Goal: Task Accomplishment & Management: Manage account settings

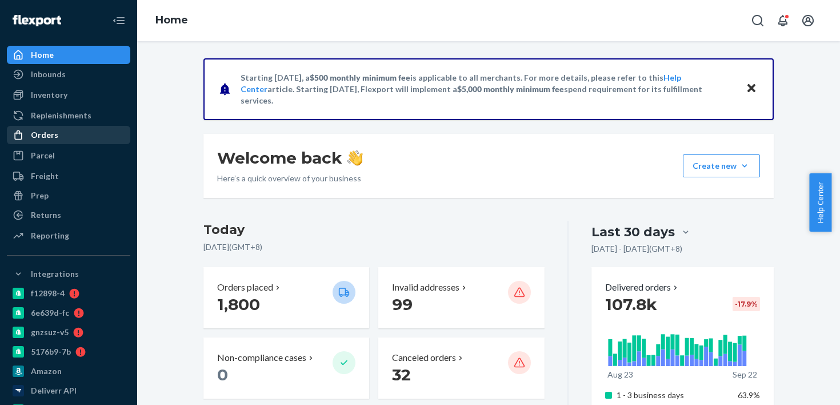
click at [91, 130] on div "Orders" at bounding box center [68, 135] width 121 height 16
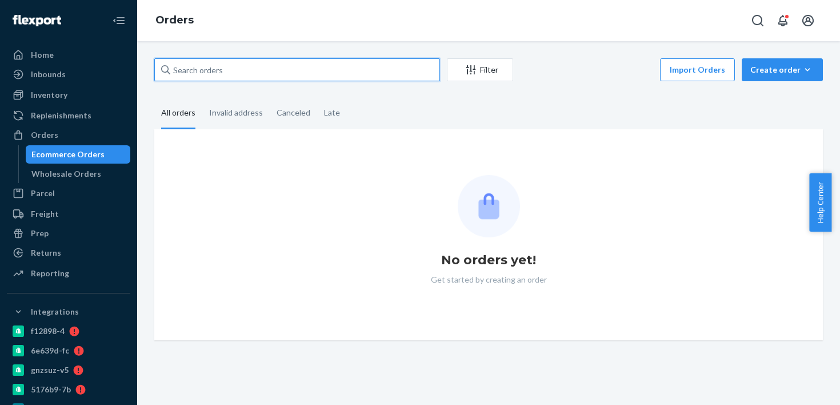
click at [242, 79] on input "text" at bounding box center [297, 69] width 286 height 23
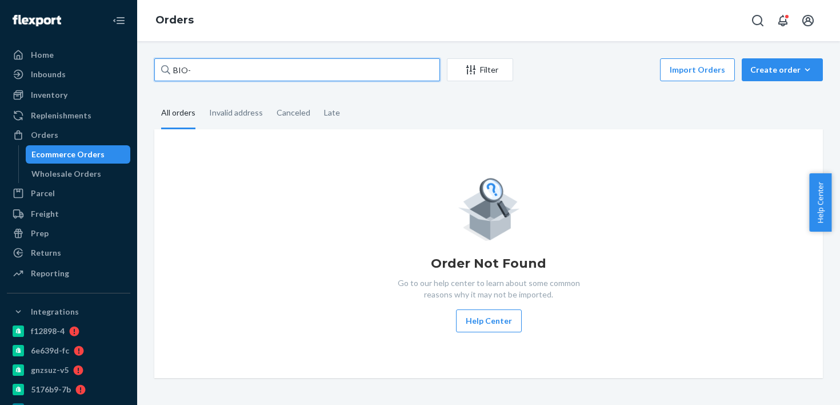
paste input "2699578"
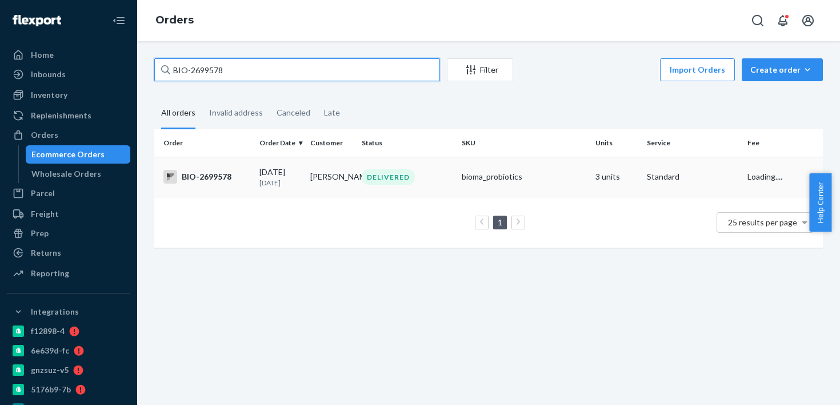
type input "BIO-2699578"
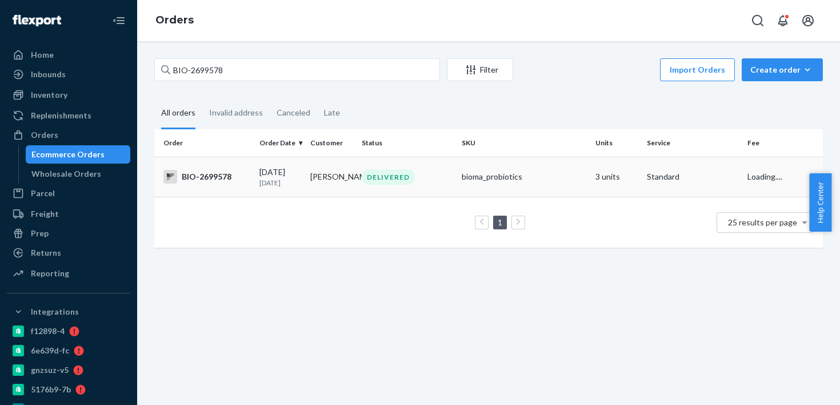
click at [306, 188] on td "Kay Conat" at bounding box center [331, 177] width 51 height 40
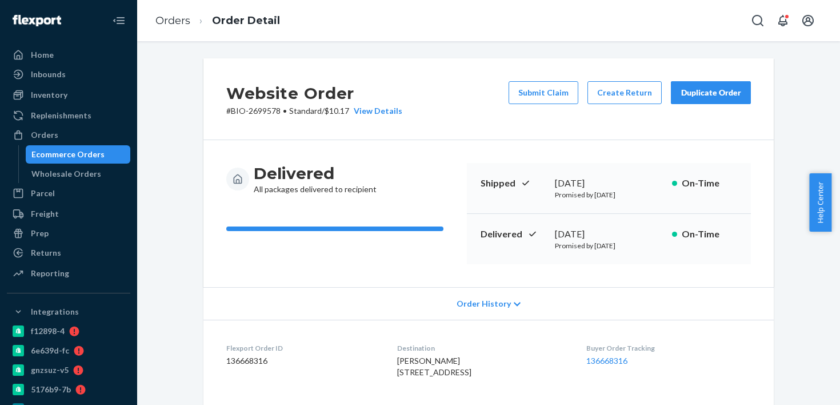
click at [588, 224] on div "Delivered September 18, 2025 Promised by September 24, 2025 On-Time" at bounding box center [609, 239] width 284 height 50
copy div "September 18, 2025"
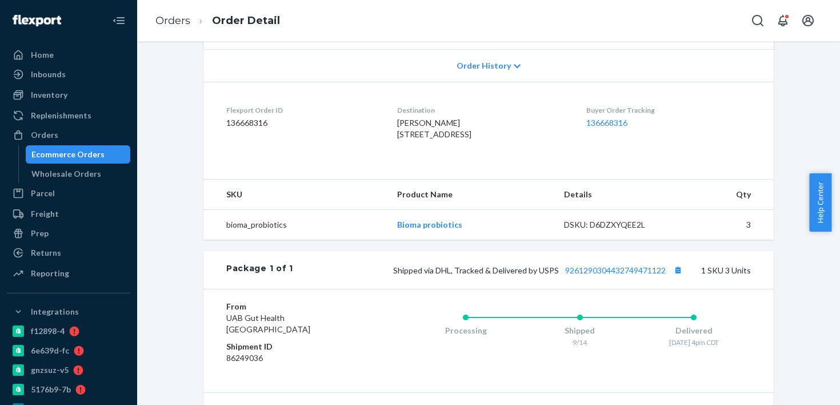
click at [626, 280] on div "Package 1 of 1 Shipped via DHL, Tracked & Delivered by USPS 9261290304432749471…" at bounding box center [489, 270] width 571 height 38
click at [624, 276] on div "Package 1 of 1 Shipped via DHL, Tracked & Delivered by USPS 9261290304432749471…" at bounding box center [489, 270] width 571 height 38
click at [591, 289] on div "Package 1 of 1 Shipped via DHL, Tracked & Delivered by USPS 9261290304432749471…" at bounding box center [489, 270] width 571 height 38
click at [593, 275] on link "9261290304432749471122" at bounding box center [615, 270] width 101 height 10
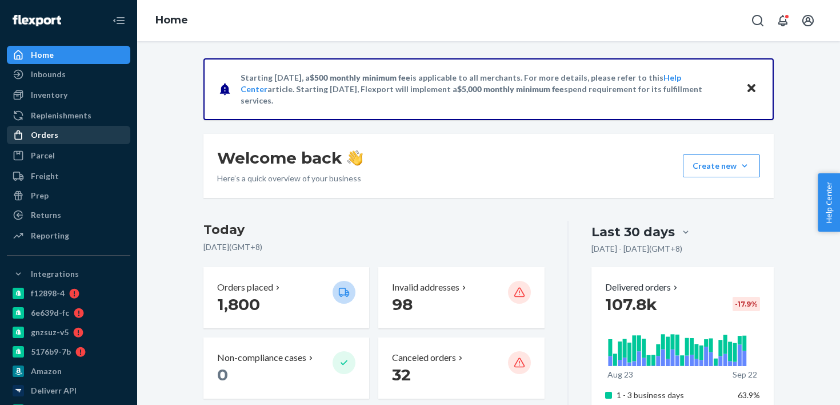
click at [78, 135] on div "Orders" at bounding box center [68, 135] width 121 height 16
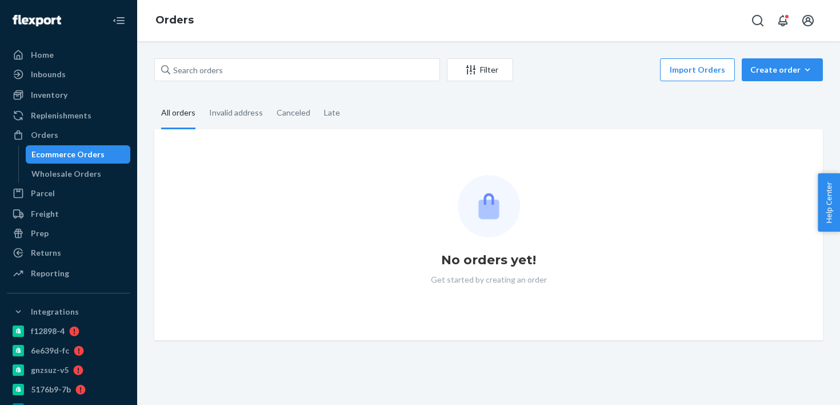
click at [193, 90] on div "Filter Import Orders Create order Ecommerce order Removal order All orders Inva…" at bounding box center [489, 199] width 686 height 282
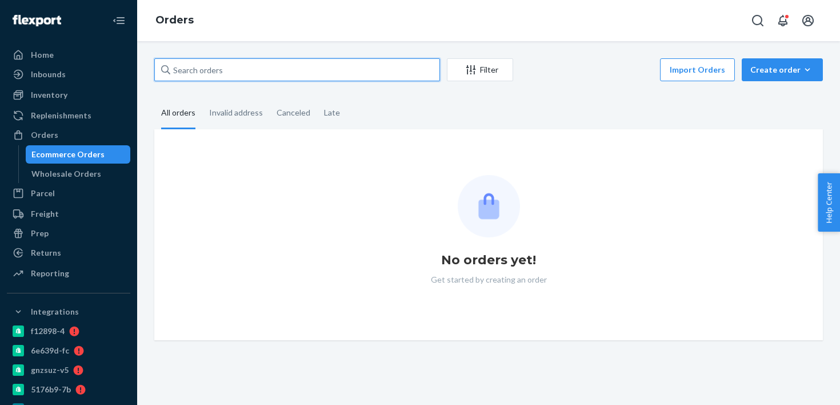
click at [208, 73] on input "text" at bounding box center [297, 69] width 286 height 23
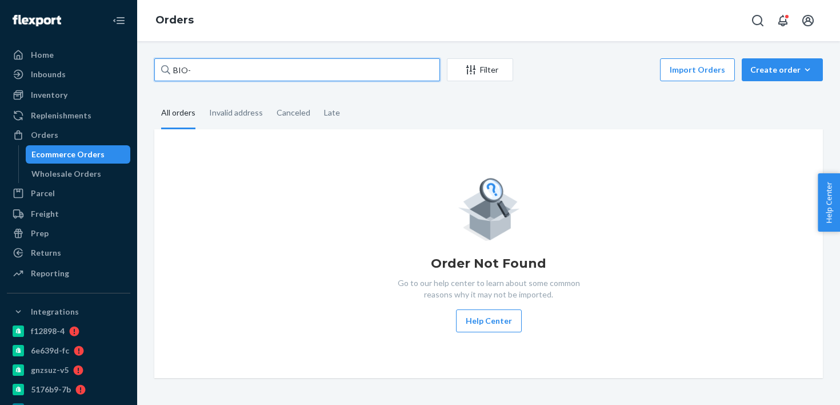
paste input "2731259"
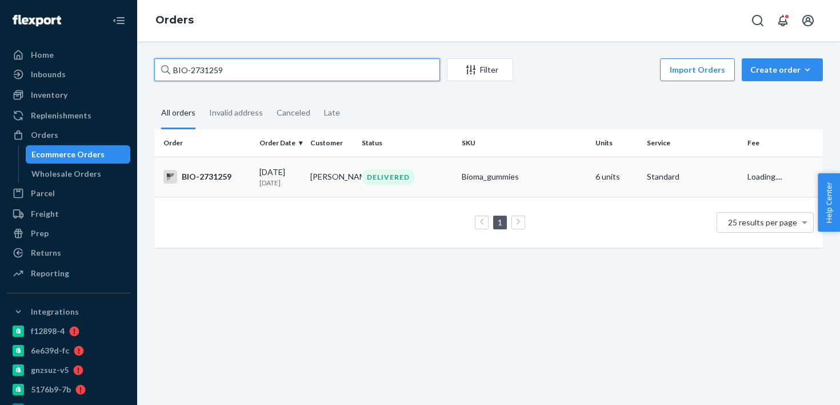
type input "BIO-2731259"
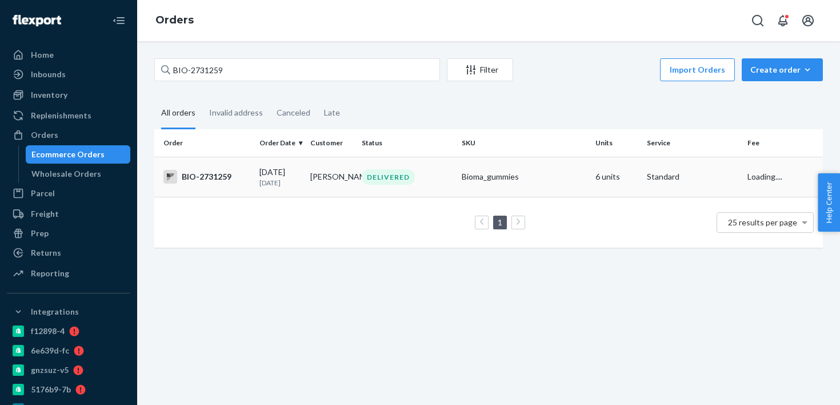
click at [302, 180] on td "09/18/2025 4 days ago" at bounding box center [280, 177] width 51 height 40
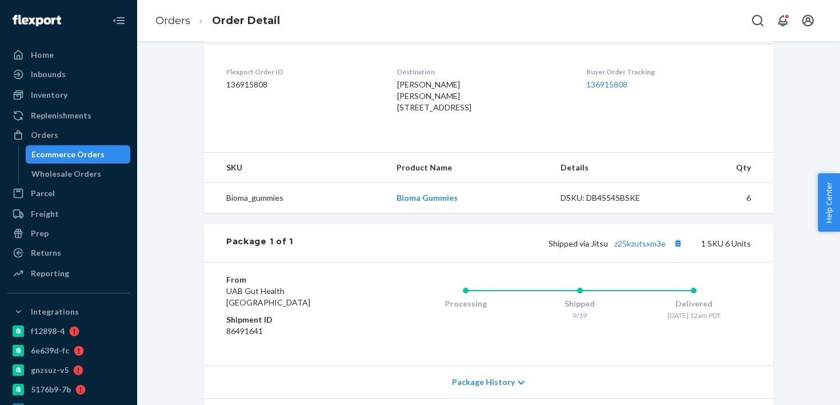
scroll to position [350, 0]
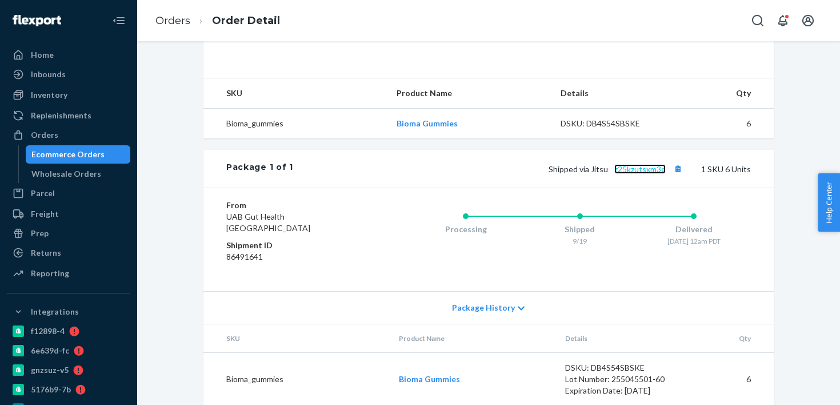
click at [639, 174] on link "z25kzutsxm3e" at bounding box center [640, 169] width 51 height 10
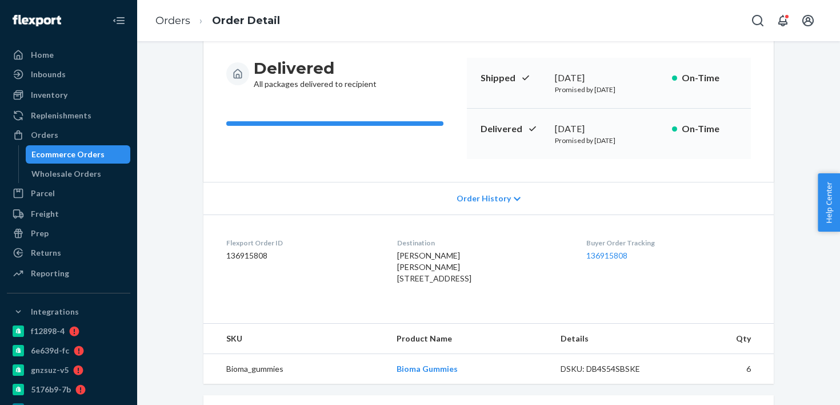
scroll to position [106, 0]
drag, startPoint x: 372, startPoint y: 268, endPoint x: 407, endPoint y: 285, distance: 39.1
click at [407, 285] on dl "Flexport Order ID 136915808 Destination Melanie Mallari Melanie Mallari 6937 Vi…" at bounding box center [489, 262] width 571 height 97
click at [397, 282] on span "Melanie Mallari Melanie Mallari 6937 Village Pkwy Unit 2518 Dublin, CA 94568-60…" at bounding box center [434, 266] width 74 height 33
drag, startPoint x: 384, startPoint y: 275, endPoint x: 411, endPoint y: 291, distance: 31.3
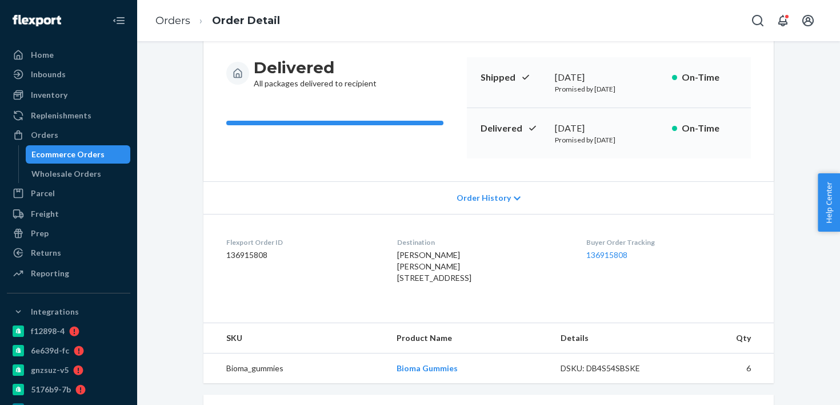
click at [411, 282] on span "Melanie Mallari Melanie Mallari 6937 Village Pkwy Unit 2518 Dublin, CA 94568-60…" at bounding box center [434, 266] width 74 height 33
copy span "6937 Village Pkwy Unit 2518 Dublin,"
click at [384, 311] on dl "Flexport Order ID 136915808 Destination Melanie Mallari Melanie Mallari 6937 Vi…" at bounding box center [489, 262] width 571 height 97
drag, startPoint x: 382, startPoint y: 281, endPoint x: 420, endPoint y: 288, distance: 37.8
click at [420, 288] on dl "Flexport Order ID 136915808 Destination Melanie Mallari Melanie Mallari 6937 Vi…" at bounding box center [489, 262] width 571 height 97
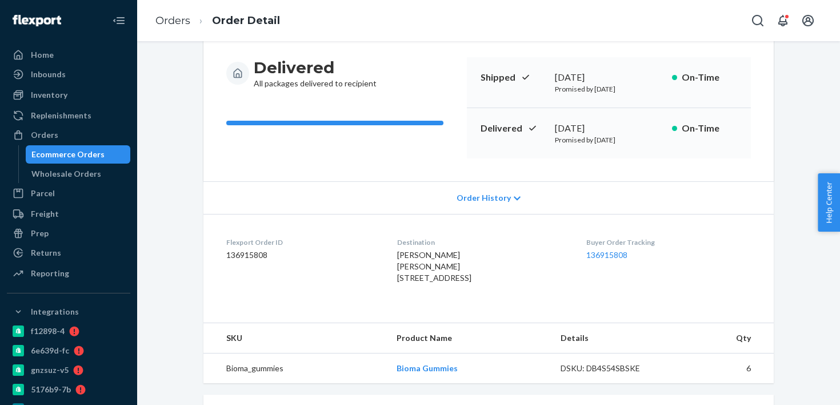
copy span "6937 Village Pkwy Unit 2518 Dublin, CA"
click at [603, 111] on div "Delivered September 20, 2025 Promised by September 29, 2025 On-Time" at bounding box center [609, 133] width 284 height 50
click at [599, 128] on div "[DATE]" at bounding box center [609, 128] width 108 height 13
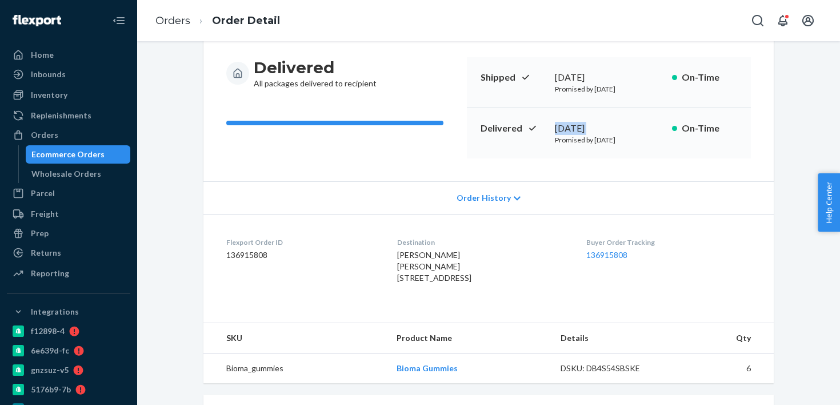
copy div "[DATE]"
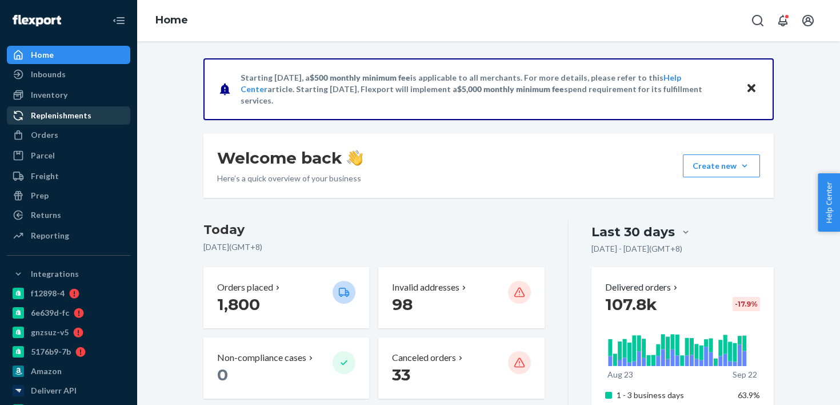
click at [114, 123] on div "Replenishments" at bounding box center [68, 115] width 121 height 16
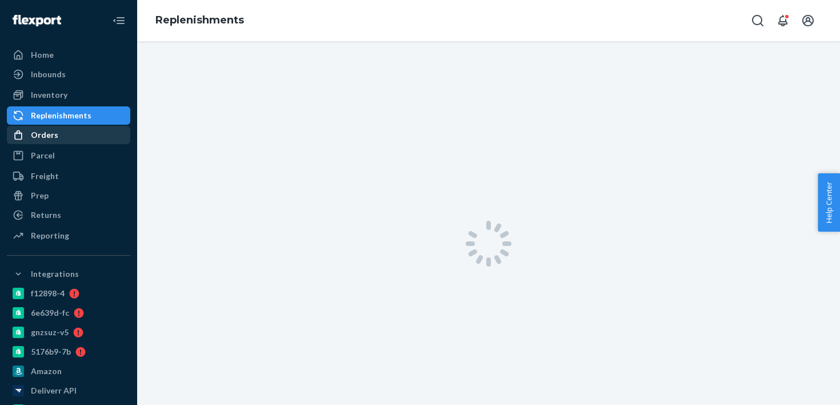
click at [109, 129] on div "Orders" at bounding box center [68, 135] width 121 height 16
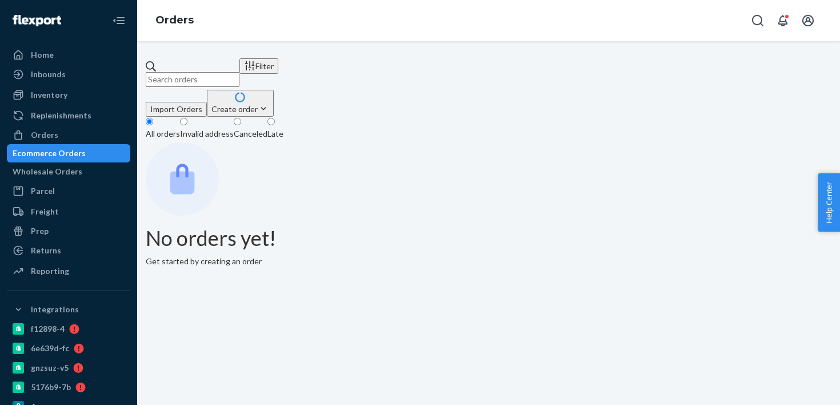
click at [240, 72] on input "text" at bounding box center [193, 79] width 94 height 15
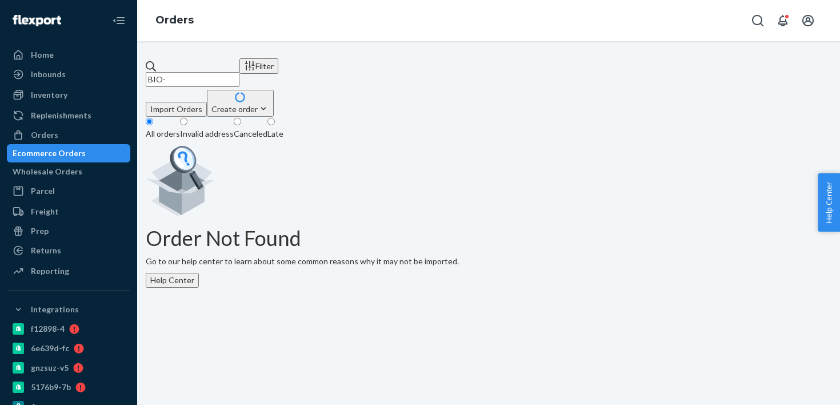
paste input "2578501"
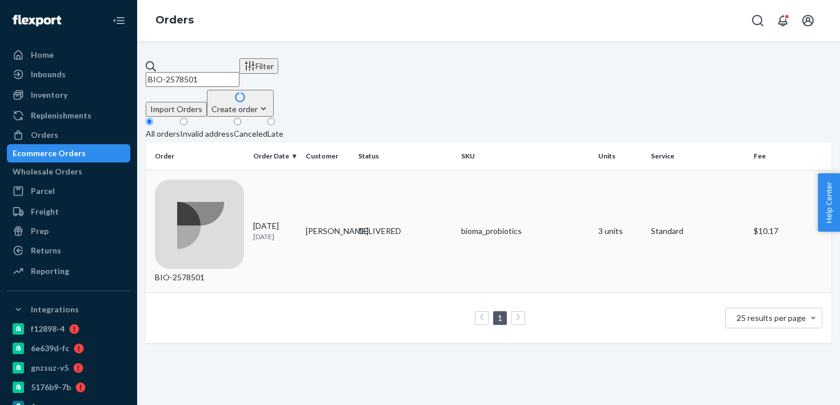
type input "BIO-2578501"
click at [378, 225] on div "DELIVERED" at bounding box center [405, 230] width 94 height 11
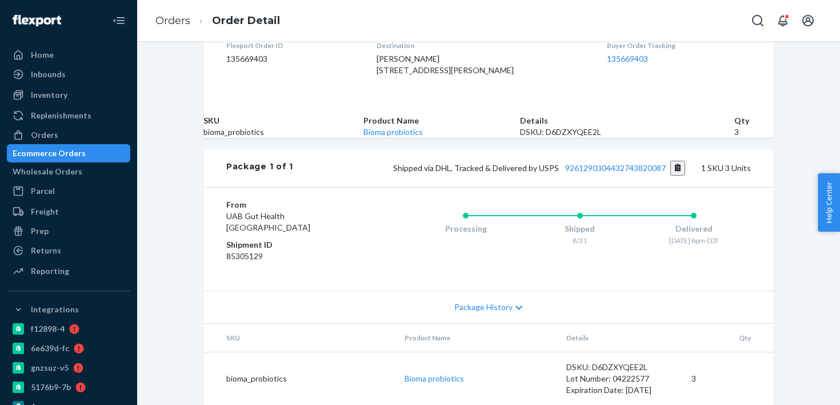
scroll to position [376, 0]
click at [624, 149] on div "Package 1 of 1 Shipped via DHL, Tracked & Delivered by USPS 9261290304432743820…" at bounding box center [489, 168] width 571 height 38
click at [624, 163] on link "9261290304432743820087" at bounding box center [615, 168] width 101 height 10
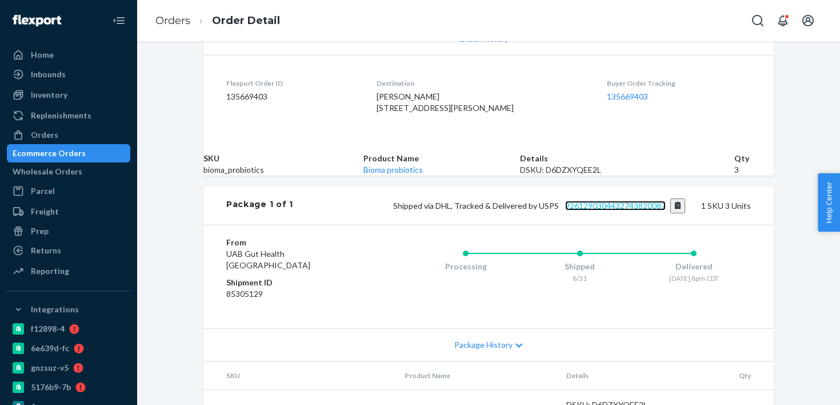
scroll to position [262, 0]
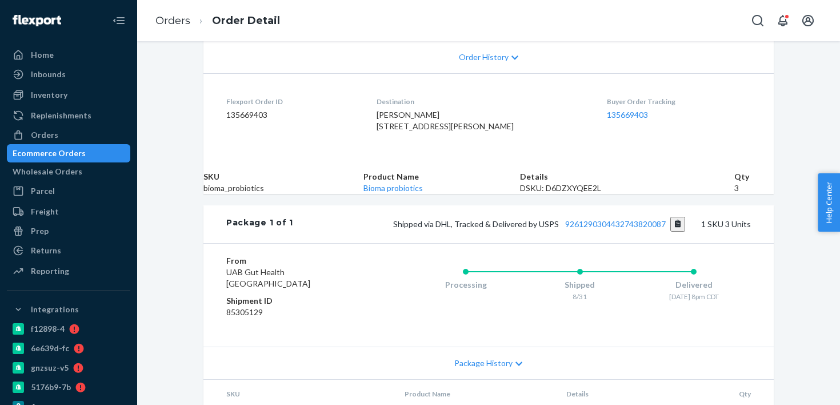
click at [476, 32] on div "Orders Order Detail" at bounding box center [488, 20] width 703 height 41
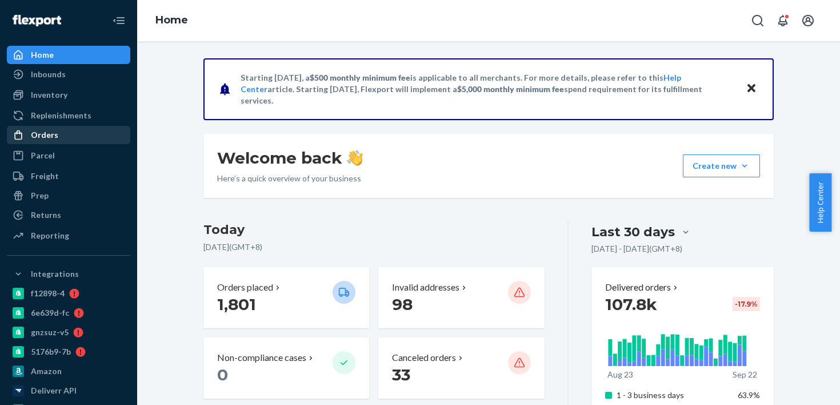
click at [71, 144] on link "Orders" at bounding box center [68, 135] width 123 height 18
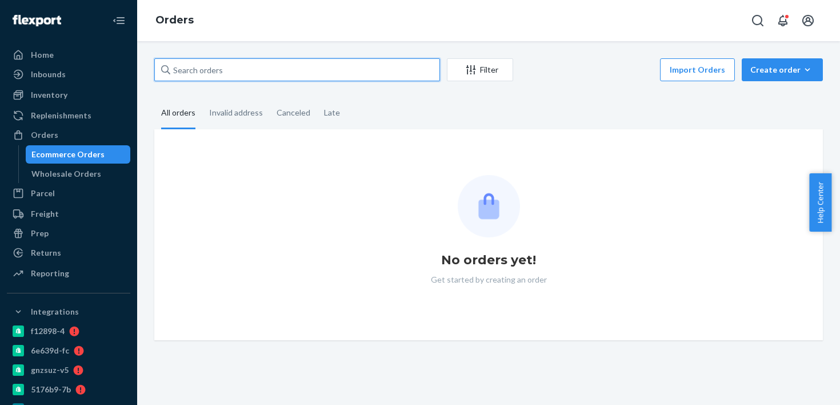
click at [221, 78] on input "text" at bounding box center [297, 69] width 286 height 23
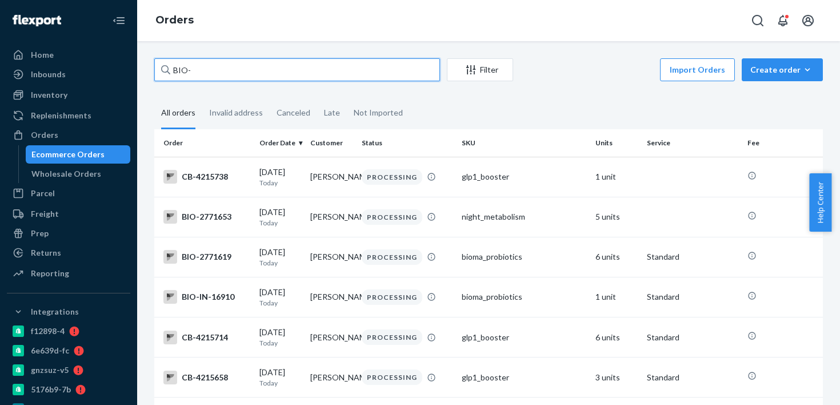
paste input "2757132"
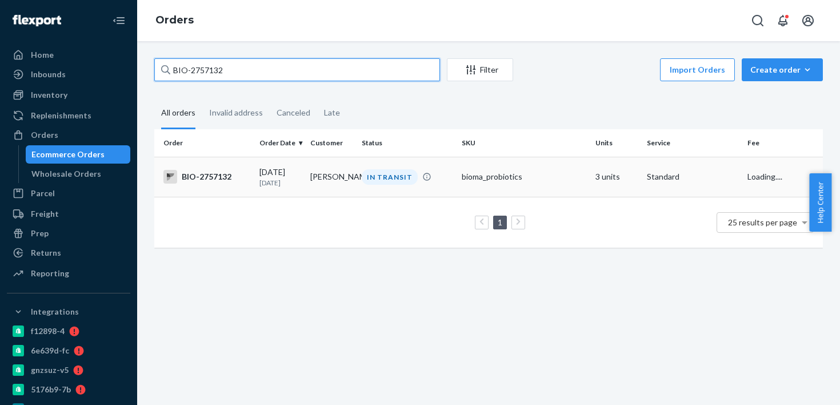
type input "BIO-2757132"
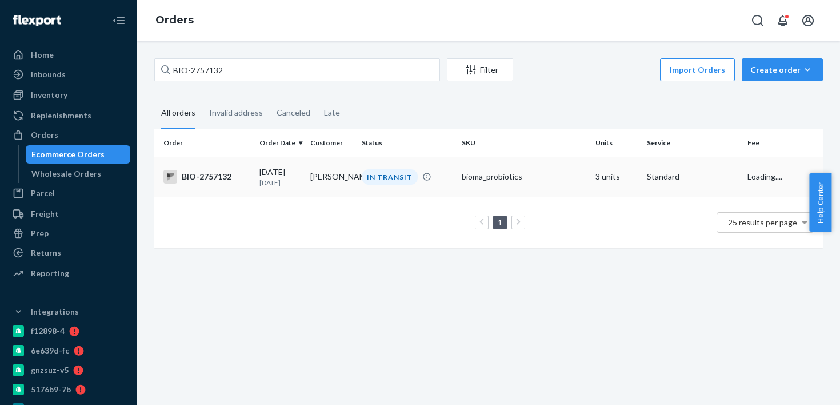
click at [330, 180] on td "Lauren Panter" at bounding box center [331, 177] width 51 height 40
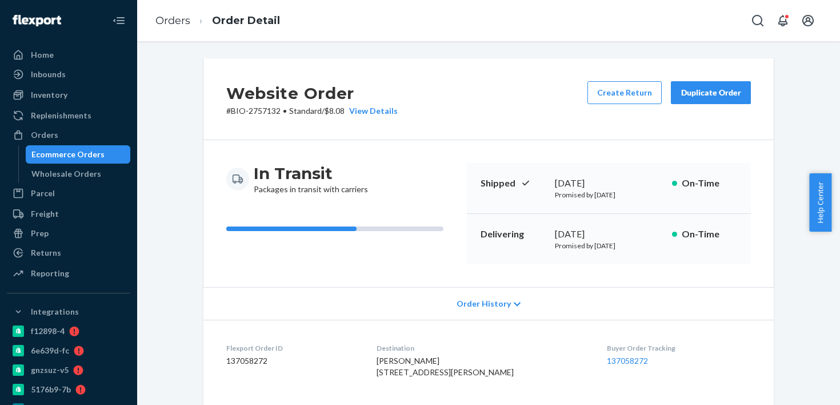
scroll to position [376, 0]
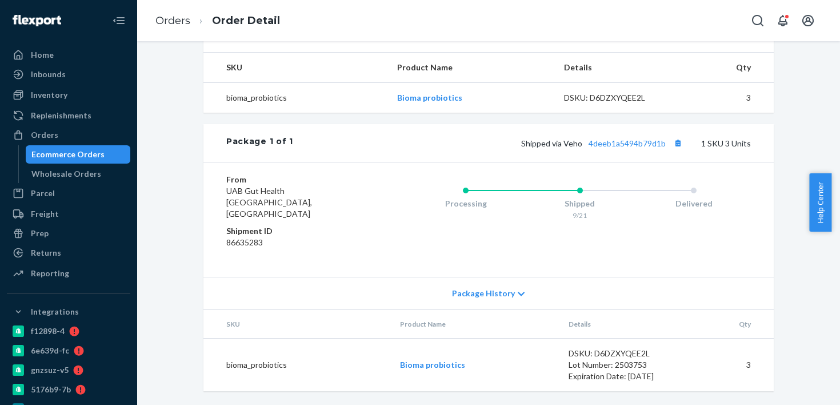
click at [623, 150] on div "Shipped via Veho 4deeb1a5494b79d1b 1 SKU 3 Units" at bounding box center [522, 142] width 458 height 15
click at [623, 148] on link "4deeb1a5494b79d1b" at bounding box center [627, 143] width 77 height 10
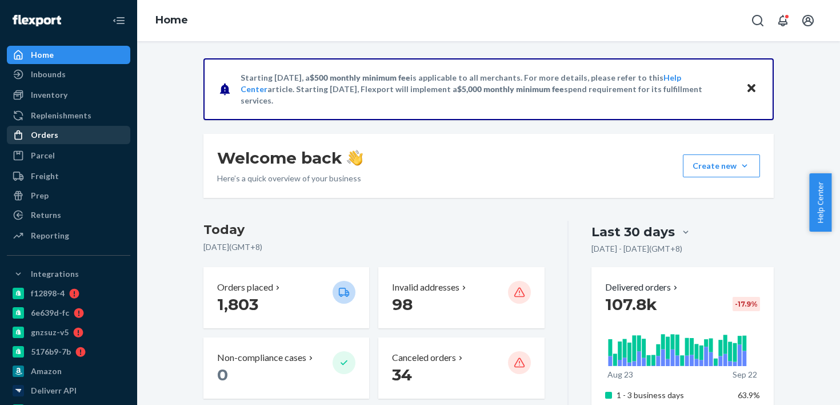
click at [101, 142] on div "Orders" at bounding box center [68, 135] width 121 height 16
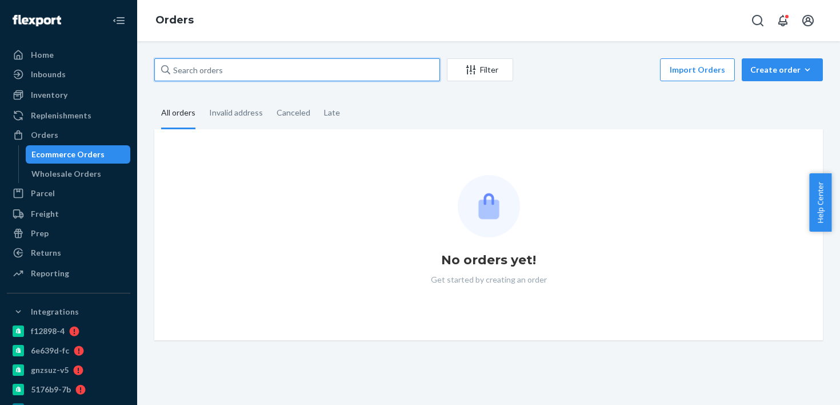
click at [221, 72] on input "text" at bounding box center [297, 69] width 286 height 23
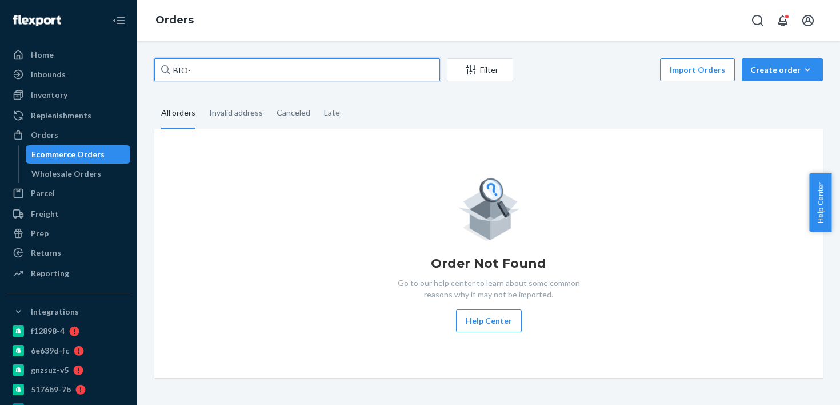
paste input "2735350"
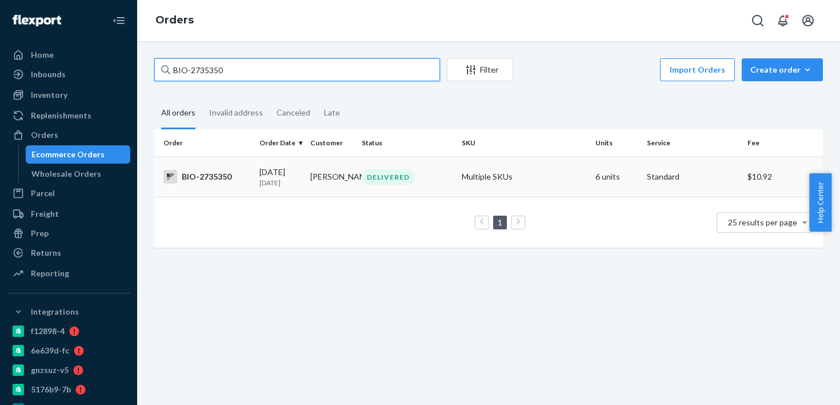
type input "BIO-2735350"
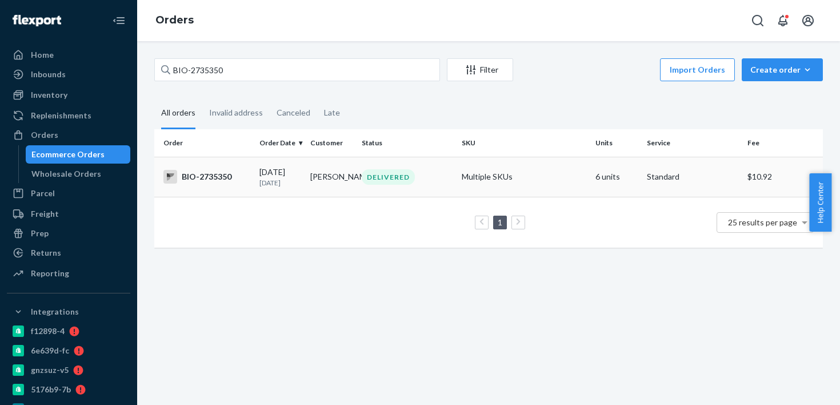
click at [373, 176] on div "DELIVERED" at bounding box center [388, 176] width 53 height 15
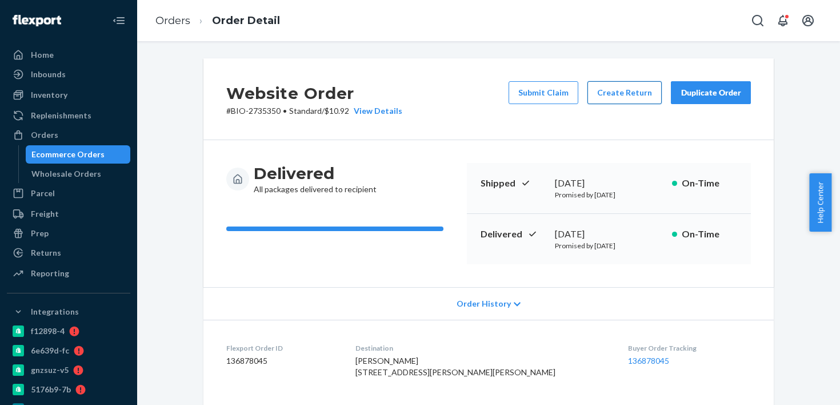
click at [623, 98] on button "Create Return" at bounding box center [625, 92] width 74 height 23
click at [264, 111] on p "# BIO-2735350 • Standard / $10.92 View Details" at bounding box center [314, 110] width 176 height 11
copy p "2735350"
click at [617, 90] on button "Create Return" at bounding box center [625, 92] width 74 height 23
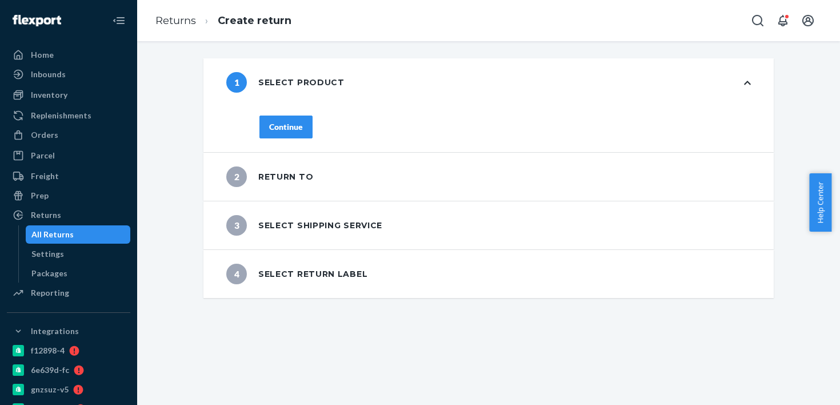
click at [277, 129] on div "Continue" at bounding box center [286, 126] width 34 height 11
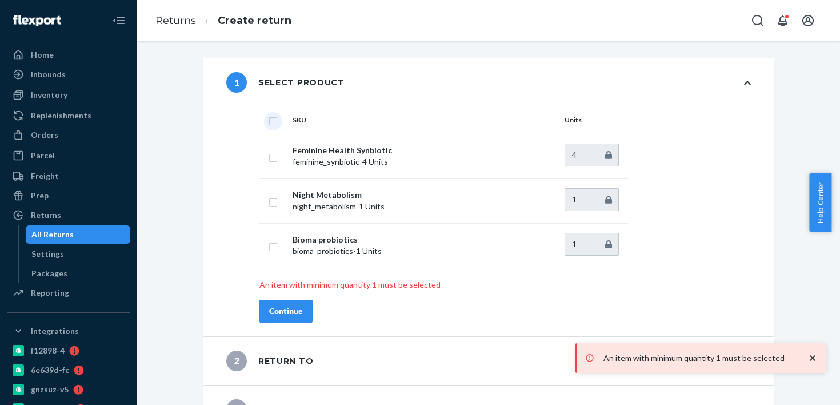
click at [269, 123] on input "checkbox" at bounding box center [273, 120] width 9 height 12
checkbox input "true"
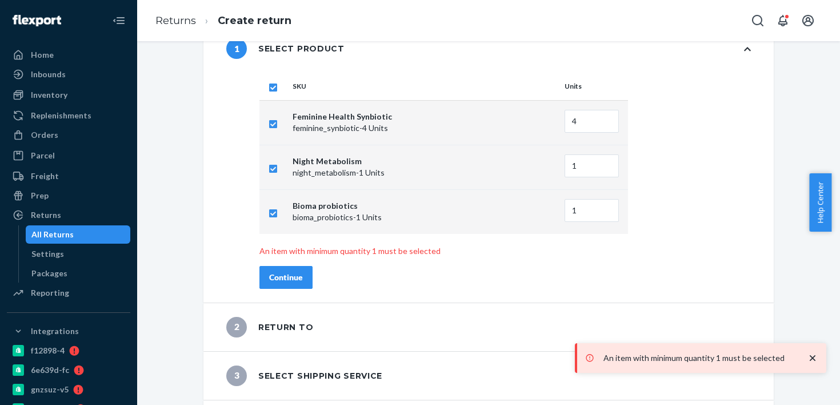
scroll to position [77, 0]
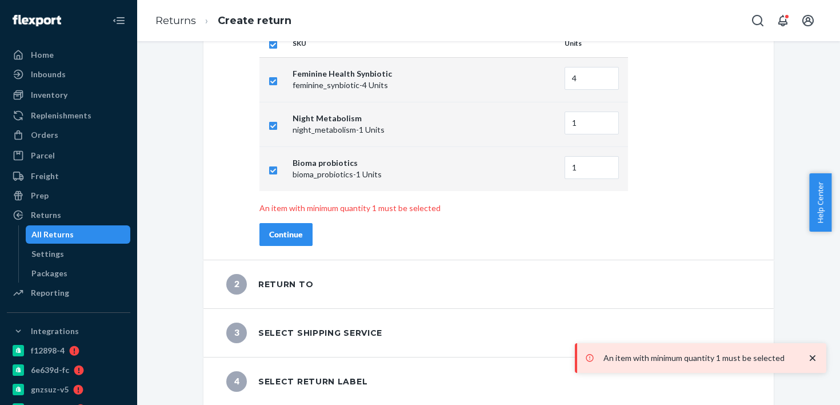
click at [294, 241] on button "Continue" at bounding box center [286, 234] width 53 height 23
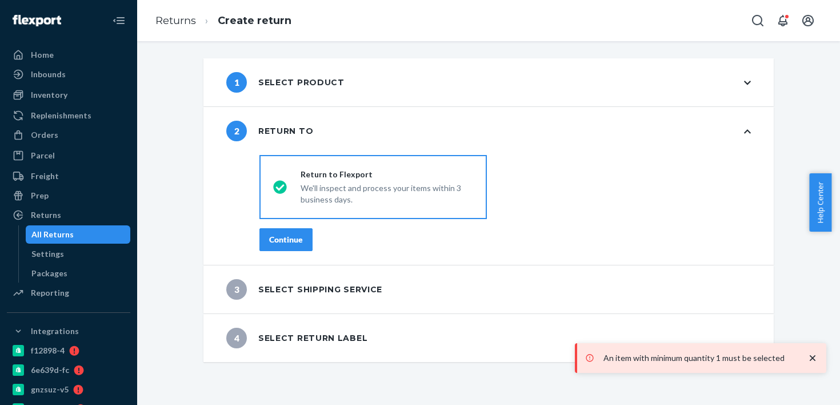
scroll to position [0, 0]
click at [294, 241] on div "Continue" at bounding box center [286, 239] width 34 height 11
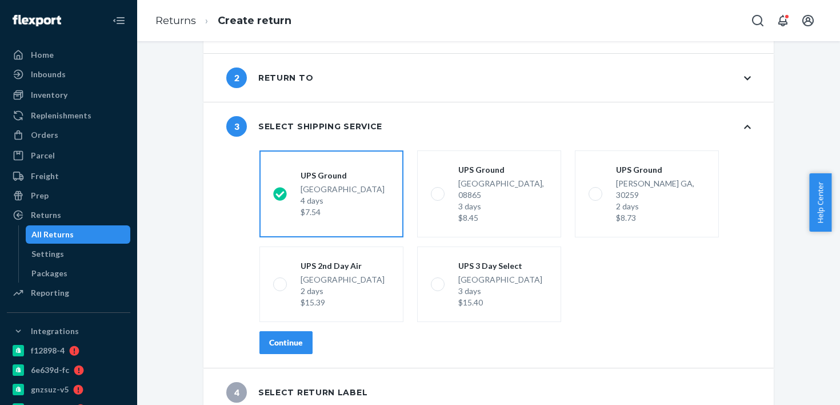
click at [291, 337] on button "Continue" at bounding box center [286, 342] width 53 height 23
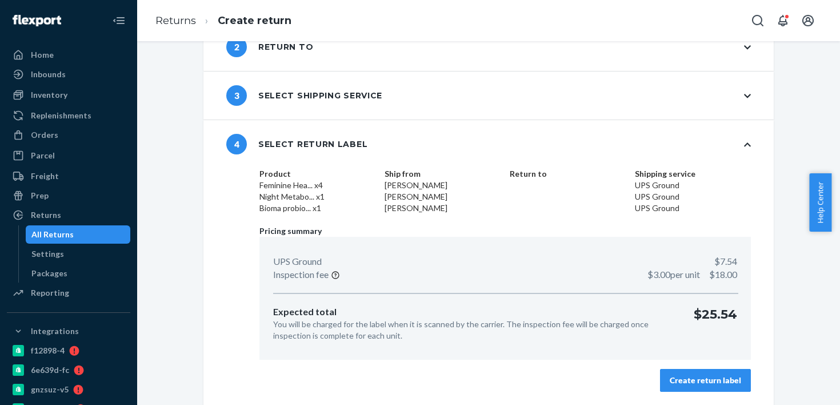
scroll to position [84, 0]
click at [707, 370] on button "Create return label" at bounding box center [705, 380] width 91 height 23
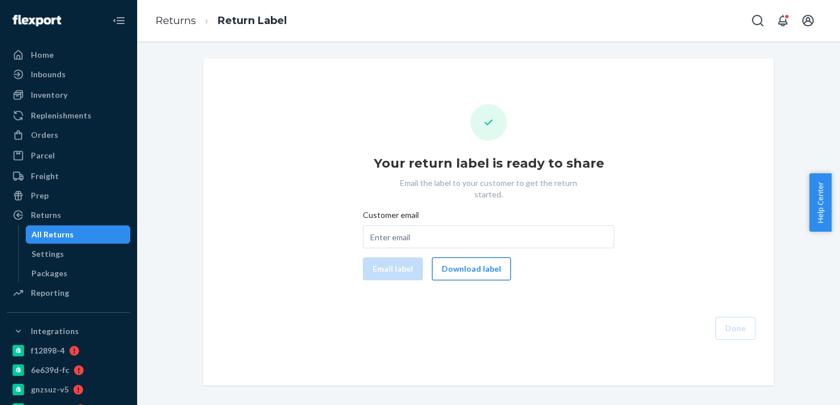
click at [469, 257] on button "Download label" at bounding box center [471, 268] width 79 height 23
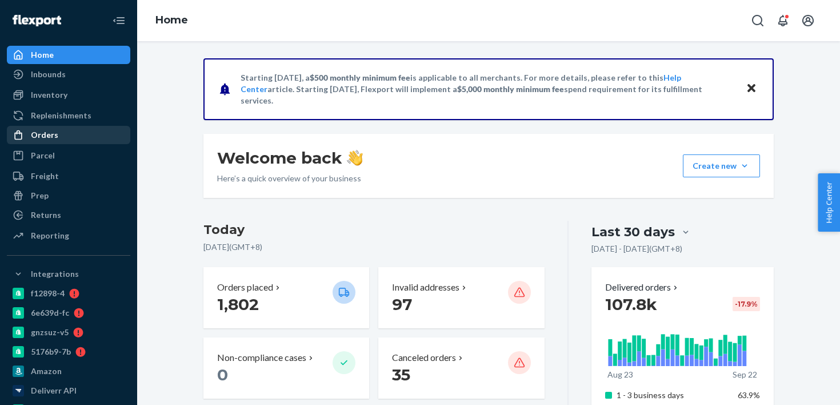
click at [99, 126] on link "Orders" at bounding box center [68, 135] width 123 height 18
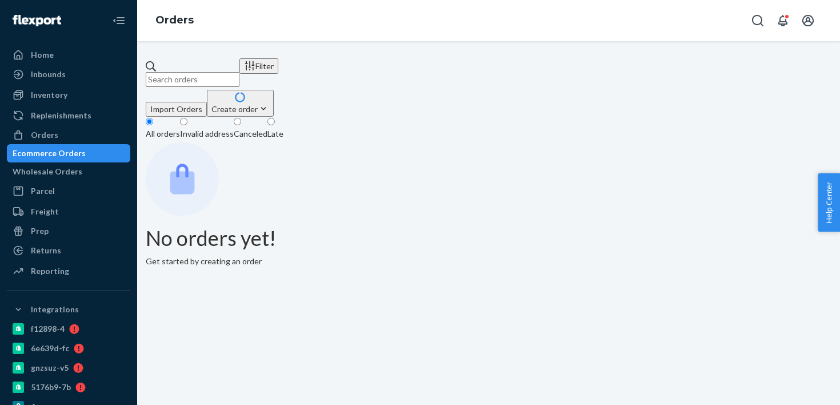
click at [207, 72] on input "text" at bounding box center [193, 79] width 94 height 15
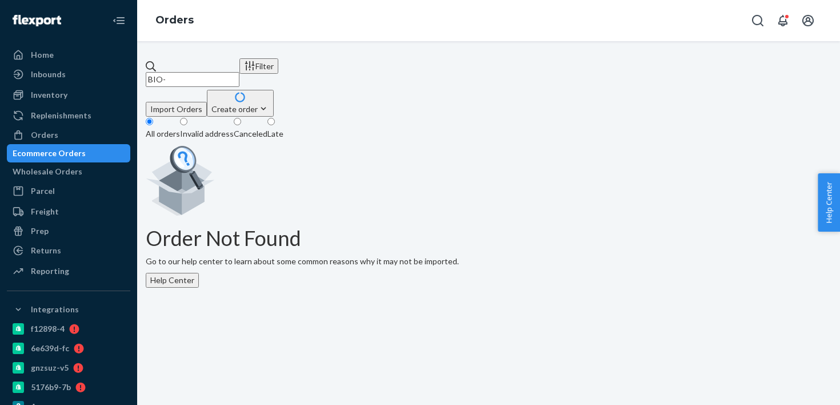
paste input "2668734"
type input "BIO-2668734"
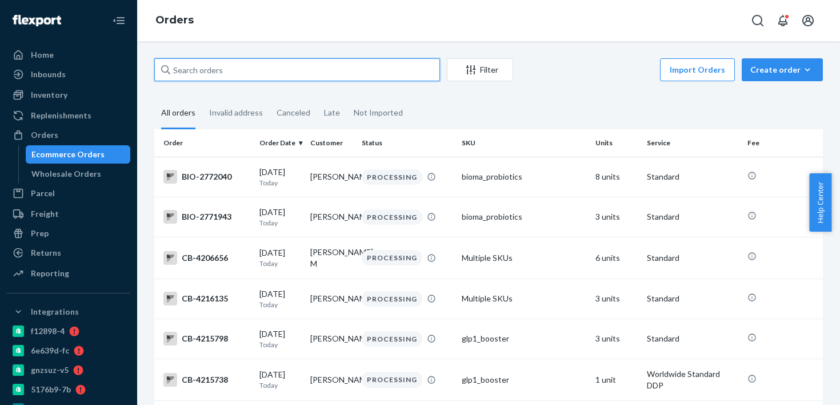
click at [213, 77] on input "text" at bounding box center [297, 69] width 286 height 23
paste input "2668734"
type input "BIO-2668734"
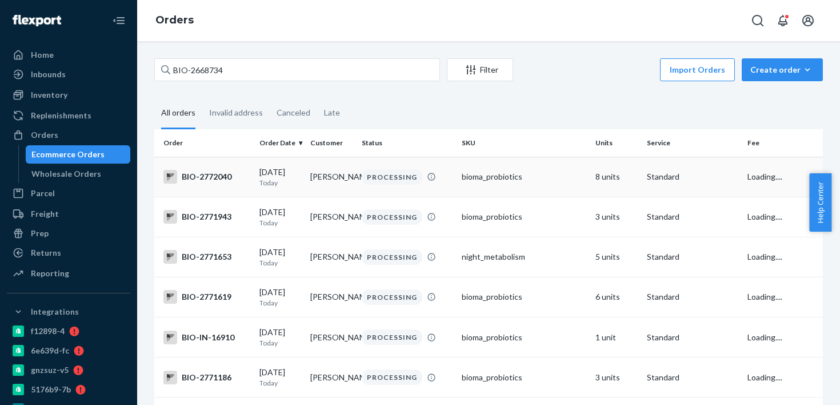
click at [366, 158] on td "PROCESSING" at bounding box center [407, 177] width 101 height 40
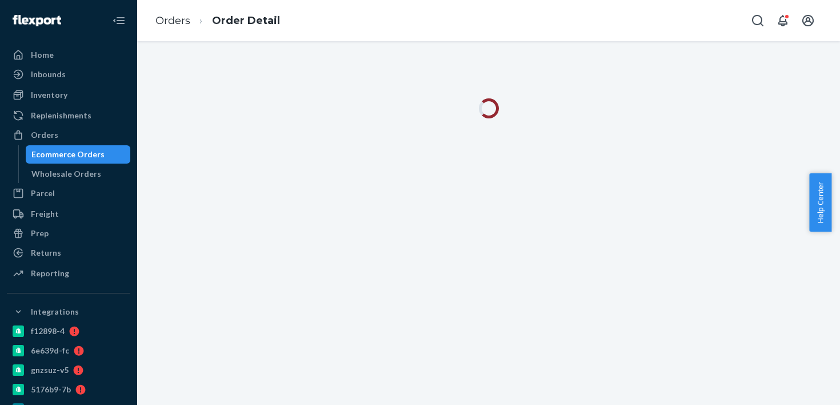
click at [139, 149] on div at bounding box center [488, 223] width 703 height 364
click at [100, 160] on div "Ecommerce Orders" at bounding box center [78, 154] width 103 height 16
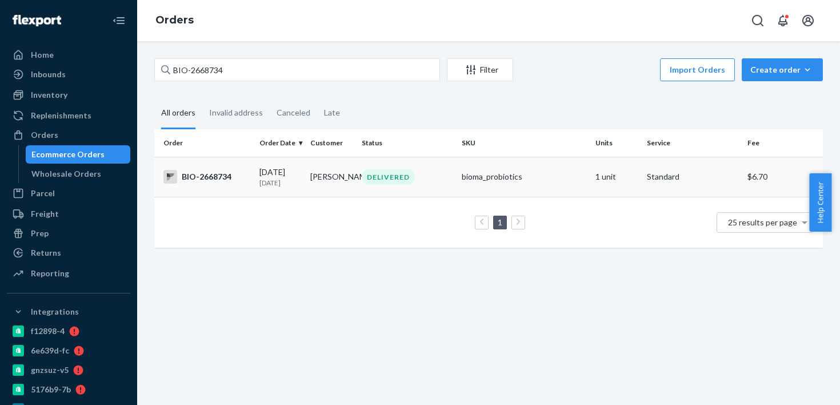
click at [357, 160] on td "DELIVERED" at bounding box center [407, 177] width 101 height 40
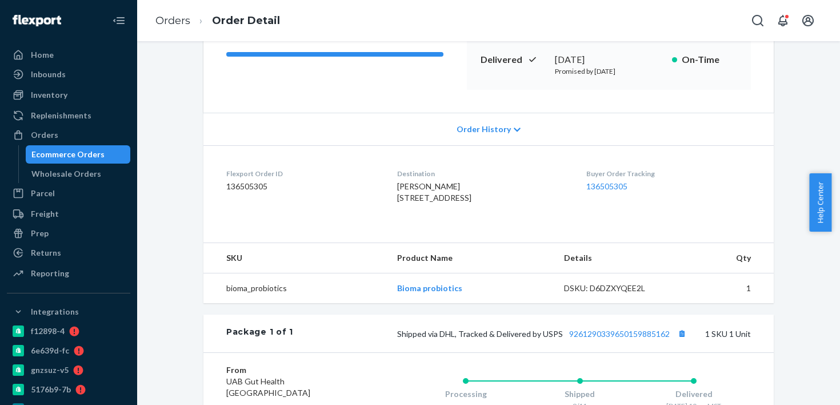
scroll to position [126, 0]
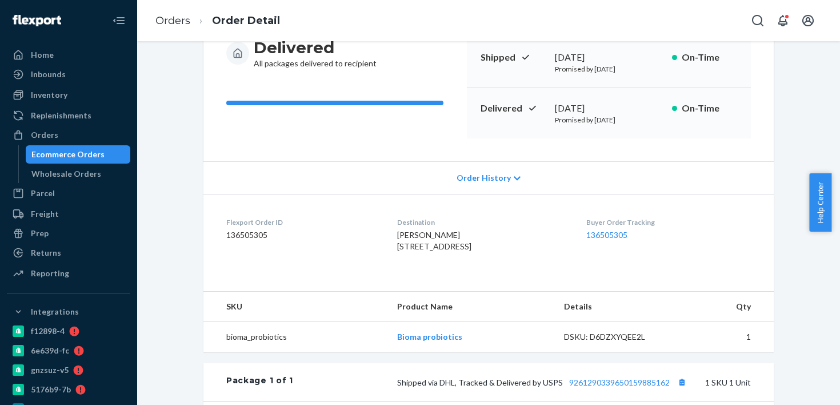
click at [569, 106] on div "September 20, 2025" at bounding box center [609, 108] width 108 height 13
copy div "September 20, 2025"
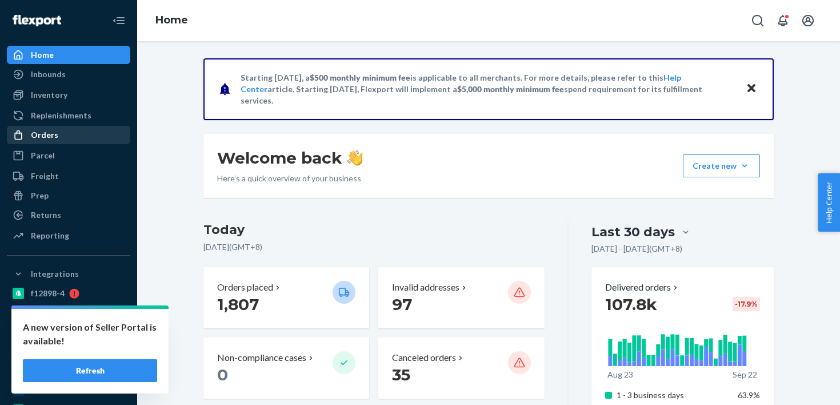
click at [97, 134] on div "Orders" at bounding box center [68, 135] width 121 height 16
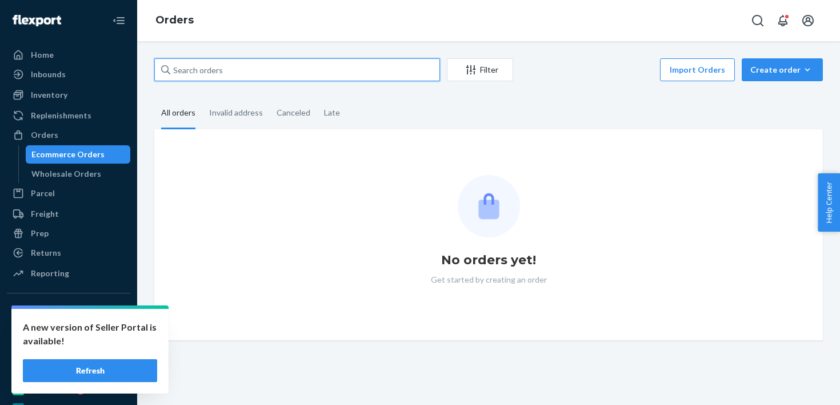
click at [210, 74] on input "text" at bounding box center [297, 69] width 286 height 23
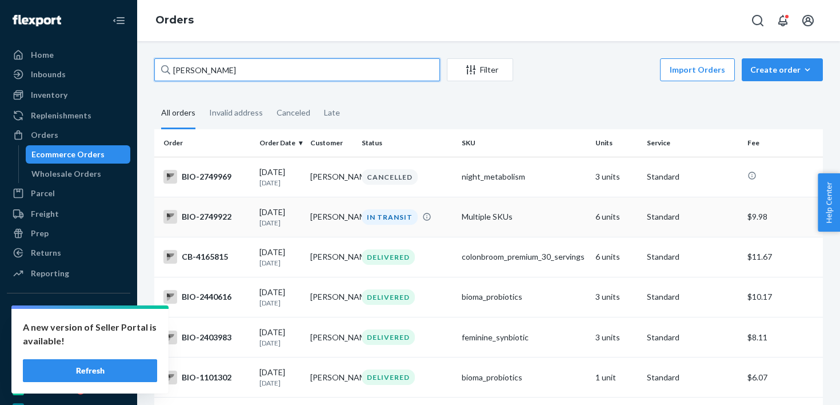
type input "Mary Hicks"
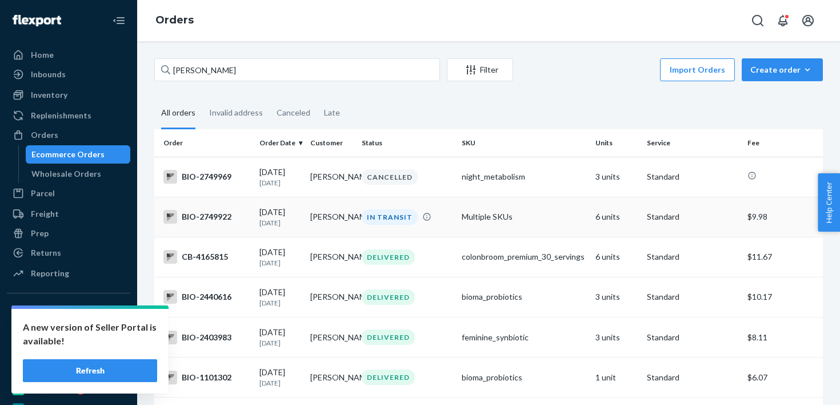
click at [428, 223] on div "IN TRANSIT" at bounding box center [408, 216] width 96 height 15
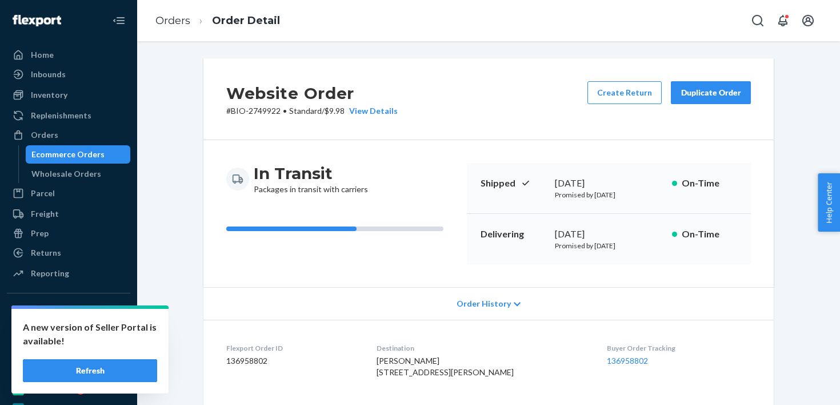
click at [259, 111] on p "# BIO-2749922 • Standard / $9.98 View Details" at bounding box center [312, 110] width 172 height 11
copy p "2749922"
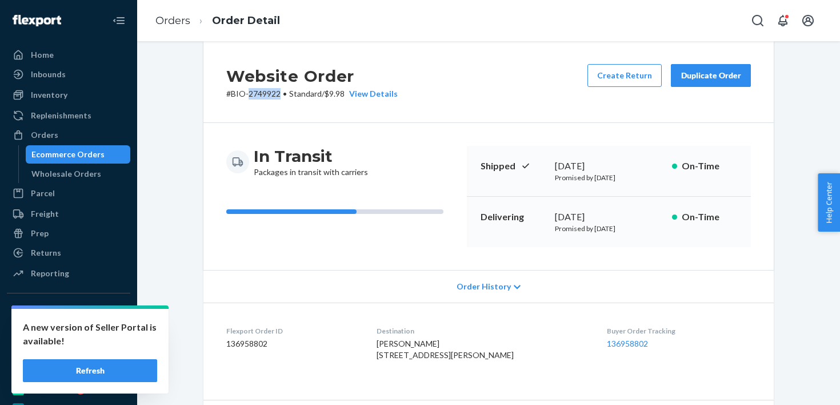
scroll to position [26, 0]
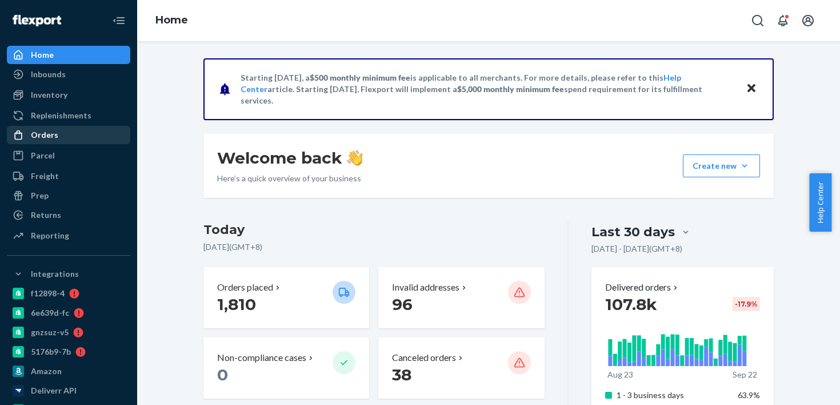
click at [43, 127] on div "Orders" at bounding box center [68, 135] width 121 height 16
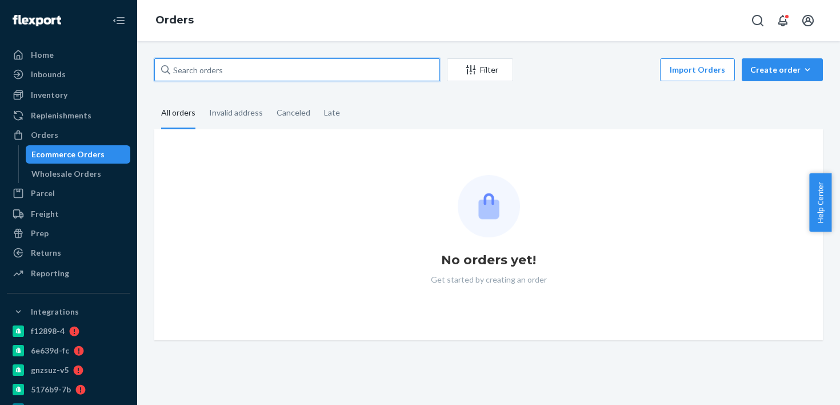
click at [257, 65] on input "text" at bounding box center [297, 69] width 286 height 23
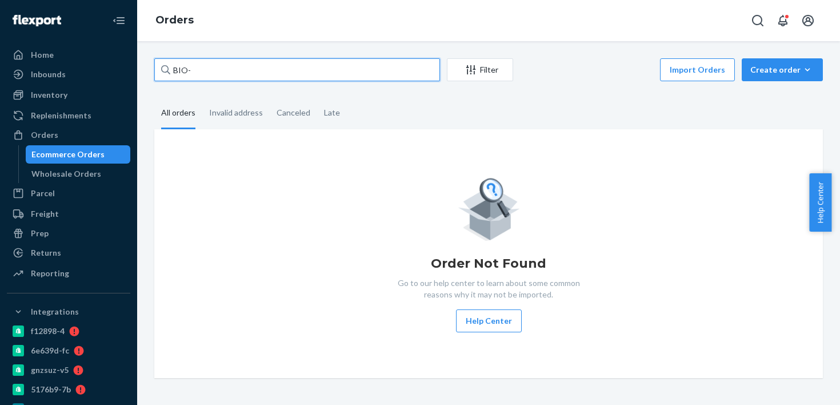
paste input "2759193"
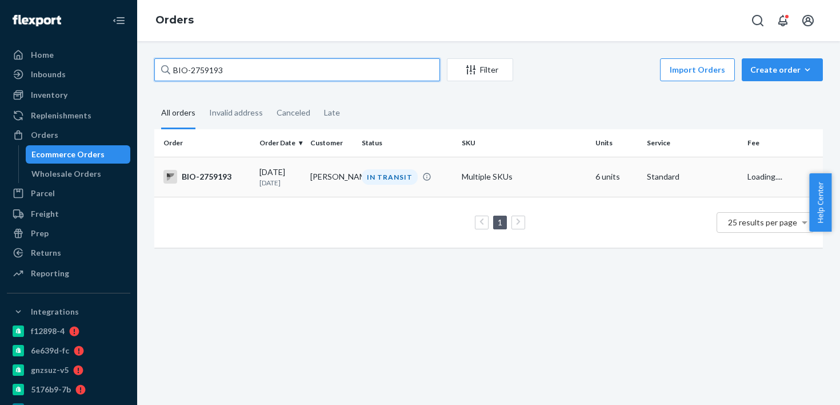
type input "BIO-2759193"
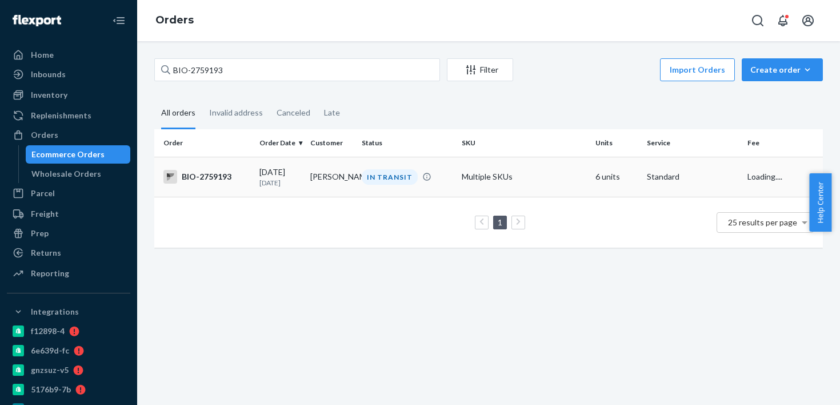
click at [332, 176] on td "Caroline Lowell" at bounding box center [331, 177] width 51 height 40
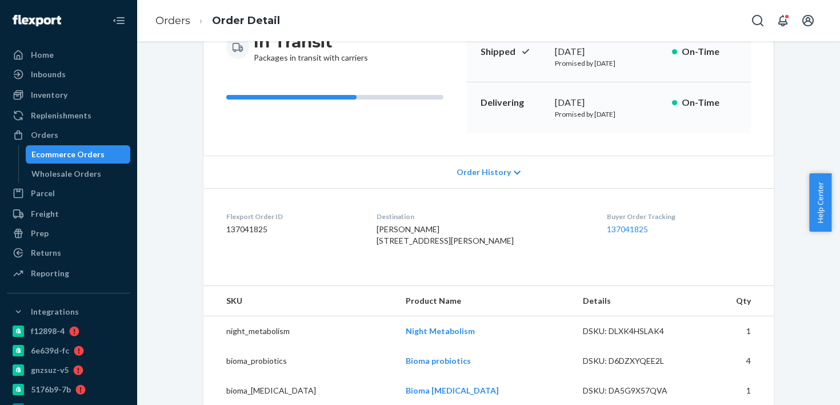
scroll to position [403, 0]
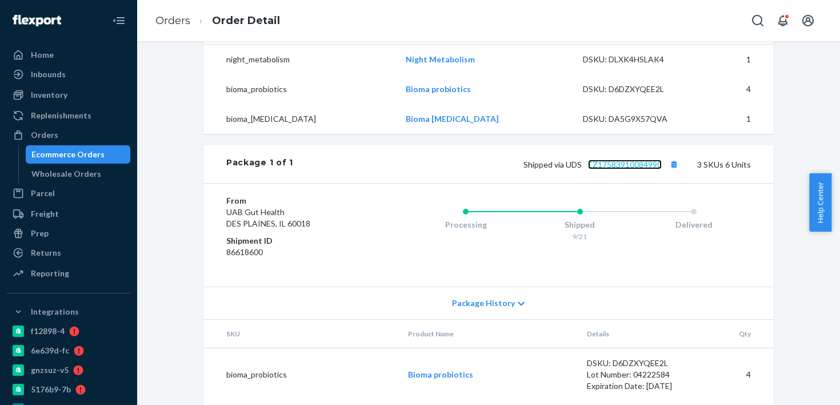
click at [592, 169] on link "EZ17583910084990" at bounding box center [625, 165] width 74 height 10
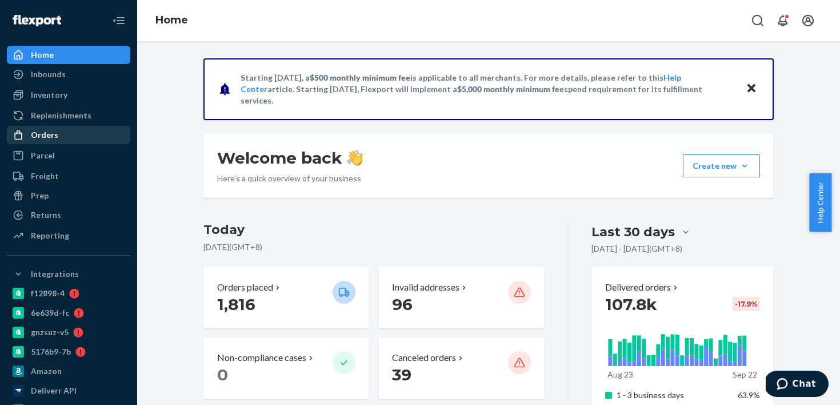
click at [90, 139] on div "Orders" at bounding box center [68, 135] width 121 height 16
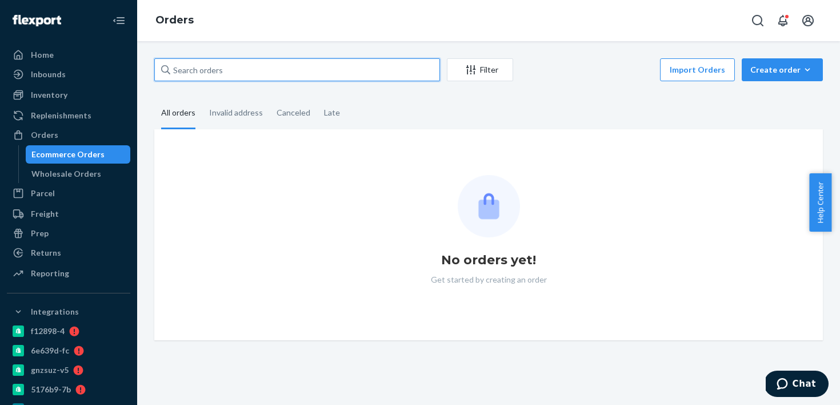
click at [209, 78] on input "text" at bounding box center [297, 69] width 286 height 23
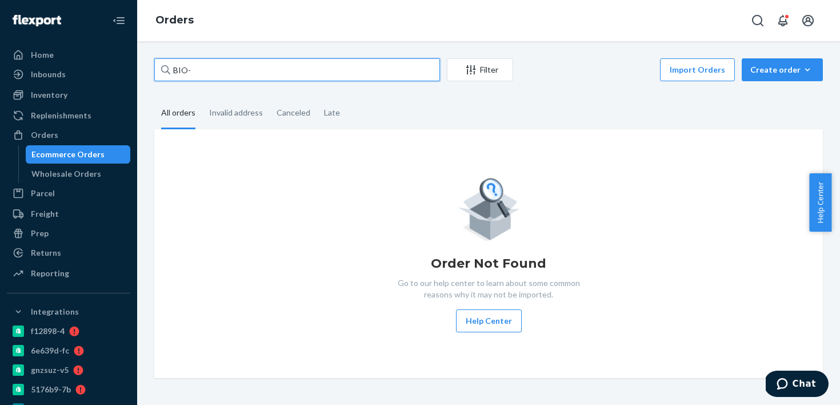
paste input "2258279"
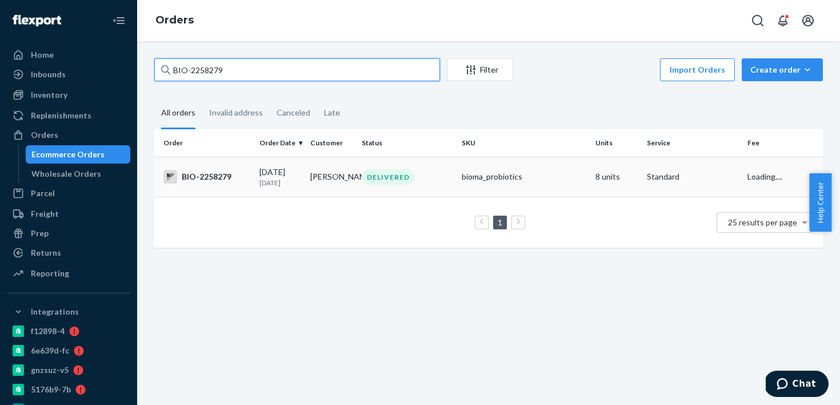
type input "BIO-2258279"
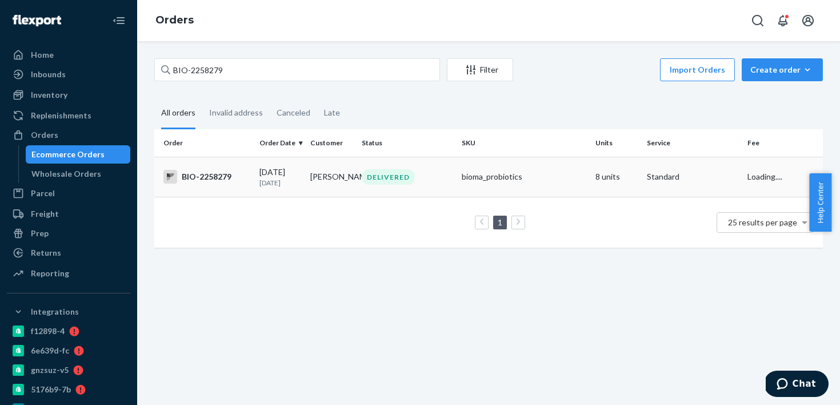
click at [225, 193] on td "BIO-2258279" at bounding box center [204, 177] width 101 height 40
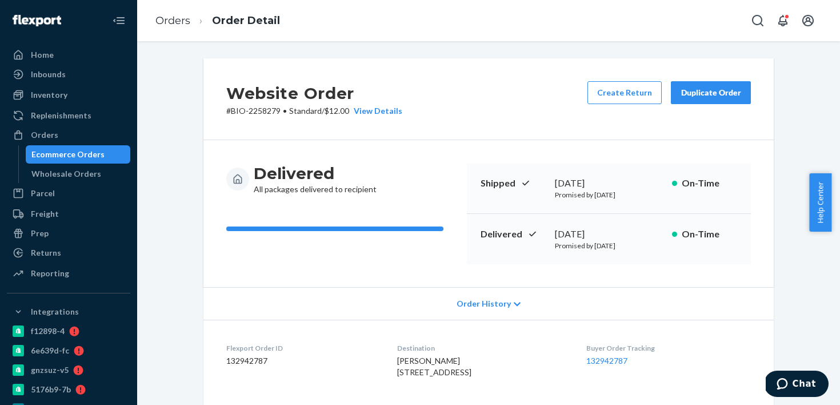
click at [592, 229] on div "[DATE]" at bounding box center [609, 234] width 108 height 13
click at [585, 228] on div "[DATE]" at bounding box center [609, 234] width 108 height 13
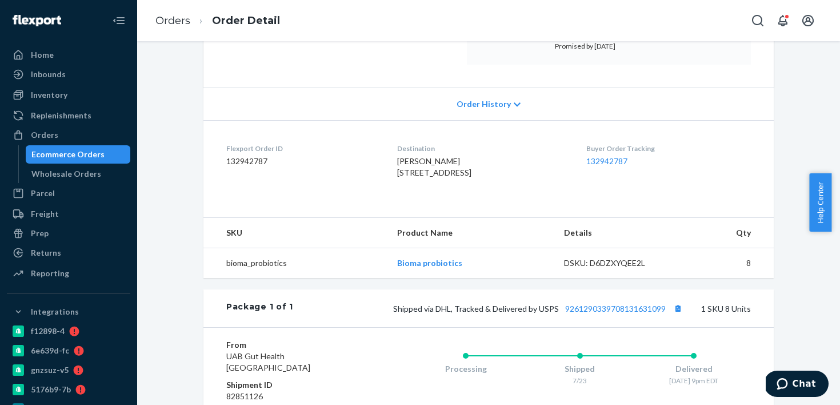
scroll to position [237, 0]
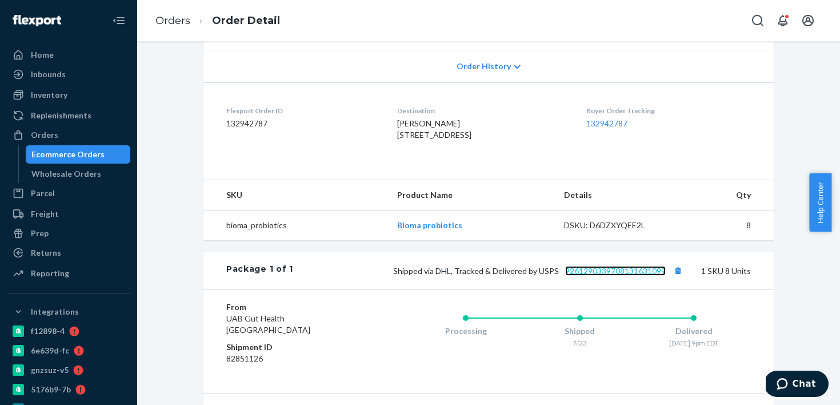
click at [602, 276] on link "9261290339708131631099" at bounding box center [615, 271] width 101 height 10
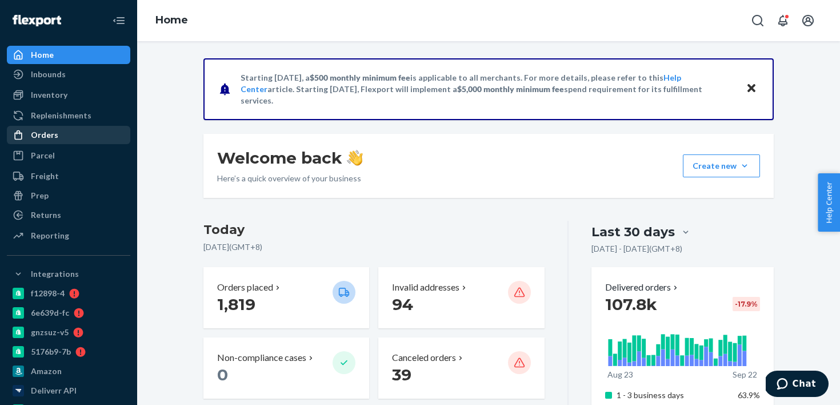
click at [117, 134] on div "Orders" at bounding box center [68, 135] width 121 height 16
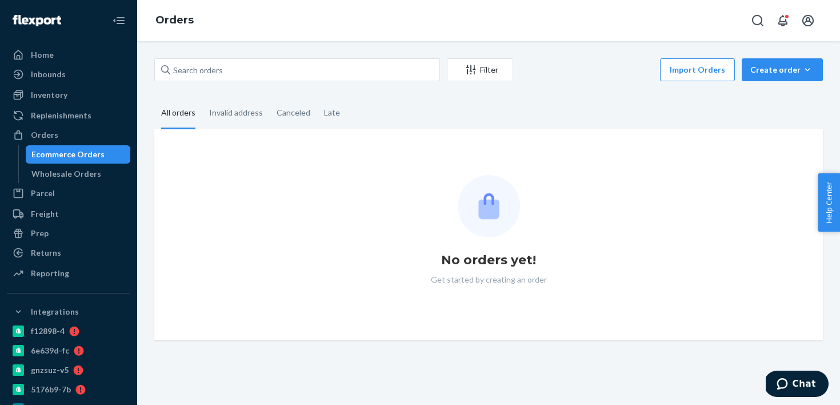
click at [228, 95] on div "Filter Import Orders Create order Ecommerce order Removal order All orders Inva…" at bounding box center [489, 199] width 686 height 282
click at [233, 88] on div "Filter Import Orders Create order Ecommerce order Removal order All orders Inva…" at bounding box center [489, 199] width 686 height 282
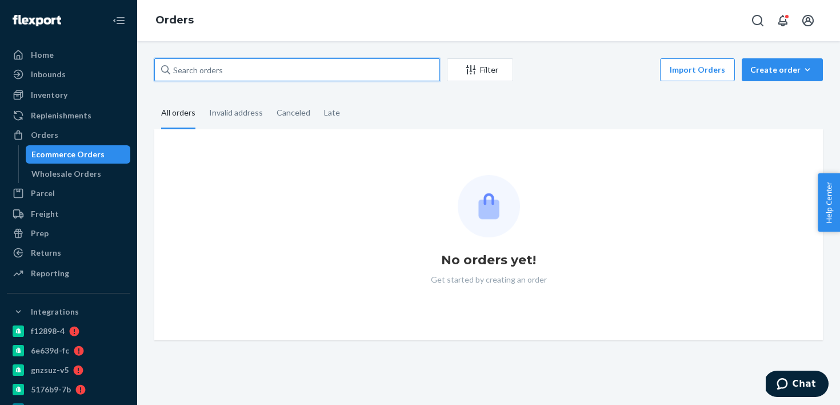
click at [237, 78] on input "text" at bounding box center [297, 69] width 286 height 23
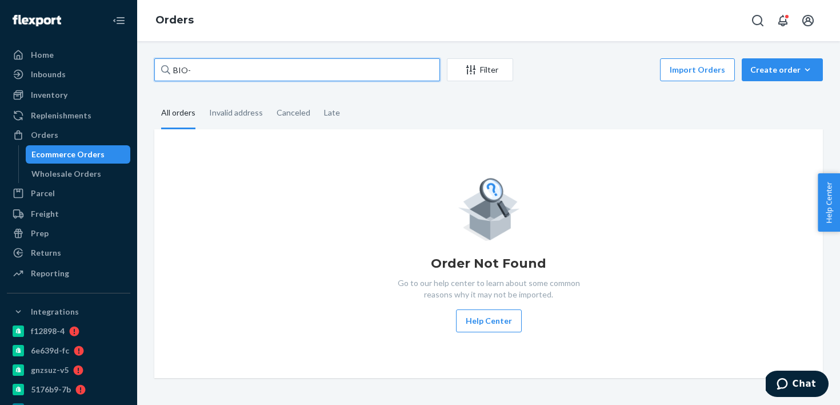
paste input "2685726"
type input "BIO-2685726"
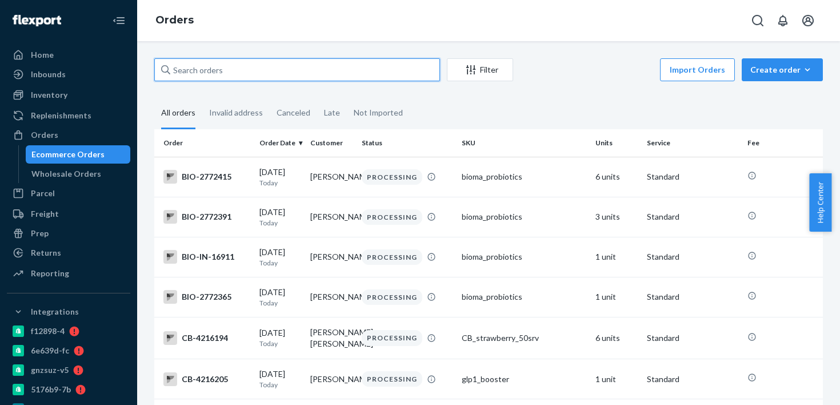
click at [244, 78] on input "text" at bounding box center [297, 69] width 286 height 23
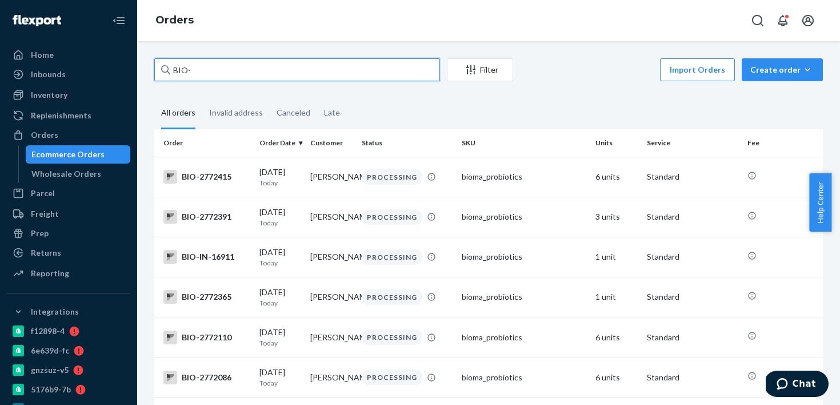
paste input "2685726"
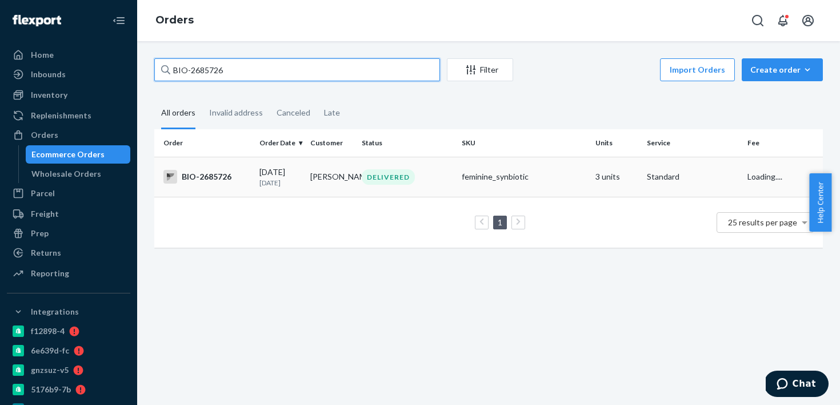
type input "BIO-2685726"
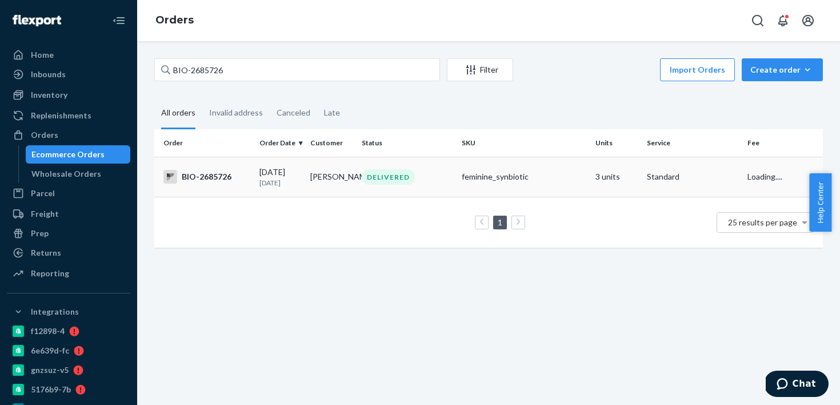
click at [378, 180] on div "DELIVERED" at bounding box center [388, 176] width 53 height 15
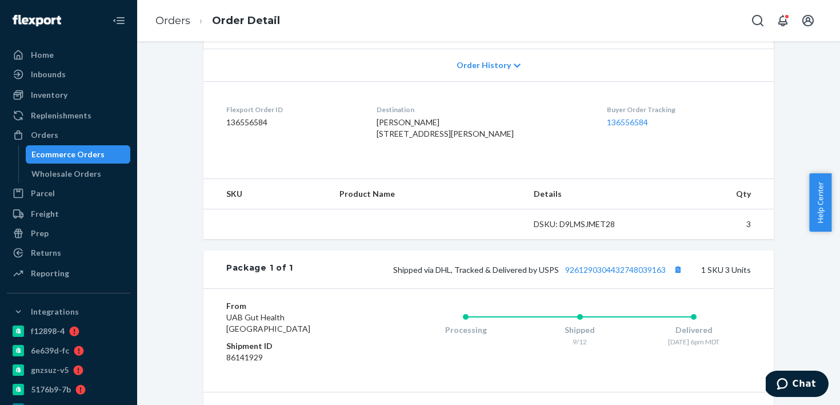
scroll to position [130, 0]
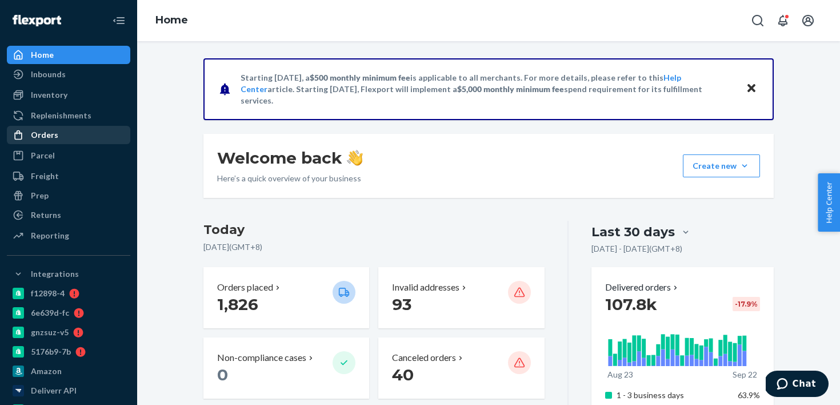
drag, startPoint x: 105, startPoint y: 132, endPoint x: 117, endPoint y: 127, distance: 13.4
click at [104, 132] on div "Orders" at bounding box center [68, 135] width 121 height 16
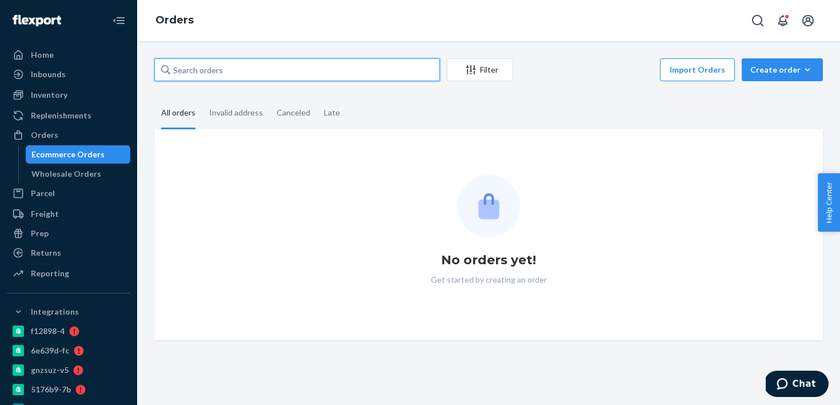
click at [225, 61] on input "text" at bounding box center [297, 69] width 286 height 23
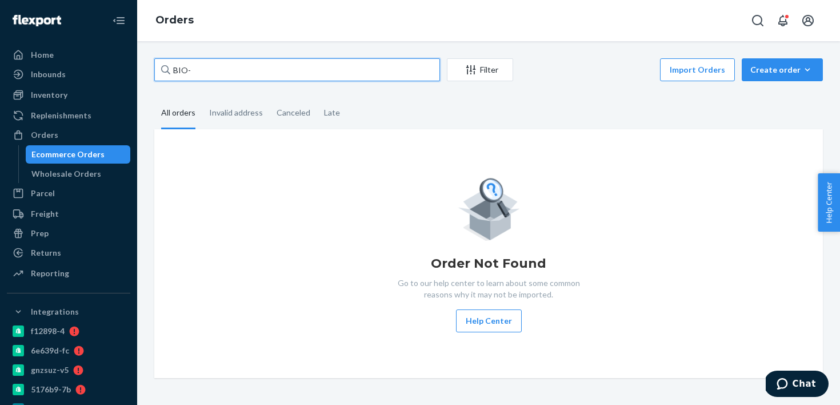
paste input "2750135"
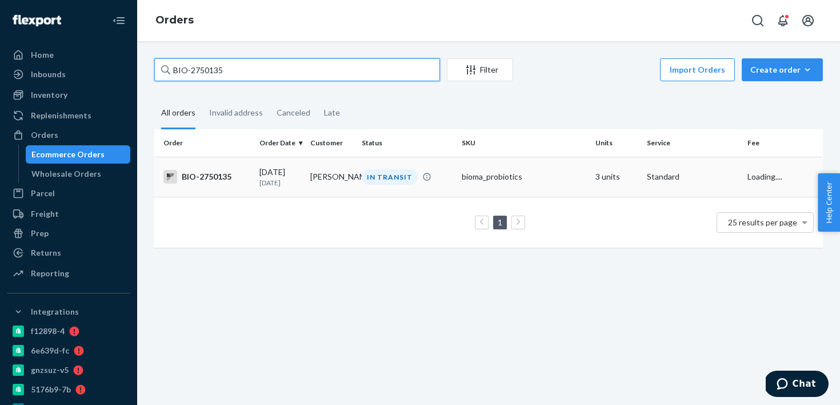
type input "BIO-2750135"
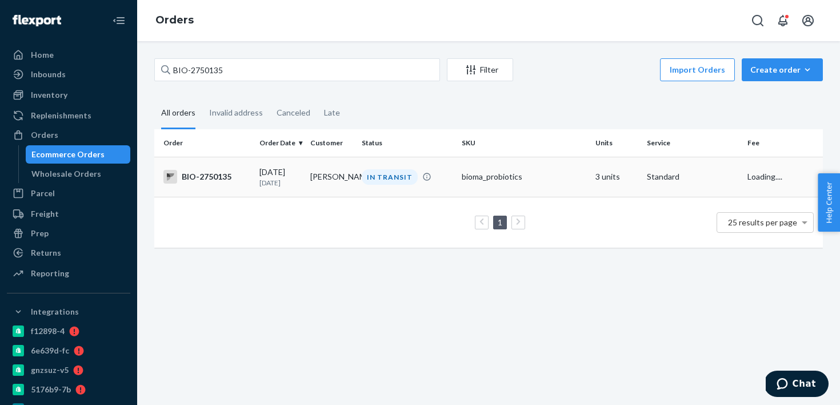
click at [320, 185] on td "[PERSON_NAME]" at bounding box center [331, 177] width 51 height 40
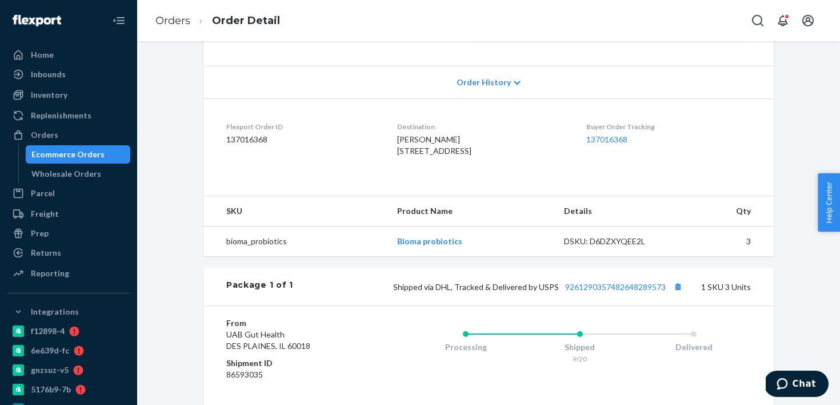
scroll to position [253, 0]
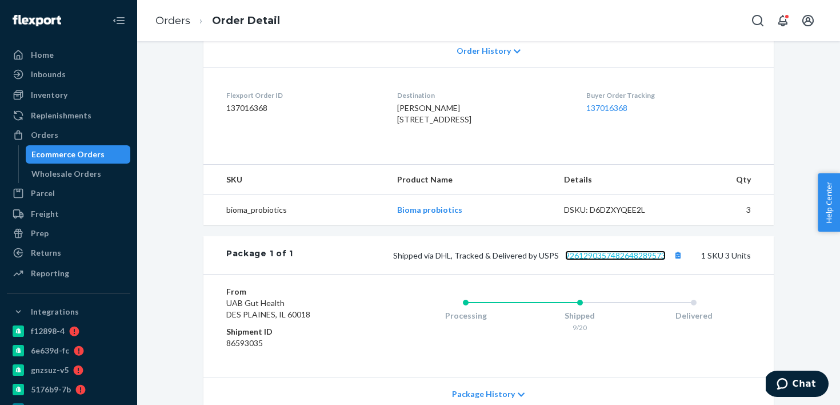
click at [603, 260] on link "9261290357482648289573" at bounding box center [615, 255] width 101 height 10
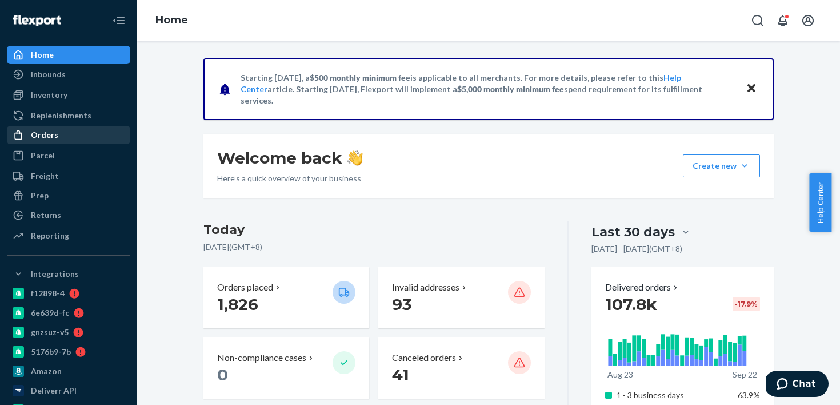
click at [82, 138] on div "Orders" at bounding box center [68, 135] width 121 height 16
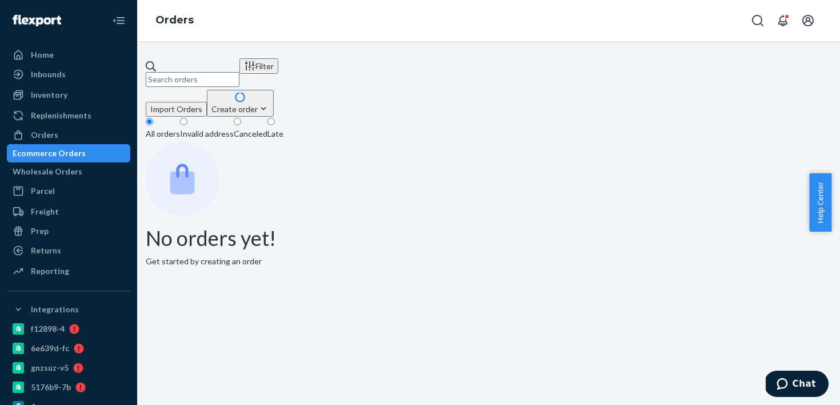
click at [232, 74] on input "text" at bounding box center [193, 79] width 94 height 15
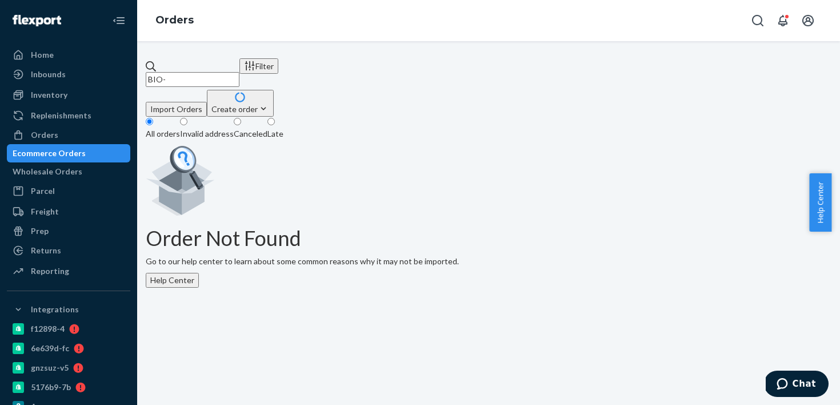
paste input "2729006"
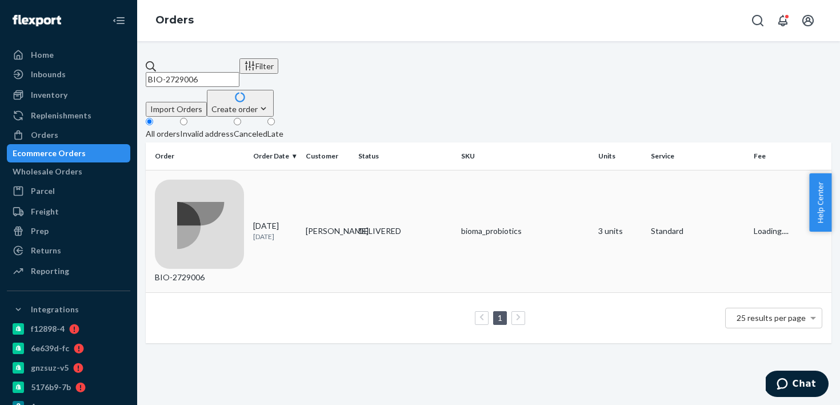
type input "BIO-2729006"
click at [301, 192] on td "09/18/2025 4 days ago" at bounding box center [275, 231] width 53 height 122
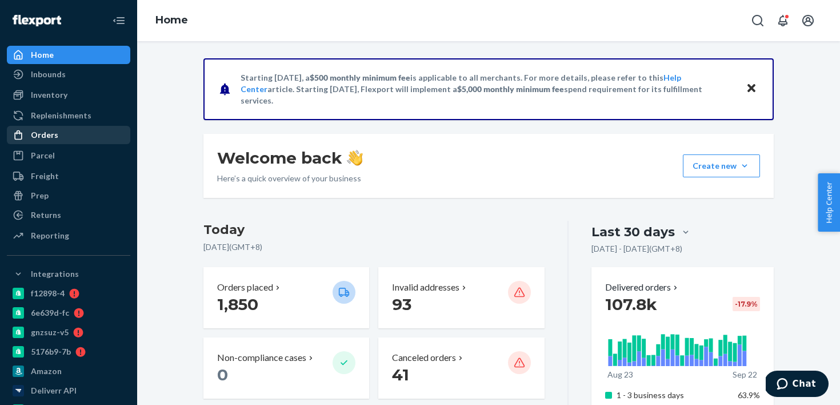
click at [99, 141] on div "Orders" at bounding box center [68, 135] width 121 height 16
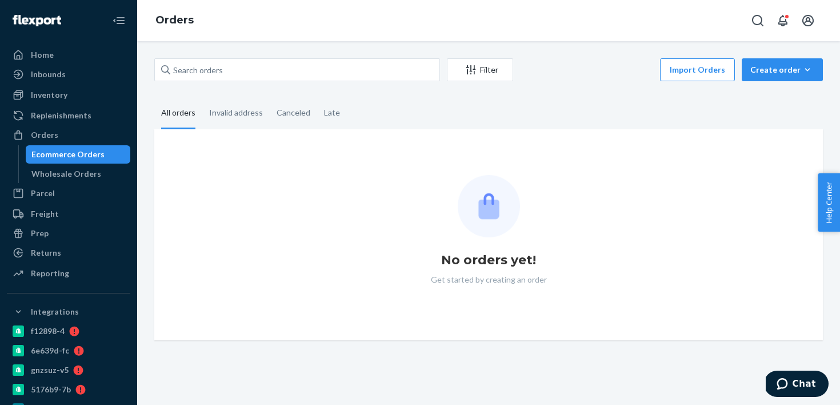
drag, startPoint x: 194, startPoint y: 86, endPoint x: 214, endPoint y: 77, distance: 21.7
click at [200, 84] on div "Filter Import Orders Create order Ecommerce order Removal order All orders Inva…" at bounding box center [489, 199] width 686 height 282
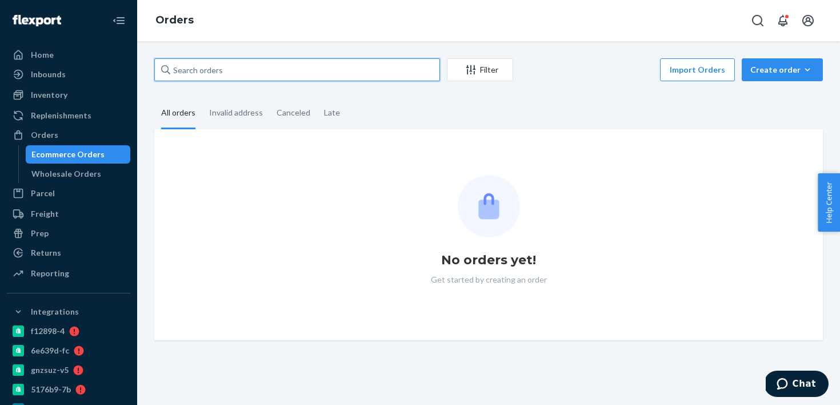
click at [214, 77] on input "text" at bounding box center [297, 69] width 286 height 23
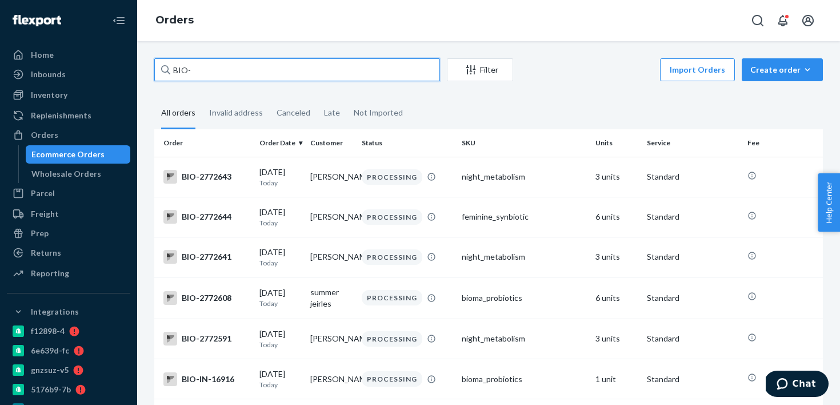
paste input "2573945"
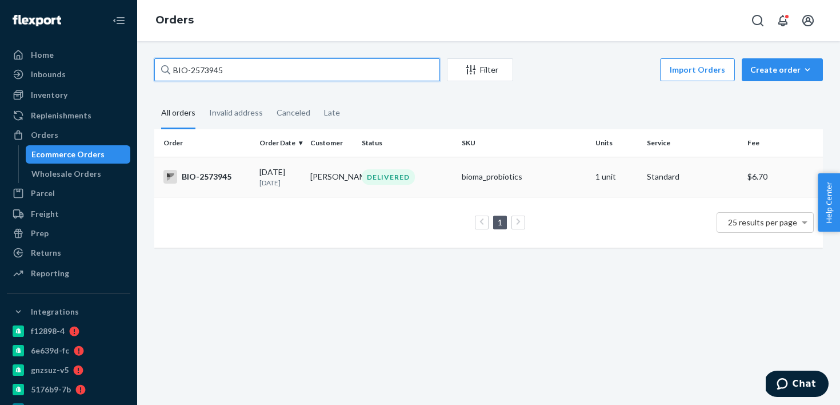
type input "BIO-2573945"
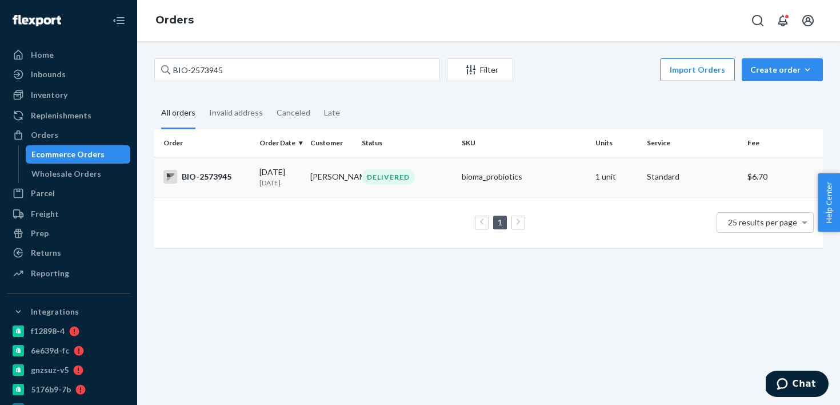
click at [273, 188] on p "19 days ago" at bounding box center [281, 183] width 42 height 10
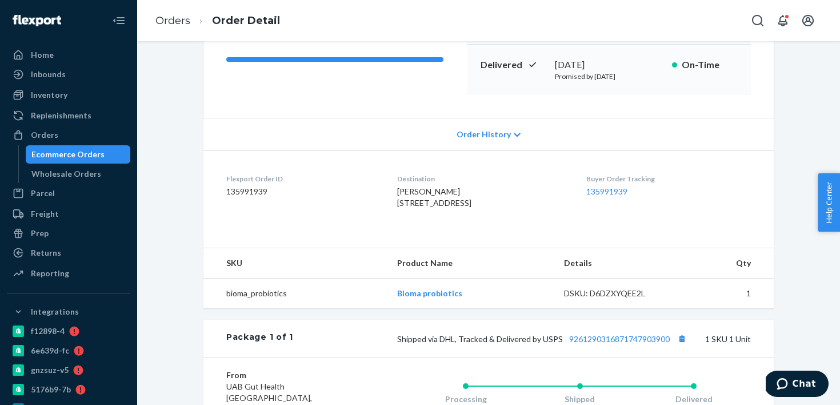
scroll to position [241, 0]
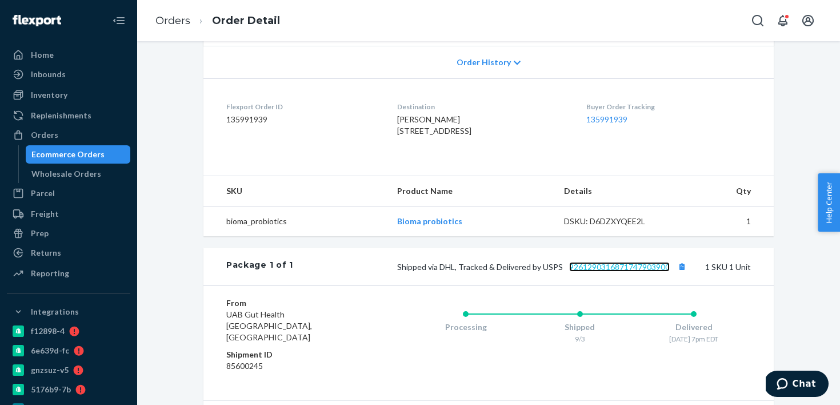
click at [595, 272] on link "9261290316871747903900" at bounding box center [619, 267] width 101 height 10
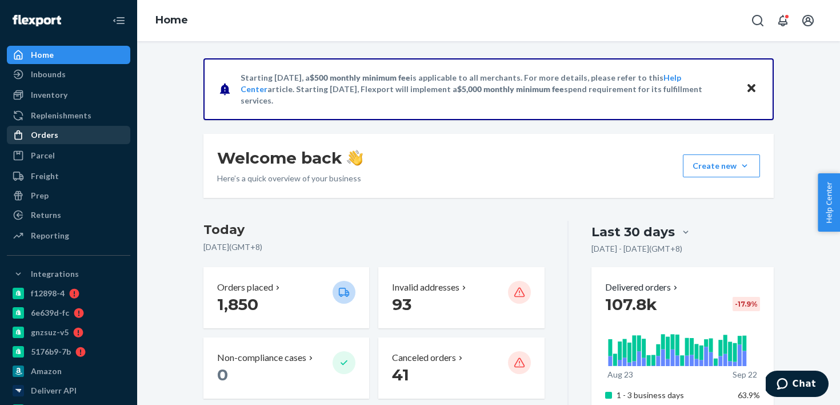
click at [73, 140] on div "Orders" at bounding box center [68, 135] width 121 height 16
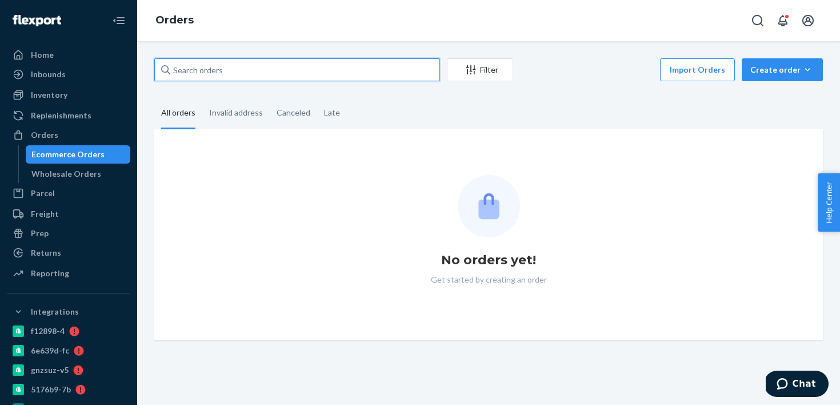
click at [281, 79] on input "text" at bounding box center [297, 69] width 286 height 23
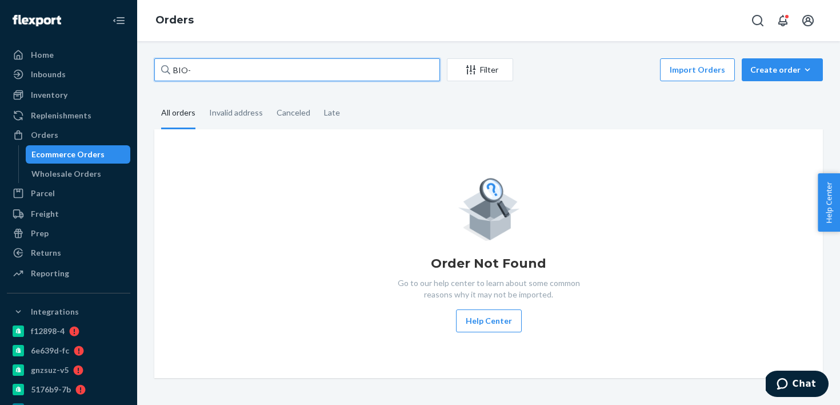
paste input "2396469"
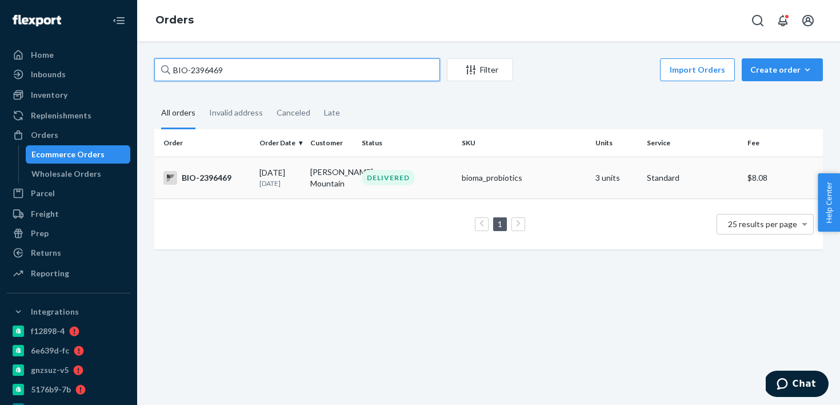
type input "BIO-2396469"
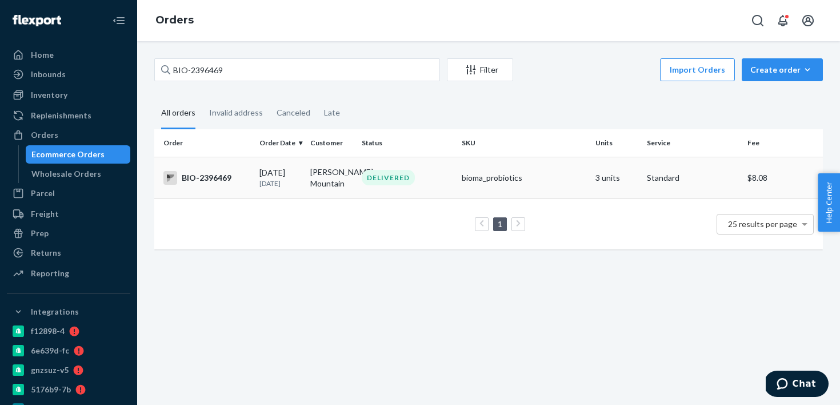
click at [401, 190] on td "DELIVERED" at bounding box center [407, 178] width 101 height 42
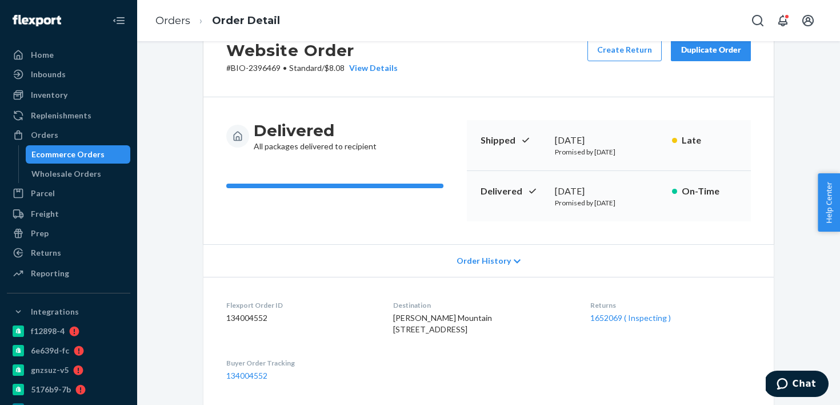
scroll to position [102, 0]
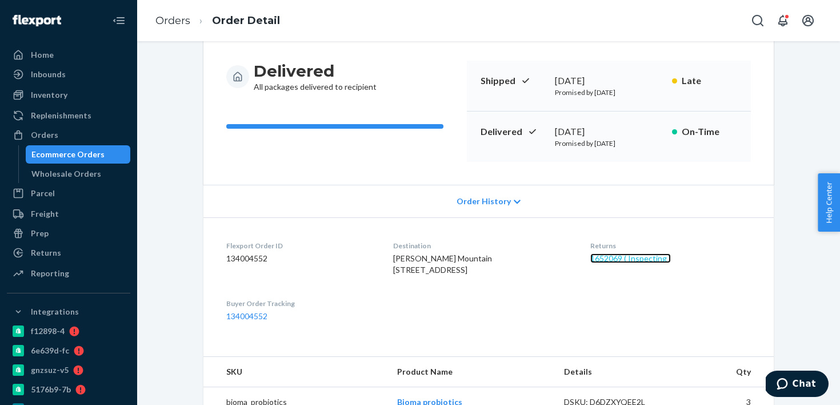
click at [611, 255] on link "1652069 ( Inspecting )" at bounding box center [631, 258] width 81 height 10
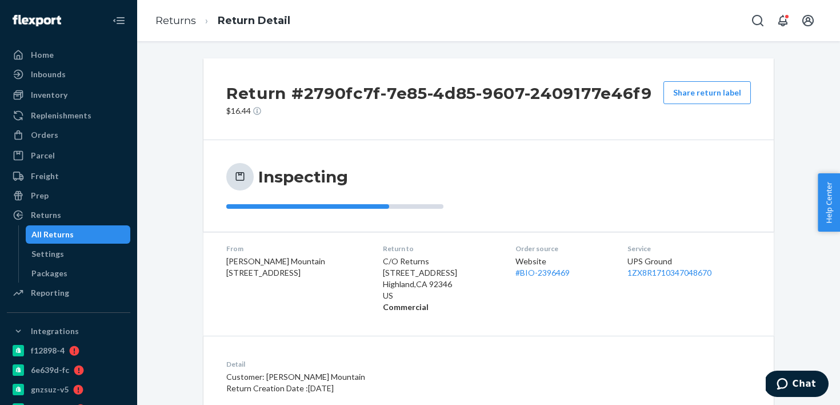
scroll to position [113, 0]
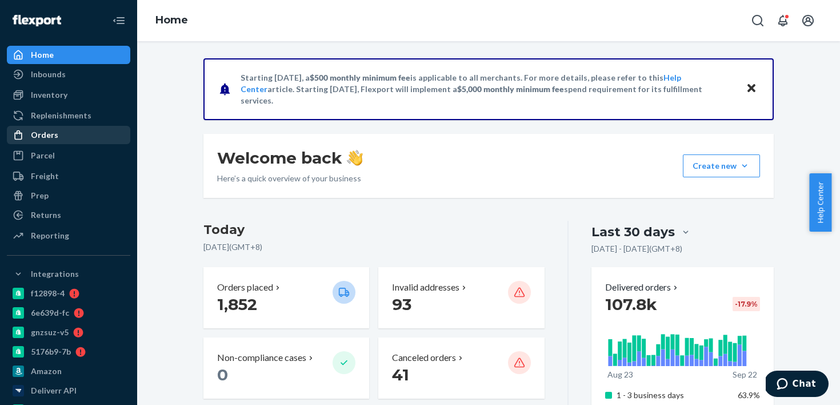
click at [105, 134] on div "Orders" at bounding box center [68, 135] width 121 height 16
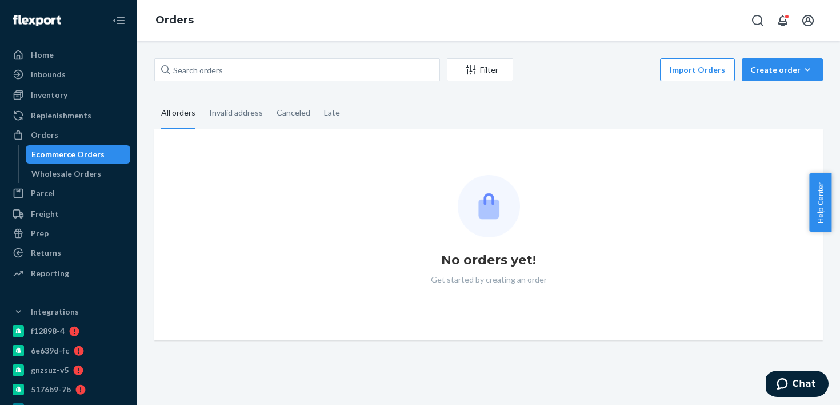
click at [210, 82] on div "Filter Import Orders Create order Ecommerce order Removal order" at bounding box center [488, 71] width 669 height 26
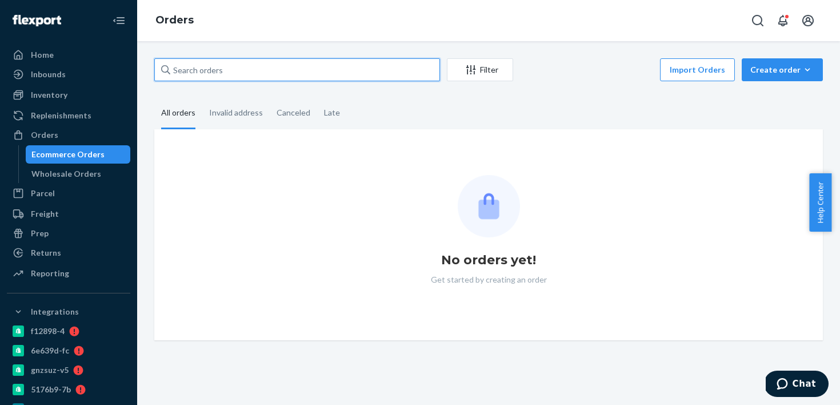
click at [223, 71] on input "text" at bounding box center [297, 69] width 286 height 23
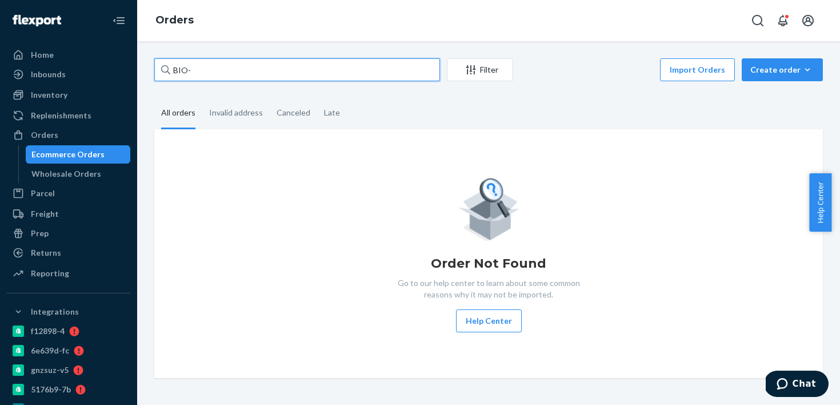
paste input "1883041"
type input "BIO-1883041"
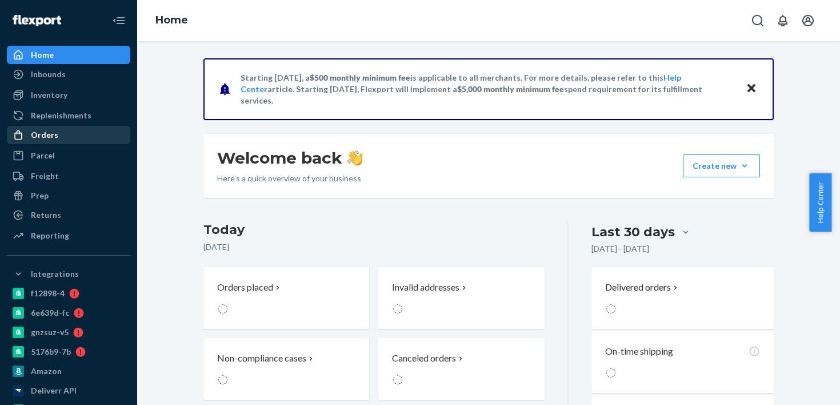
click at [104, 132] on div "Orders" at bounding box center [68, 135] width 121 height 16
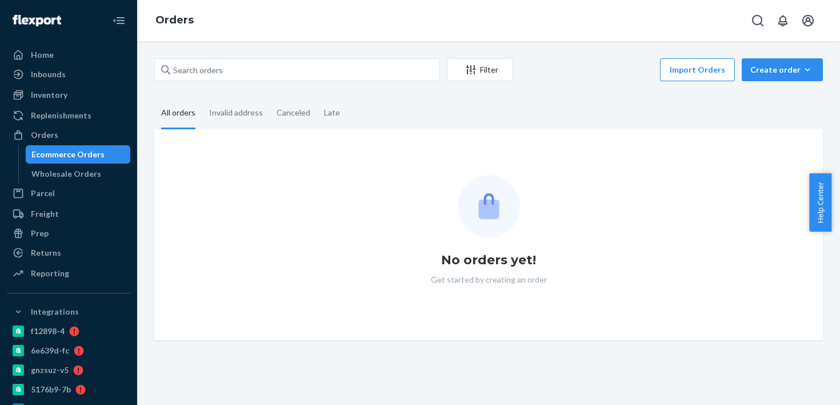
click at [256, 48] on div "Filter Import Orders Create order Ecommerce order Removal order All orders Inva…" at bounding box center [488, 223] width 703 height 364
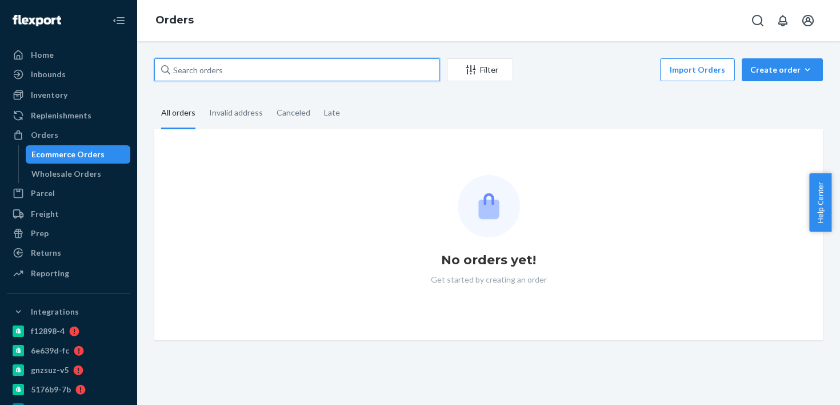
click at [253, 67] on input "text" at bounding box center [297, 69] width 286 height 23
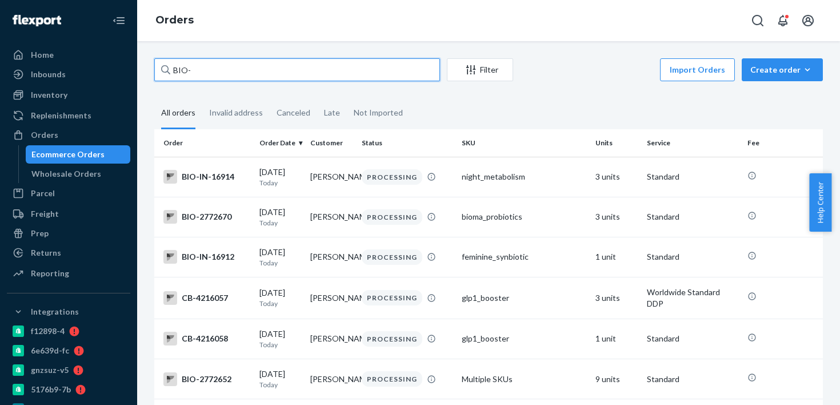
paste input "1883041"
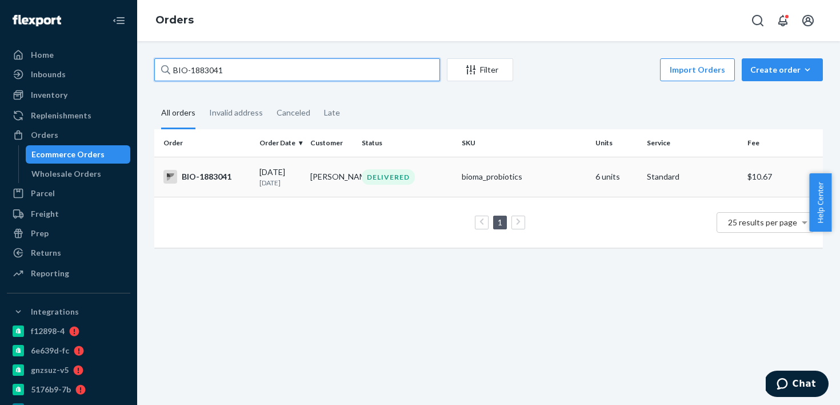
type input "BIO-1883041"
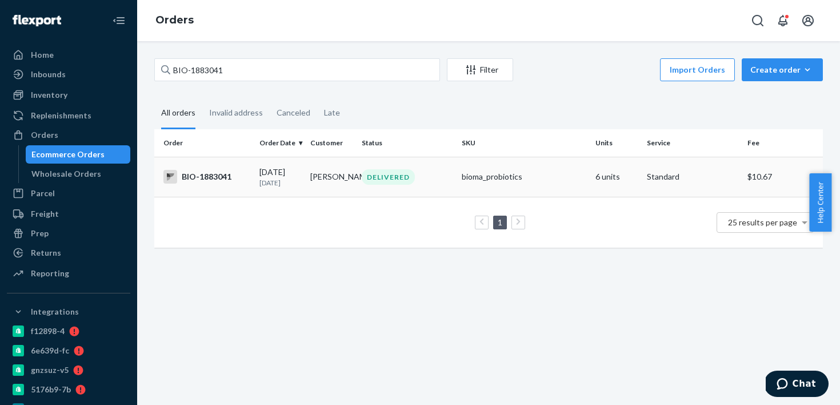
click at [344, 173] on td "Amir Doulatshahi" at bounding box center [331, 177] width 51 height 40
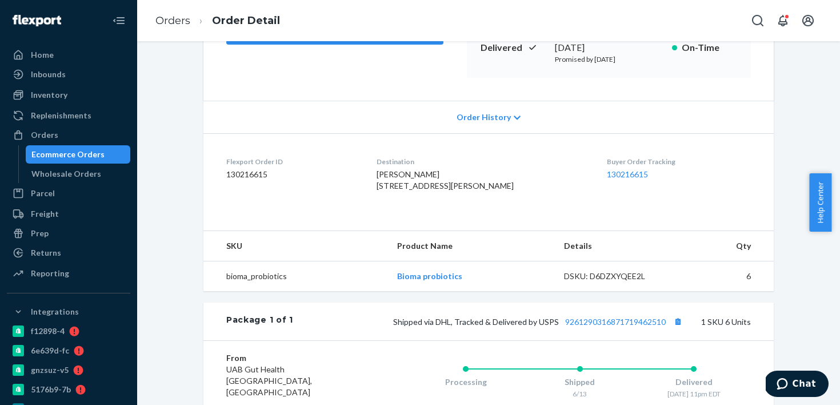
scroll to position [164, 0]
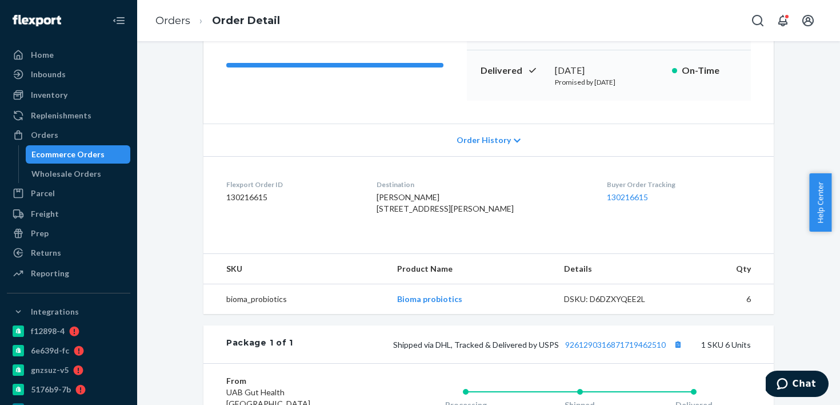
click at [576, 69] on div "June 17, 2025" at bounding box center [609, 70] width 108 height 13
copy div "June 17, 2025"
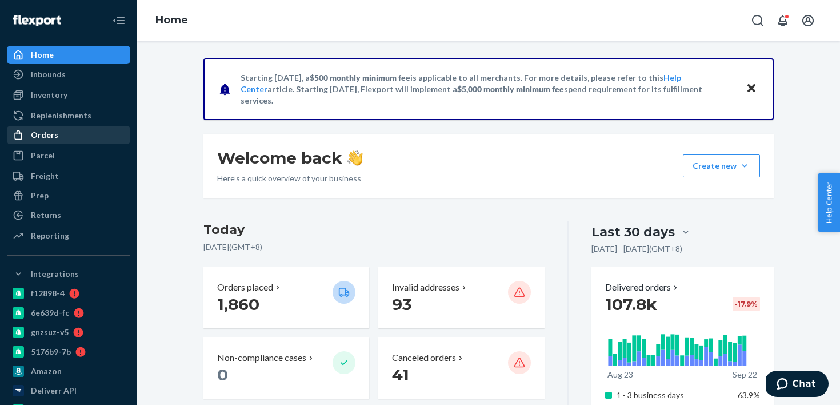
click at [107, 140] on div "Orders" at bounding box center [68, 135] width 121 height 16
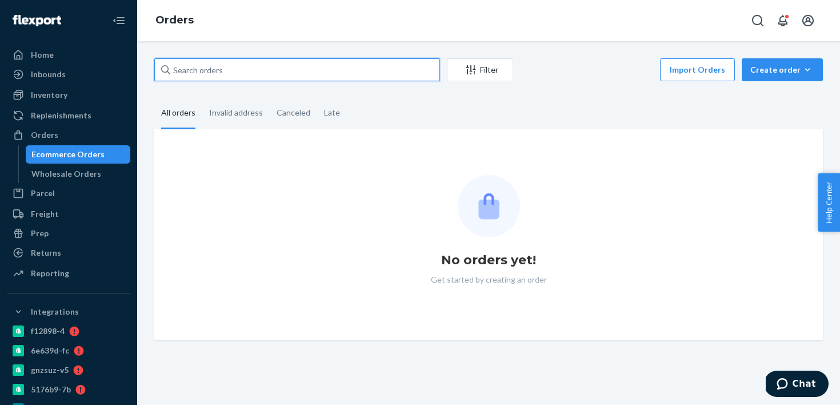
click at [252, 75] on input "text" at bounding box center [297, 69] width 286 height 23
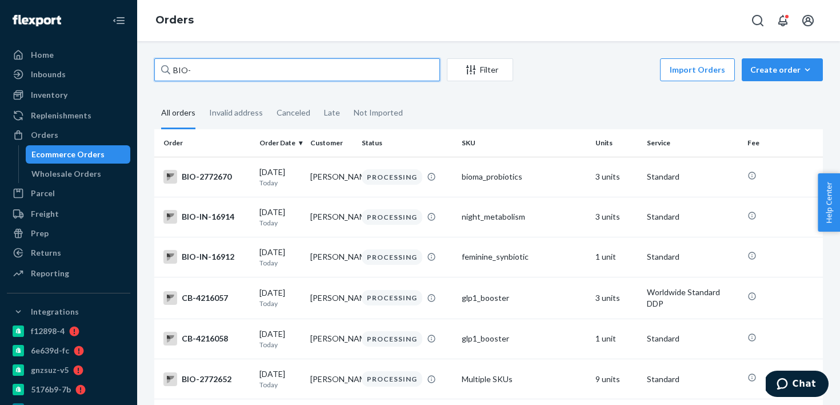
paste input "2720517"
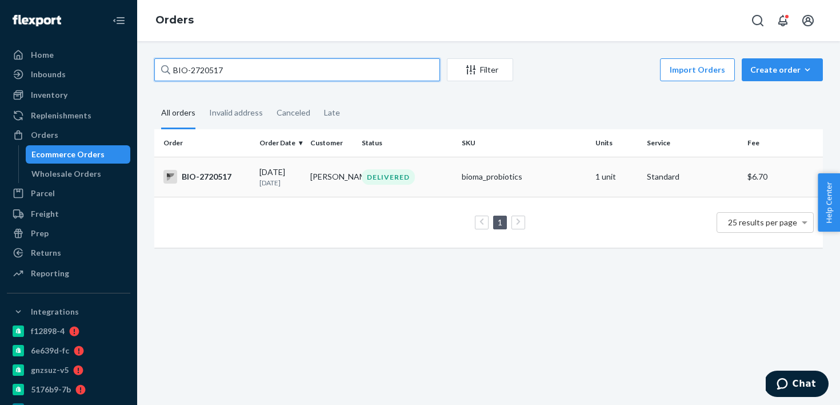
type input "BIO-2720517"
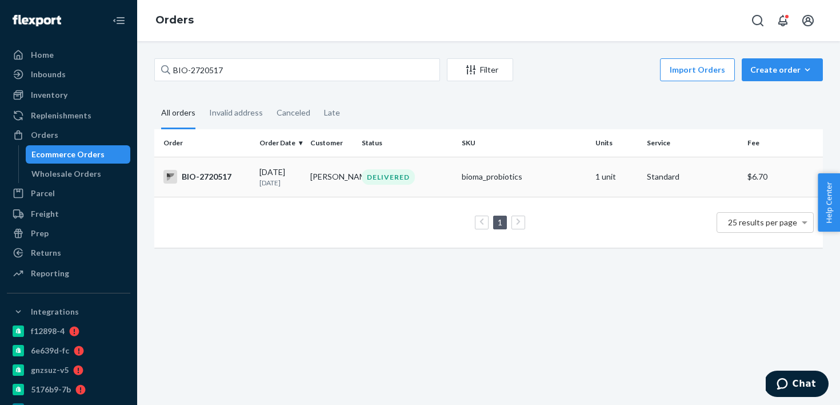
click at [320, 174] on td "Lori Ceccotti" at bounding box center [331, 177] width 51 height 40
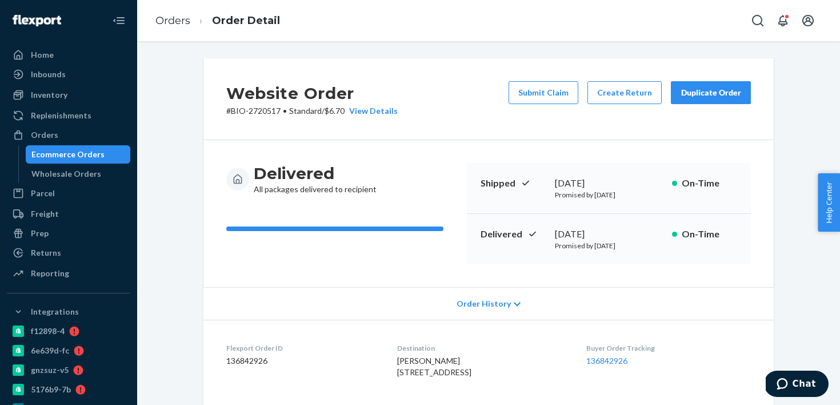
click at [568, 229] on div "September 19, 2025" at bounding box center [609, 234] width 108 height 13
click at [569, 230] on div "September 19, 2025" at bounding box center [609, 234] width 108 height 13
copy div "September 19, 2025"
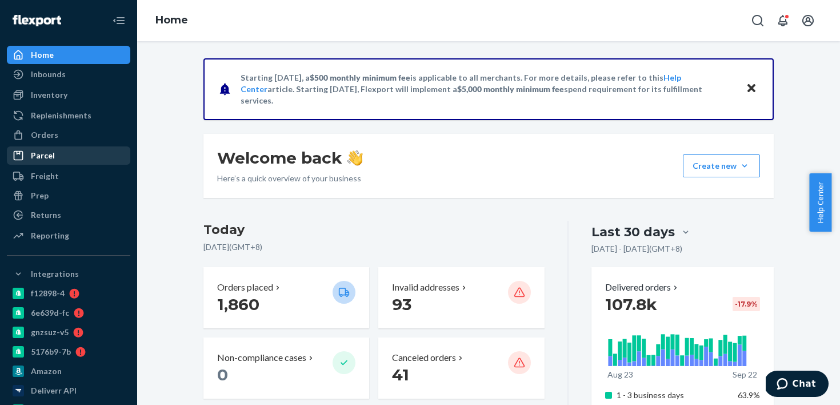
click at [121, 147] on li "Parcel" at bounding box center [68, 155] width 123 height 18
click at [119, 141] on div "Orders" at bounding box center [68, 135] width 121 height 16
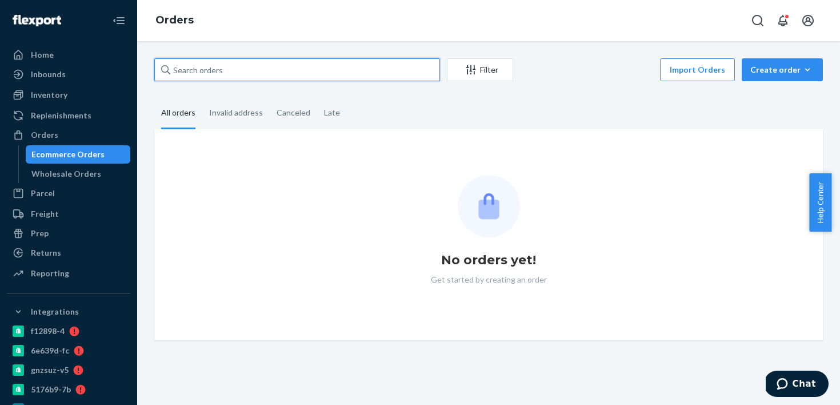
click at [242, 62] on input "text" at bounding box center [297, 69] width 286 height 23
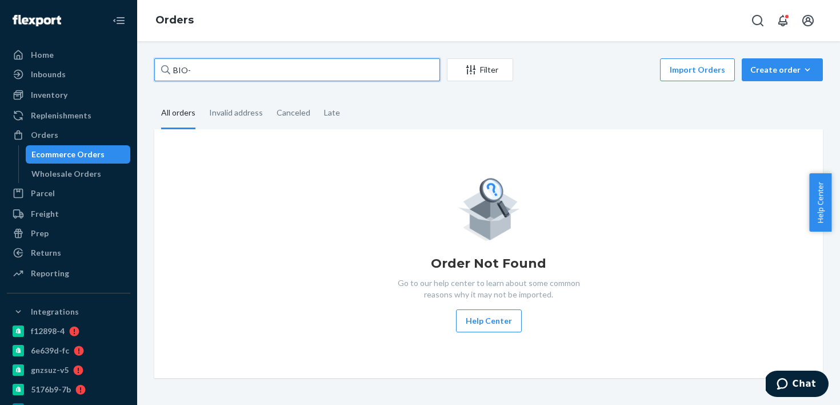
paste input "2768463"
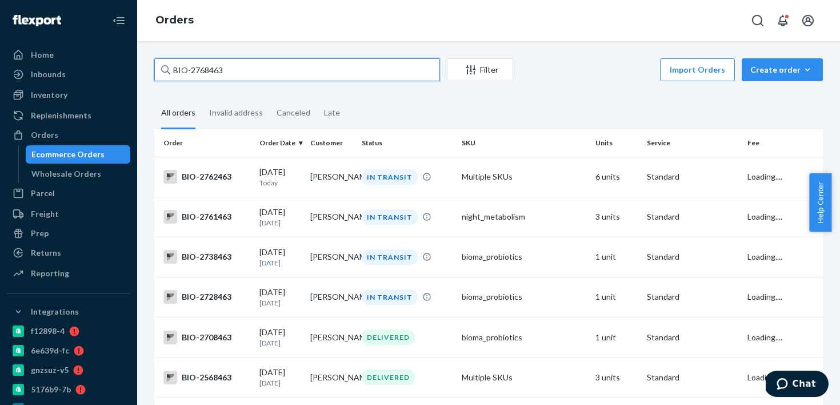
type input "BIO-2768463"
click at [296, 65] on input "BIO-2768463" at bounding box center [297, 69] width 286 height 23
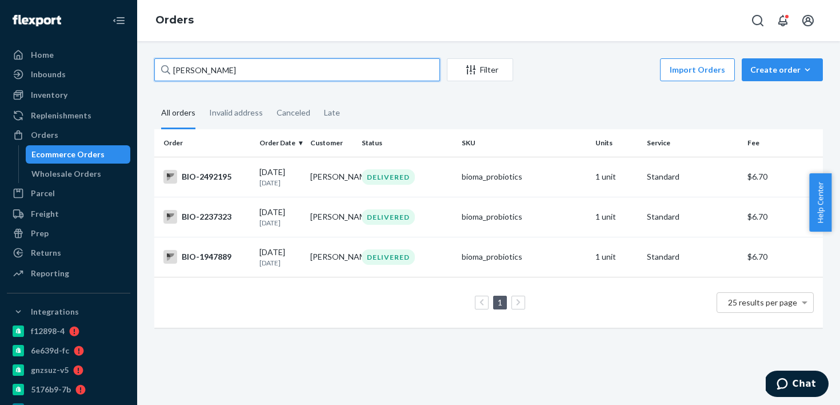
type input "Pam Buoy"
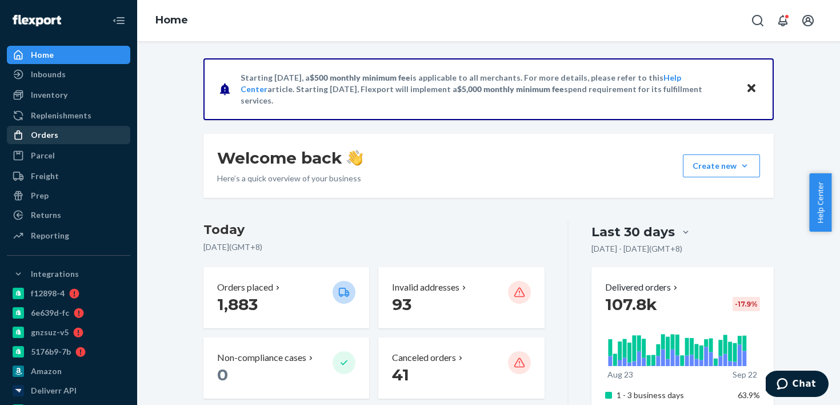
click at [95, 137] on div "Orders" at bounding box center [68, 135] width 121 height 16
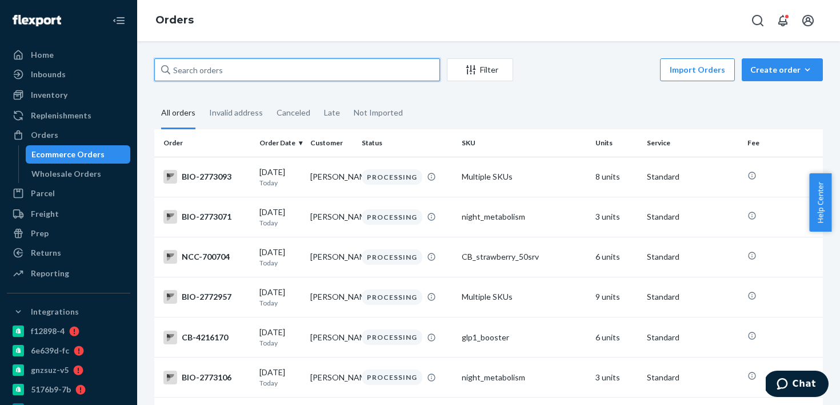
click at [365, 73] on input "text" at bounding box center [297, 69] width 286 height 23
paste input "2702091"
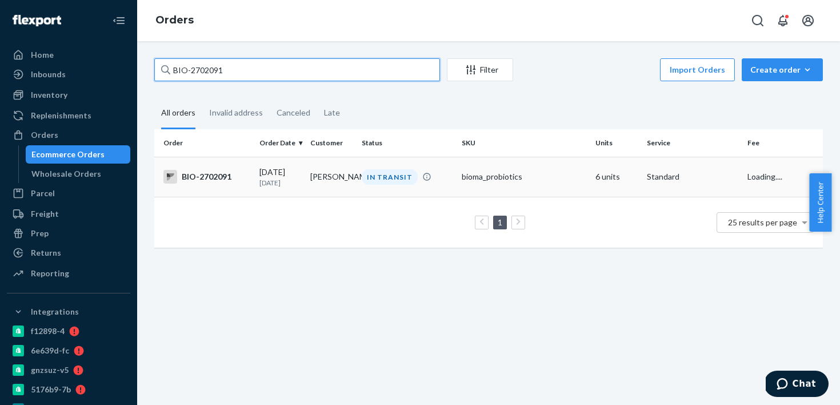
type input "BIO-2702091"
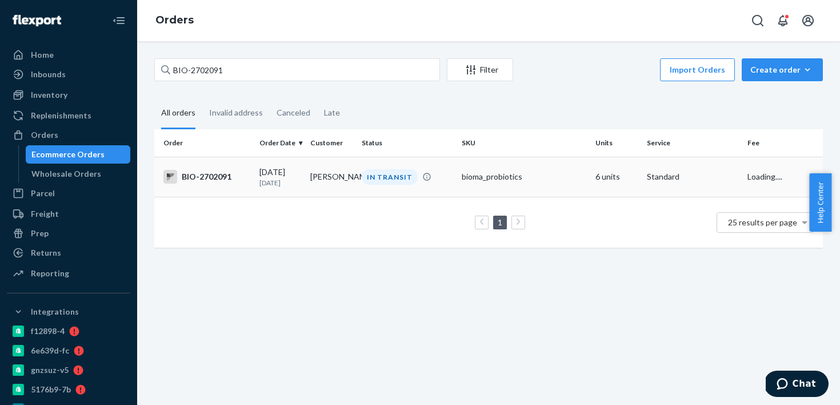
click at [378, 190] on td "IN TRANSIT" at bounding box center [407, 177] width 101 height 40
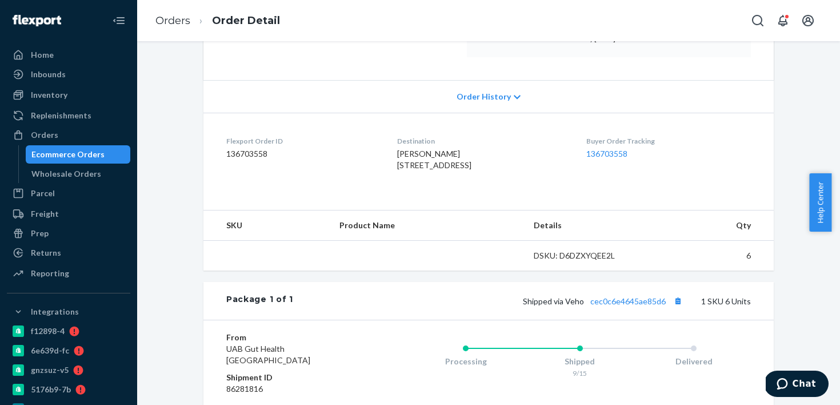
scroll to position [208, 0]
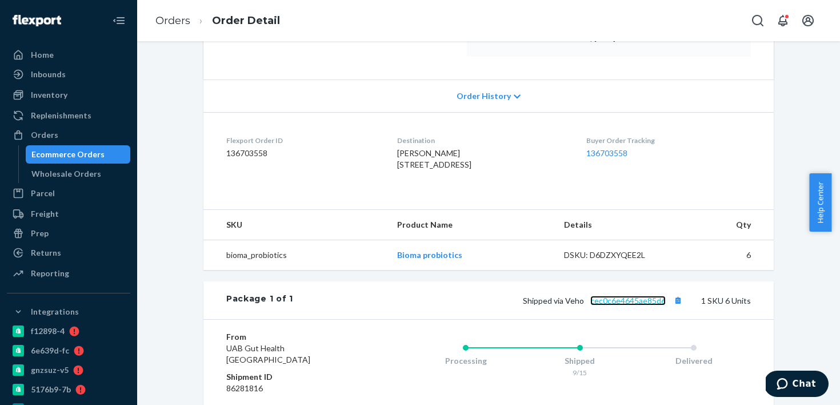
click at [621, 305] on link "cec0c6e4645ae85d6" at bounding box center [628, 301] width 75 height 10
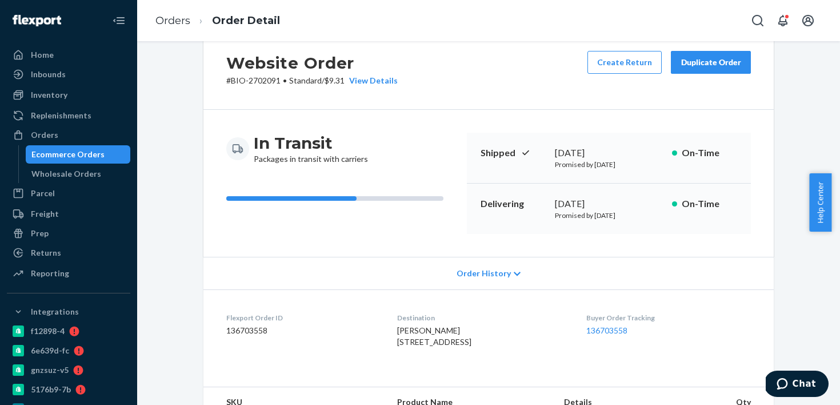
scroll to position [0, 0]
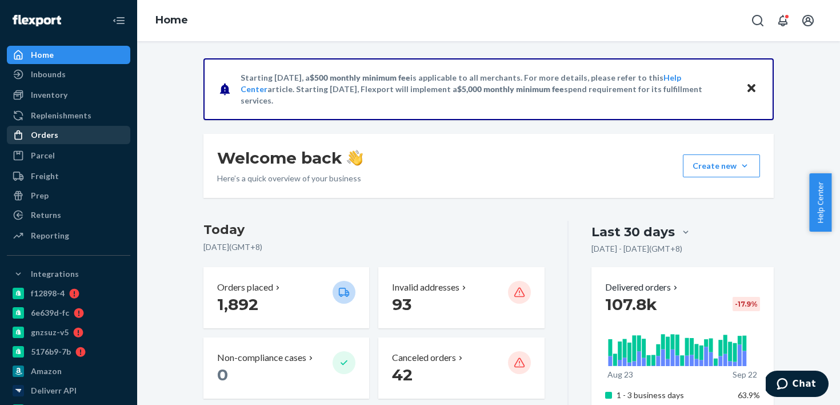
click at [93, 126] on link "Orders" at bounding box center [68, 135] width 123 height 18
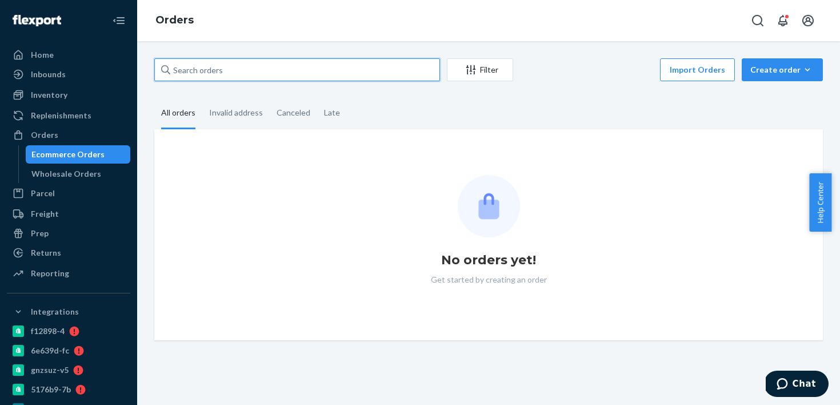
click at [238, 63] on input "text" at bounding box center [297, 69] width 286 height 23
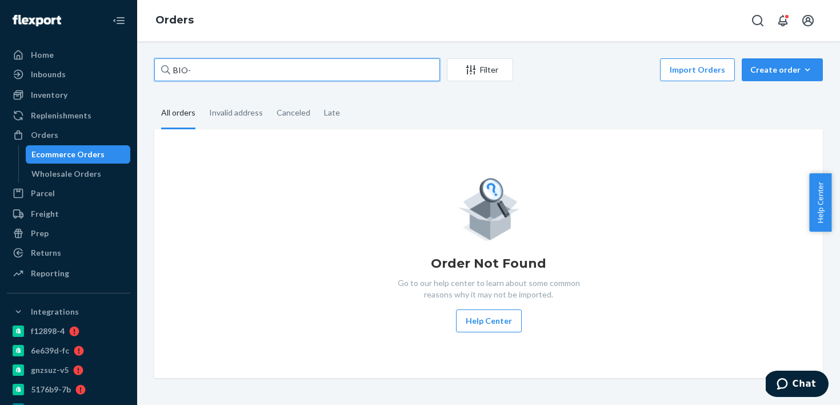
paste input "2601255"
type input "BIO-2601255"
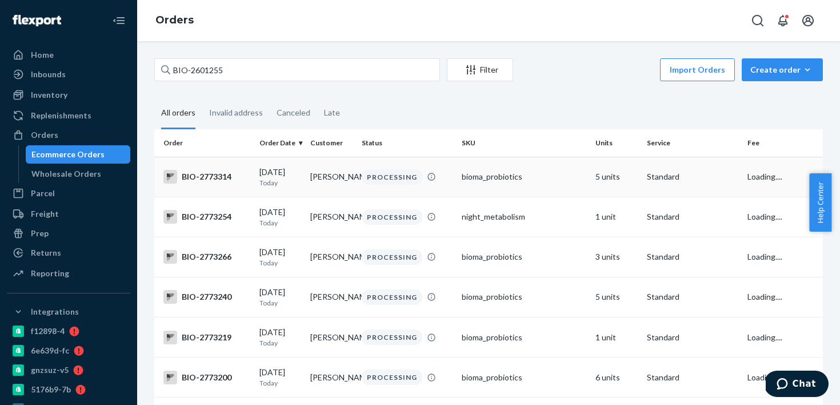
click at [374, 181] on div "PROCESSING" at bounding box center [392, 176] width 61 height 15
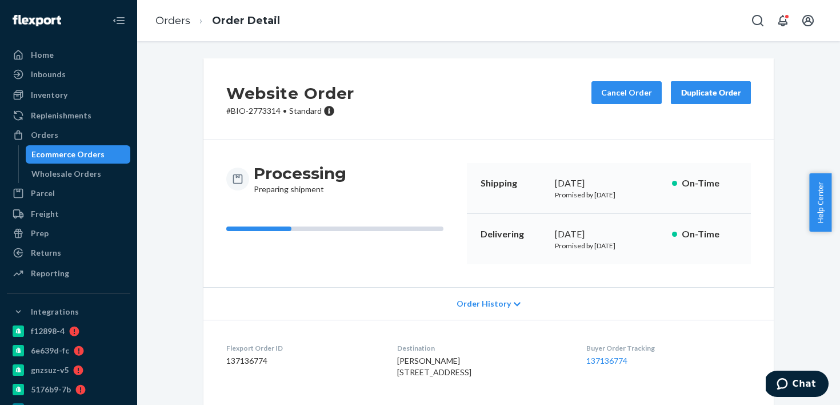
click at [39, 160] on div "Ecommerce Orders" at bounding box center [67, 154] width 73 height 11
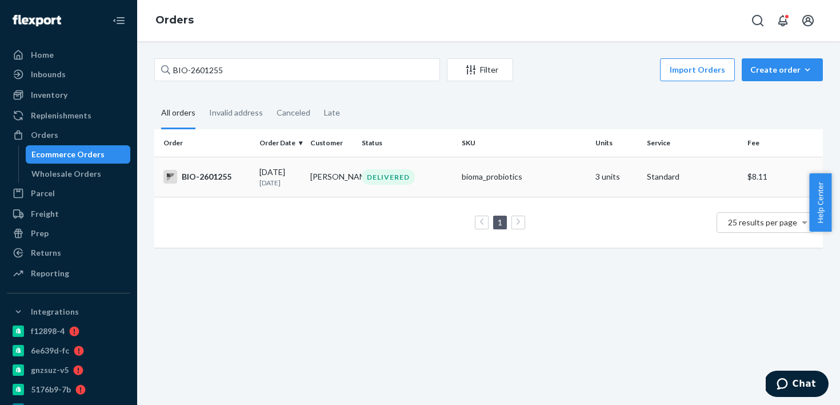
click at [409, 187] on td "DELIVERED" at bounding box center [407, 177] width 101 height 40
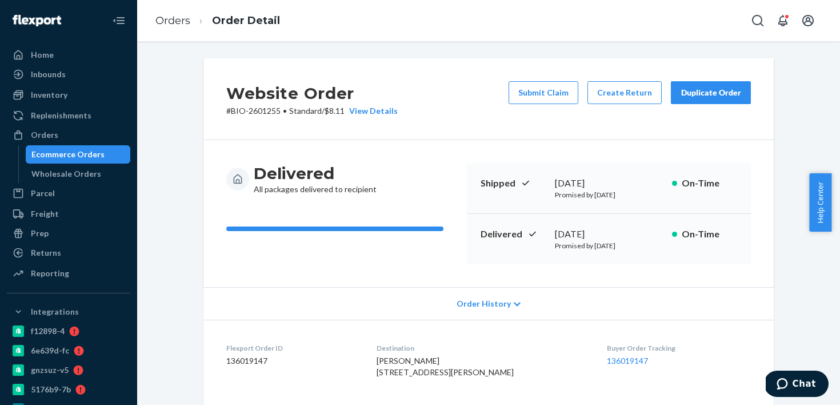
click at [596, 243] on p "Promised by September 12, 2025" at bounding box center [609, 246] width 108 height 10
click at [597, 234] on div "September 5, 2025" at bounding box center [609, 234] width 108 height 13
copy div "September 5, 2025"
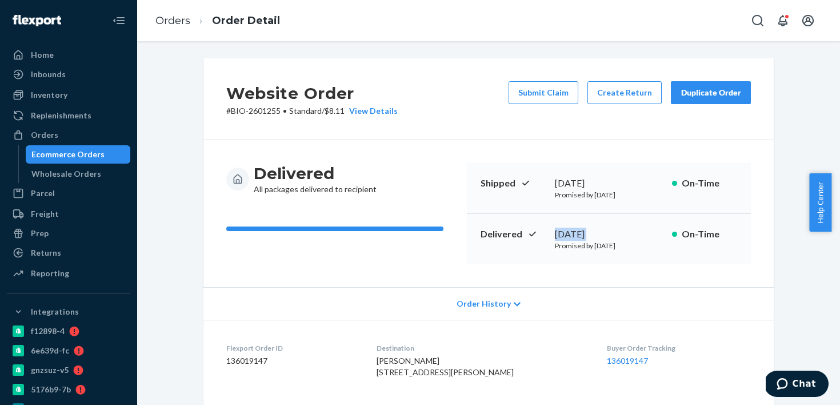
scroll to position [376, 0]
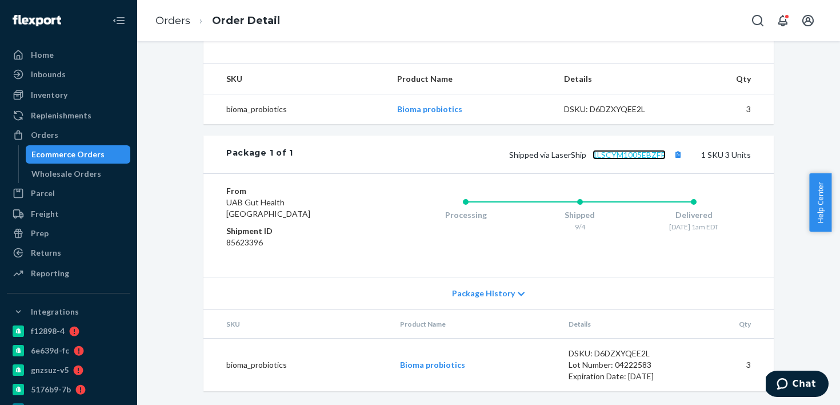
click at [616, 154] on link "1LSCYM1005EBZFR" at bounding box center [629, 155] width 73 height 10
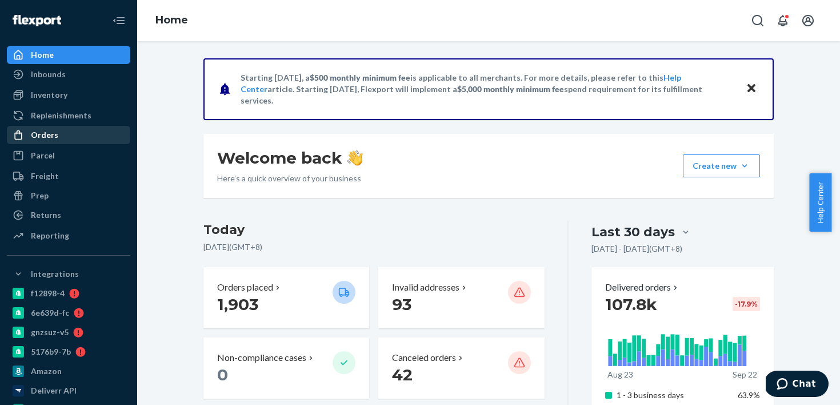
click at [91, 137] on div "Orders" at bounding box center [68, 135] width 121 height 16
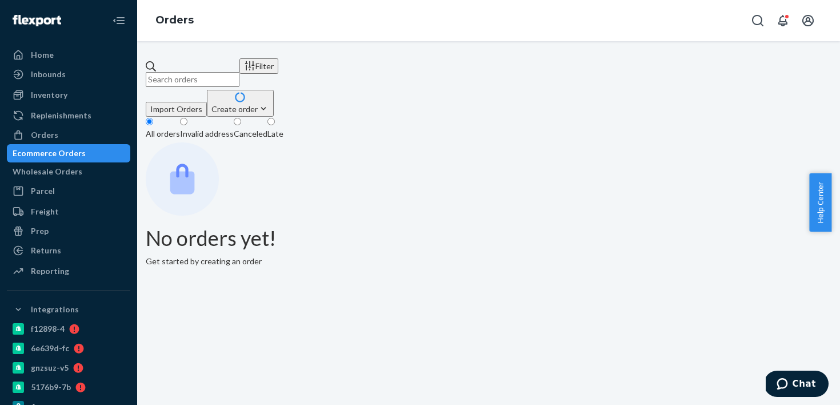
click at [252, 83] on div "Filter Import Orders Create order Ecommerce order Removal order" at bounding box center [489, 87] width 686 height 58
click at [240, 72] on input "text" at bounding box center [193, 79] width 94 height 15
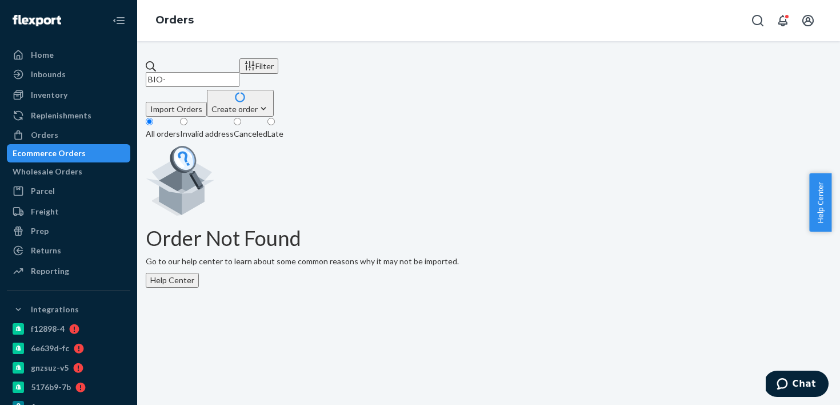
paste input "2246926"
type input "BIO-2246926"
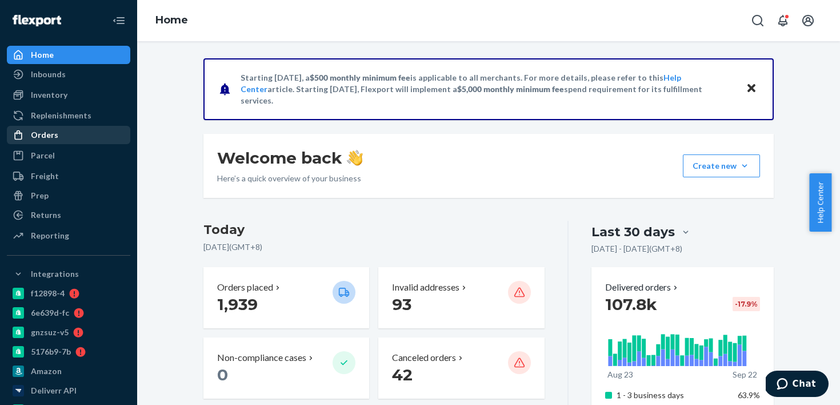
click at [76, 129] on div "Orders" at bounding box center [68, 135] width 121 height 16
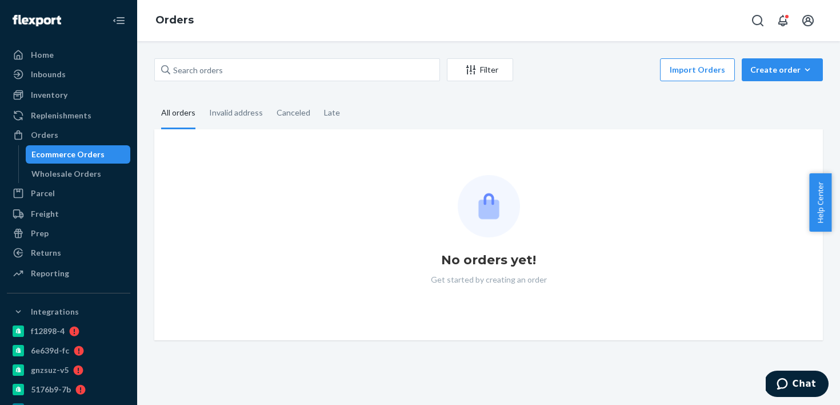
click at [220, 53] on div "Filter Import Orders Create order Ecommerce order Removal order All orders Inva…" at bounding box center [488, 223] width 703 height 364
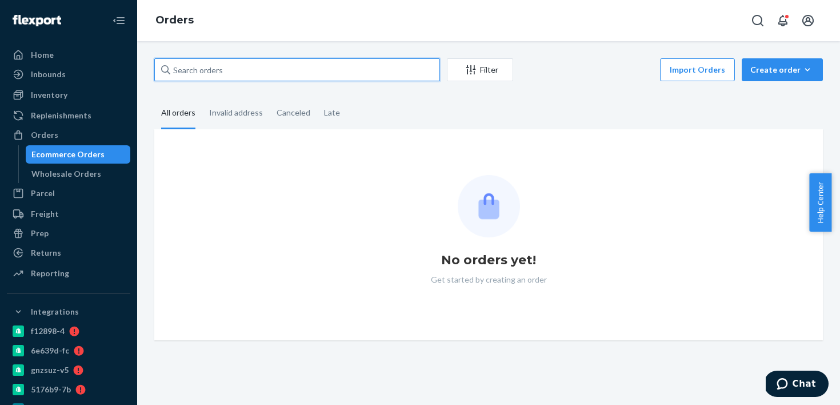
click at [226, 75] on input "text" at bounding box center [297, 69] width 286 height 23
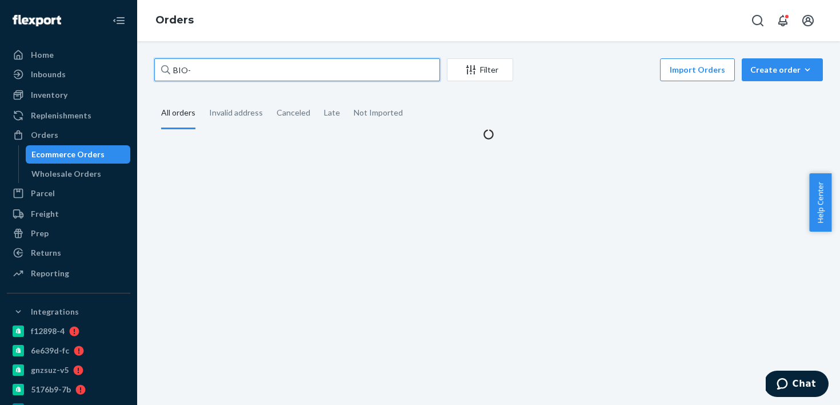
paste input "2246926"
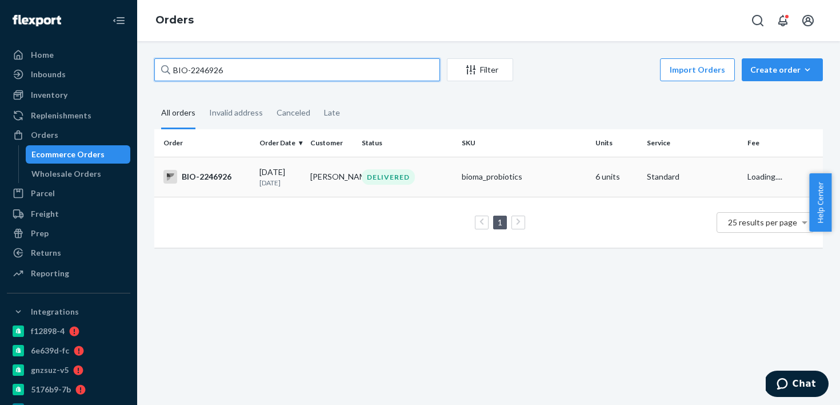
type input "BIO-2246926"
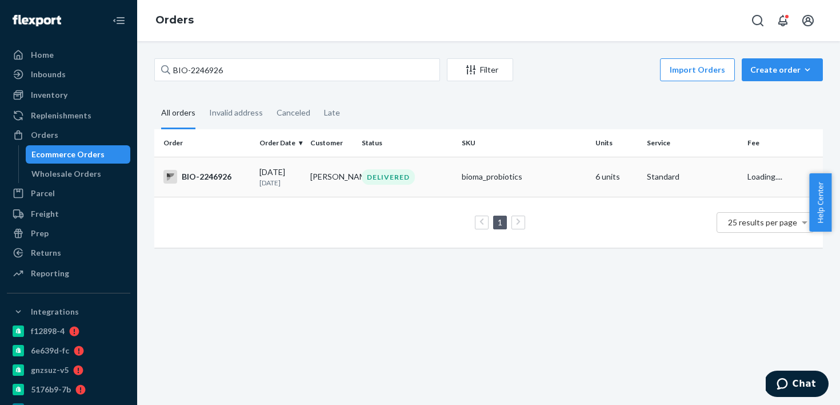
click at [338, 182] on td "Sheila Goelz" at bounding box center [331, 177] width 51 height 40
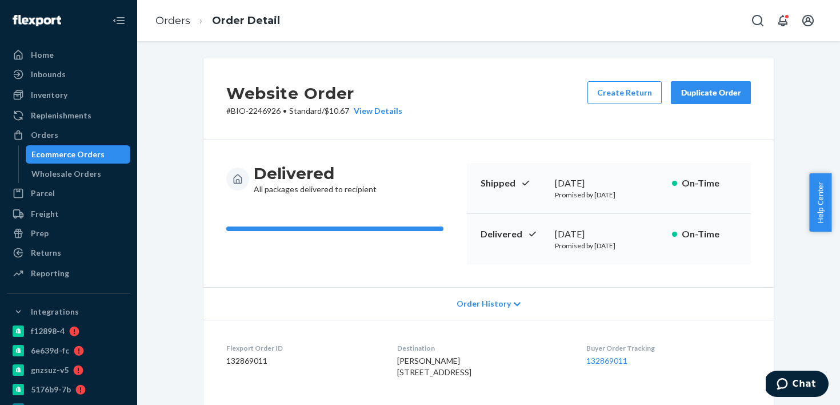
scroll to position [2, 0]
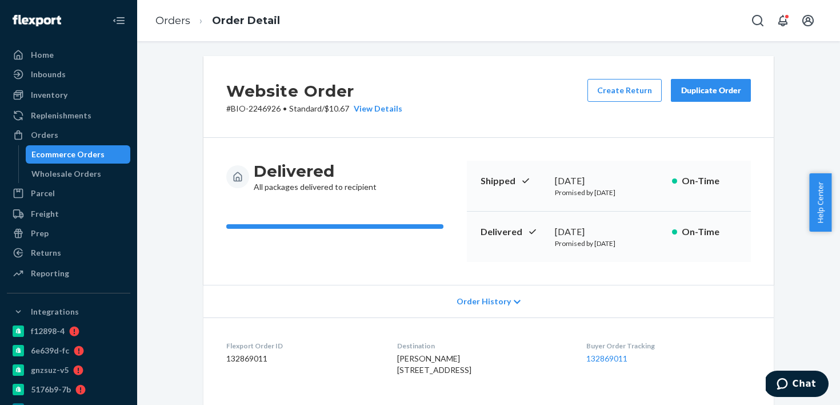
click at [580, 231] on div "July 24, 2025" at bounding box center [609, 231] width 108 height 13
copy div "July 24, 2025"
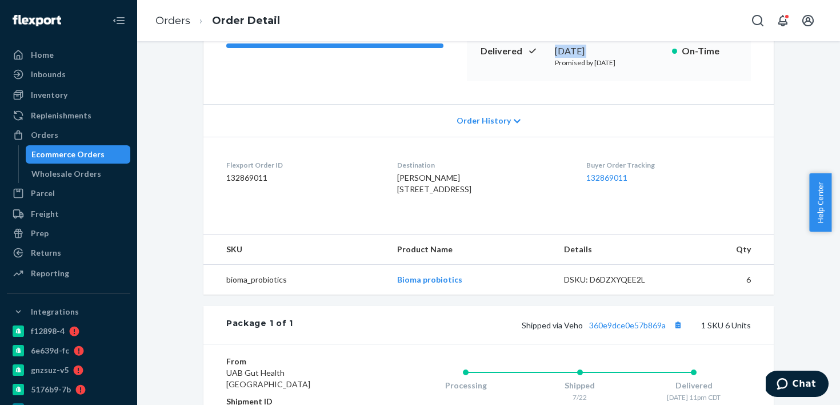
scroll to position [376, 0]
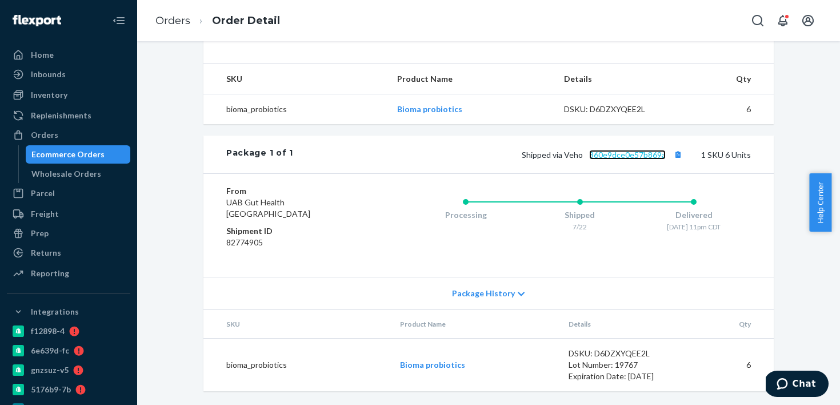
click at [603, 151] on link "360e9dce0e57b869a" at bounding box center [627, 155] width 77 height 10
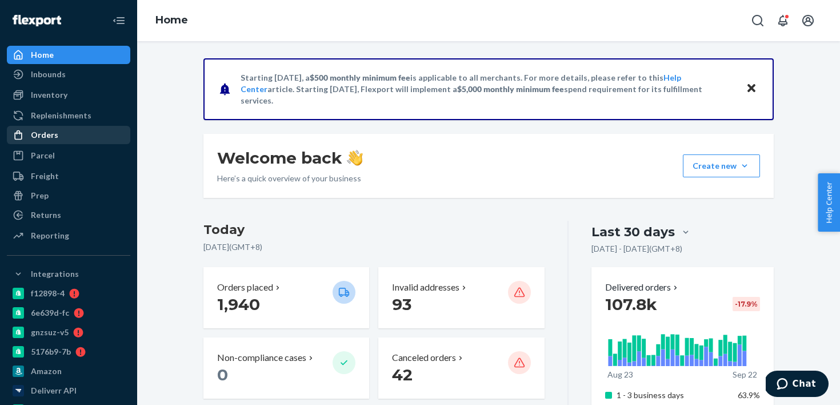
click at [107, 133] on div "Orders" at bounding box center [68, 135] width 121 height 16
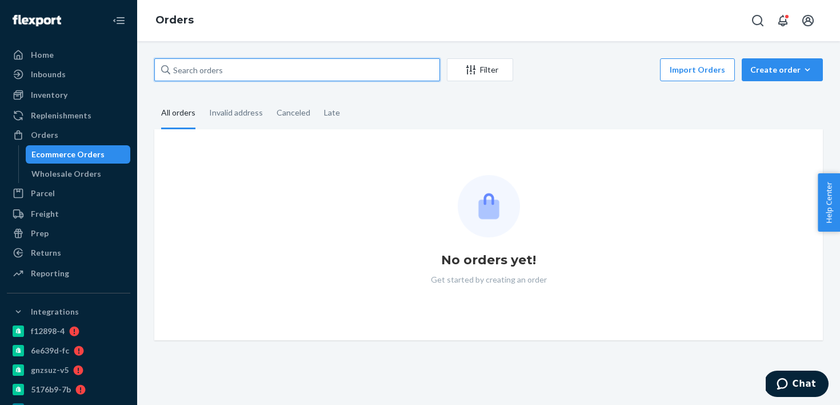
click at [214, 78] on input "text" at bounding box center [297, 69] width 286 height 23
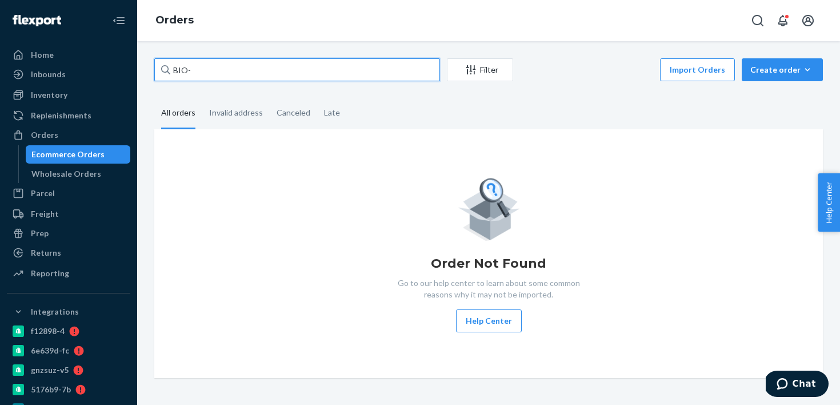
paste input "2525423"
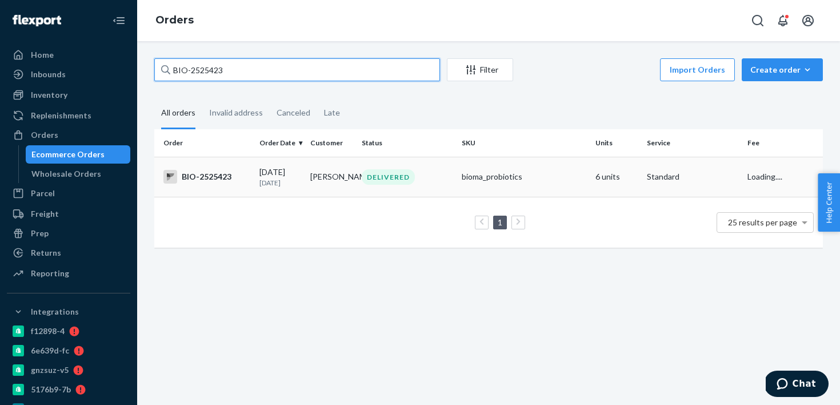
type input "BIO-2525423"
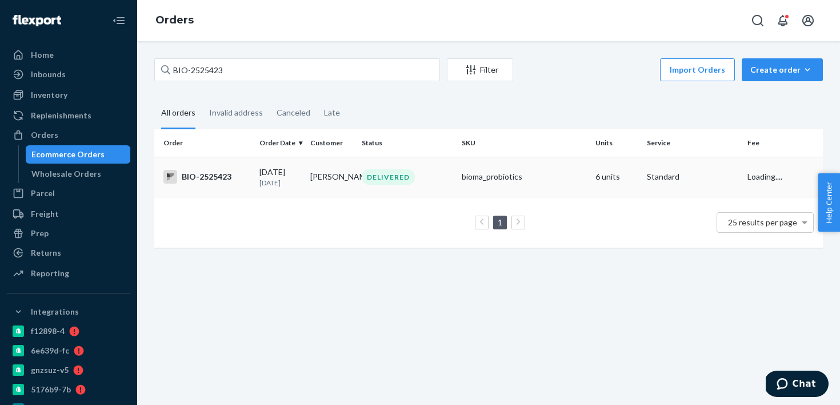
click at [335, 192] on td "Linda Hufstetler" at bounding box center [331, 177] width 51 height 40
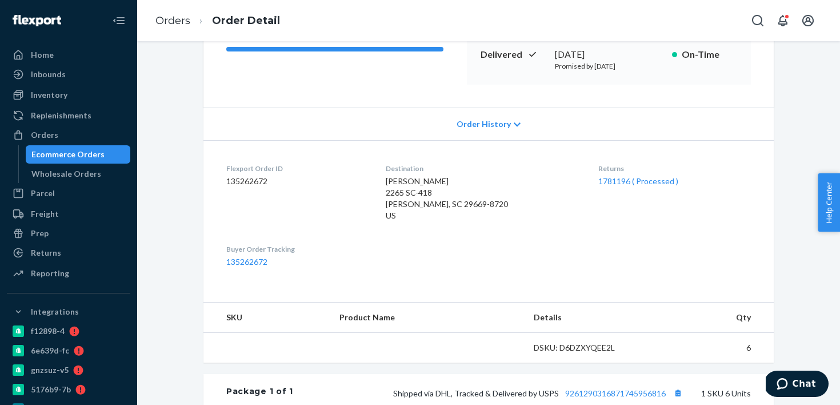
scroll to position [232, 0]
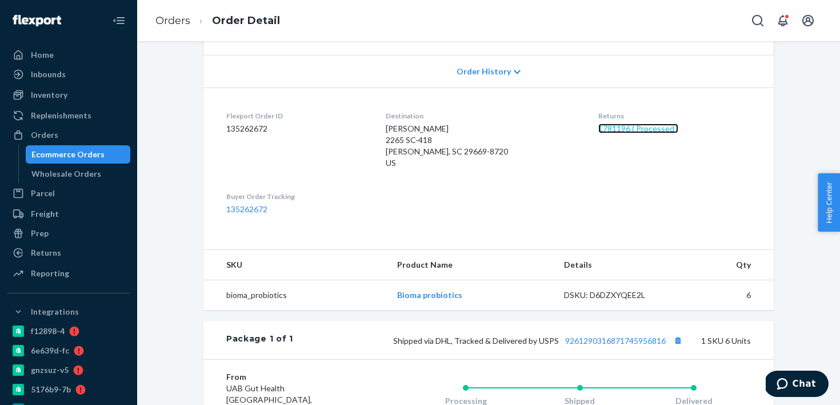
click at [620, 130] on link "1781196 ( Processed )" at bounding box center [639, 128] width 80 height 10
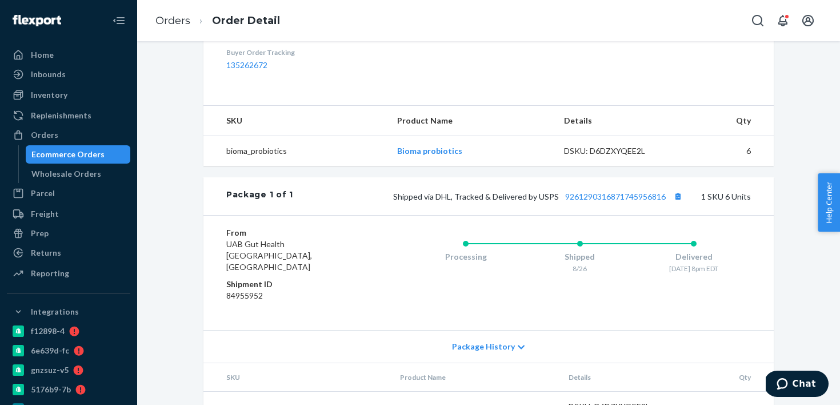
scroll to position [418, 0]
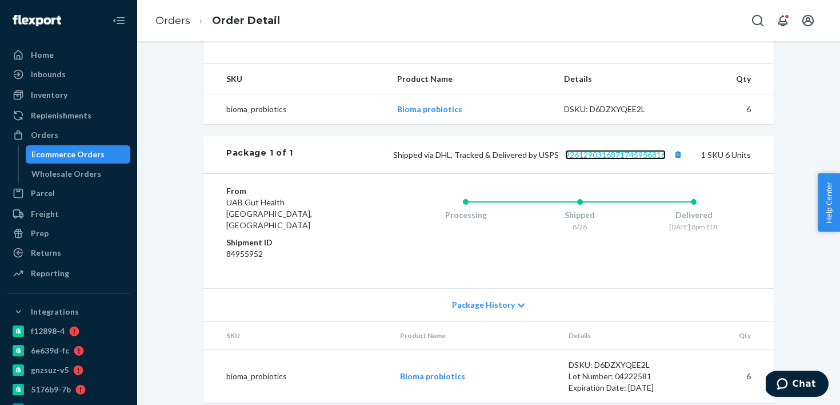
click at [609, 150] on link "9261290316871745956816" at bounding box center [615, 155] width 101 height 10
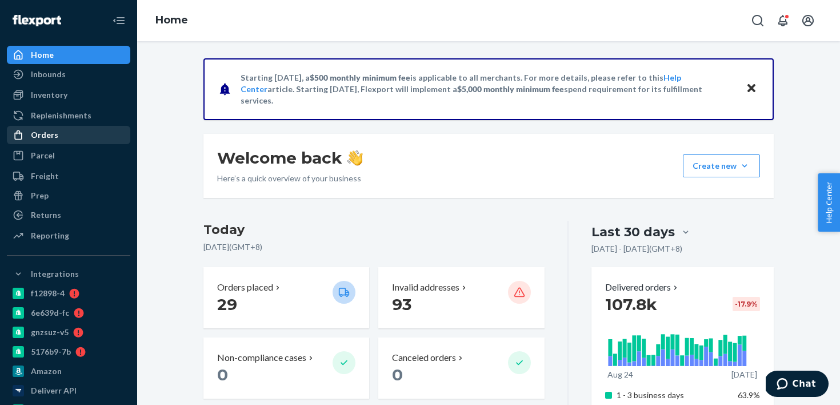
click at [38, 139] on div "Orders" at bounding box center [44, 134] width 27 height 11
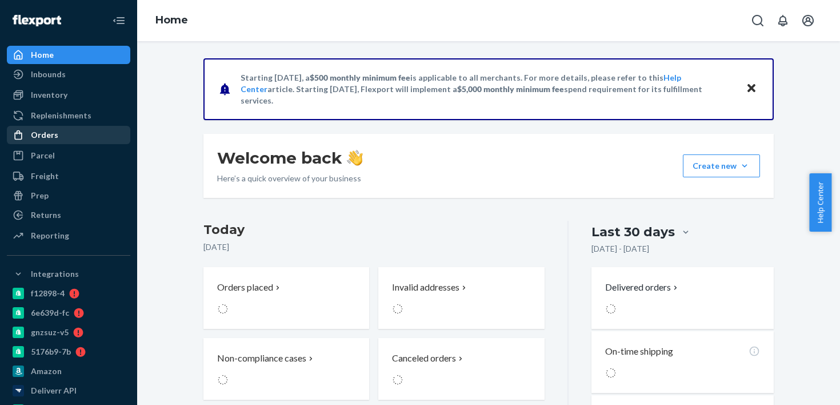
click at [86, 138] on div "Orders" at bounding box center [68, 135] width 121 height 16
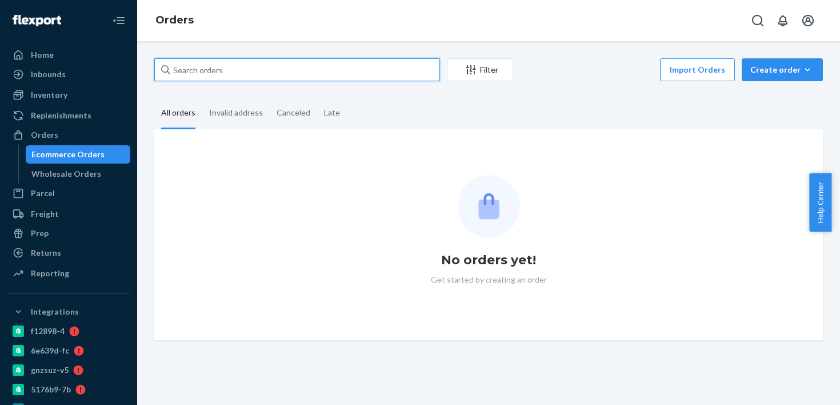
click at [196, 73] on input "text" at bounding box center [297, 69] width 286 height 23
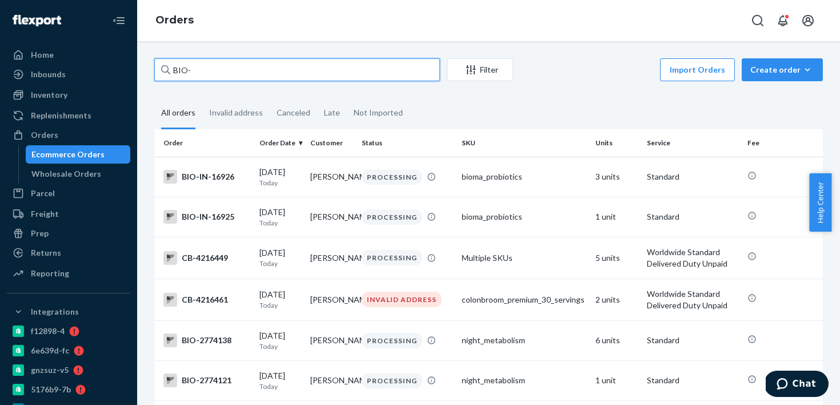
paste input "2726886"
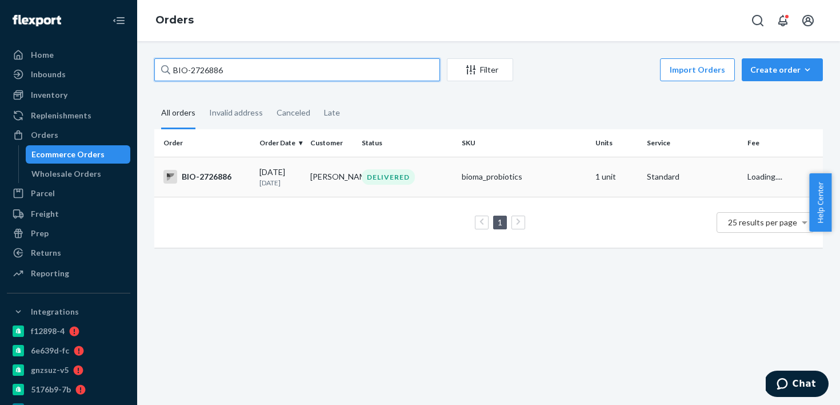
type input "BIO-2726886"
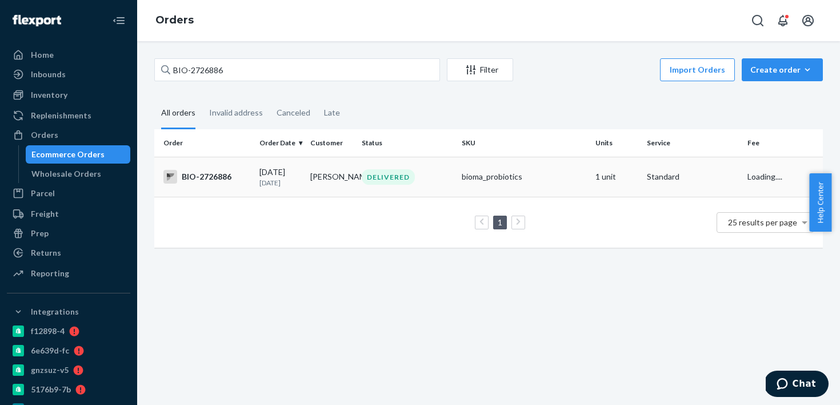
click at [287, 186] on p "5 days ago" at bounding box center [281, 183] width 42 height 10
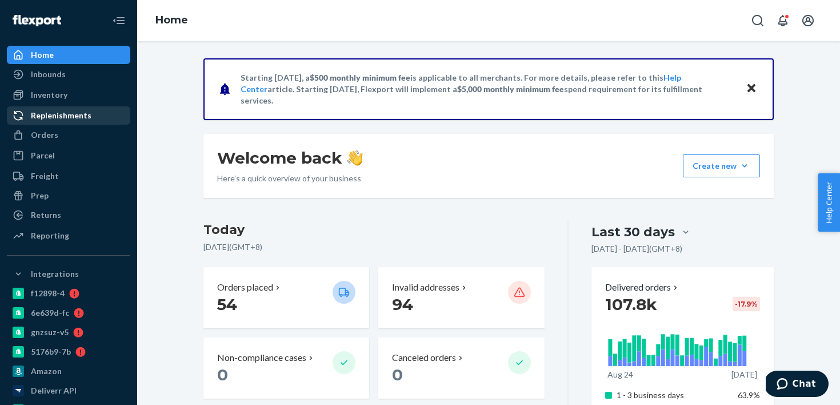
click at [97, 123] on link "Replenishments" at bounding box center [68, 115] width 123 height 18
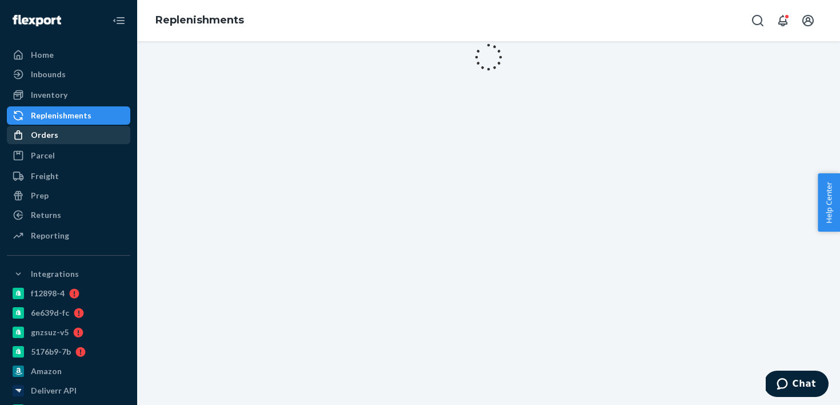
click at [94, 127] on div "Orders" at bounding box center [68, 135] width 121 height 16
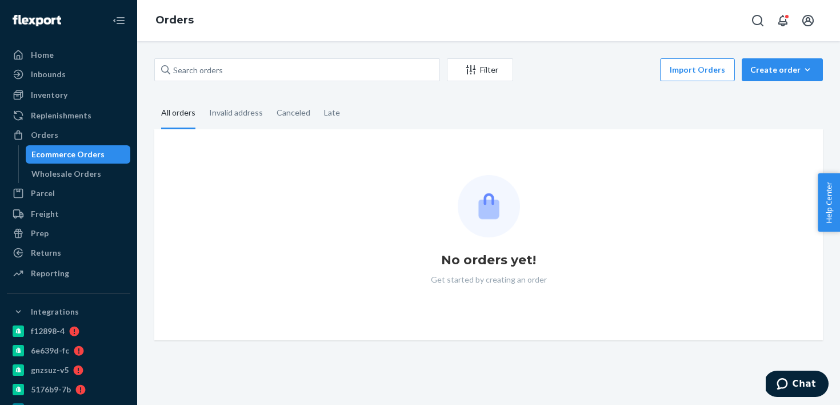
click at [207, 89] on div "Filter Import Orders Create order Ecommerce order Removal order All orders Inva…" at bounding box center [489, 199] width 686 height 282
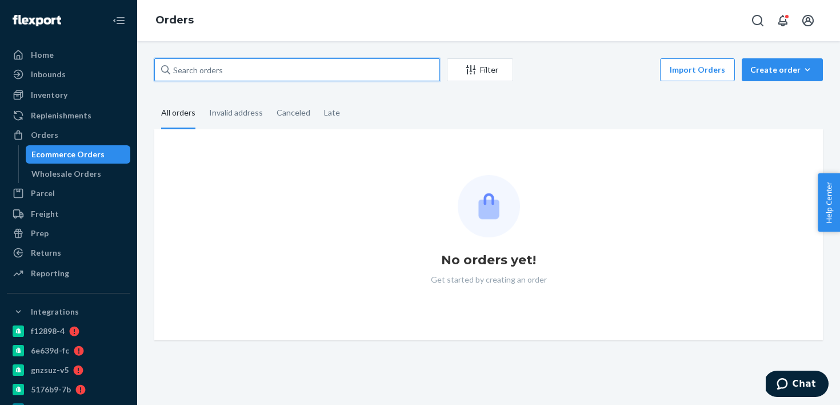
click at [222, 73] on input "text" at bounding box center [297, 69] width 286 height 23
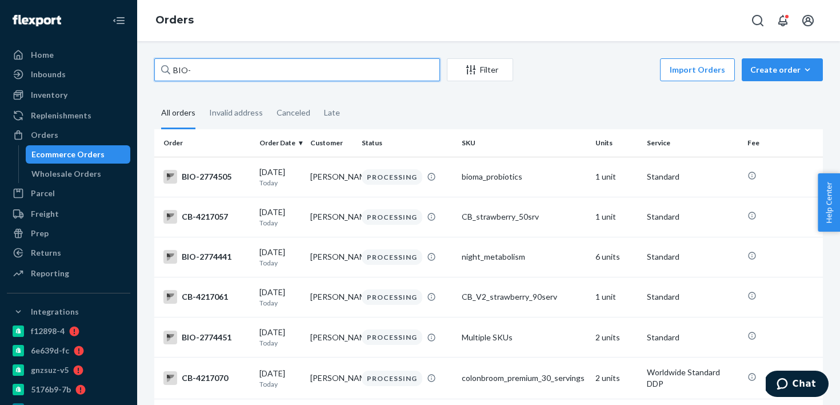
paste input "2722580"
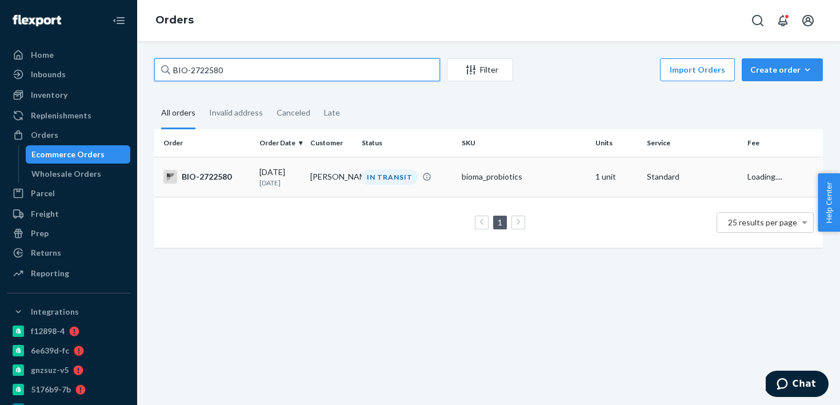
type input "BIO-2722580"
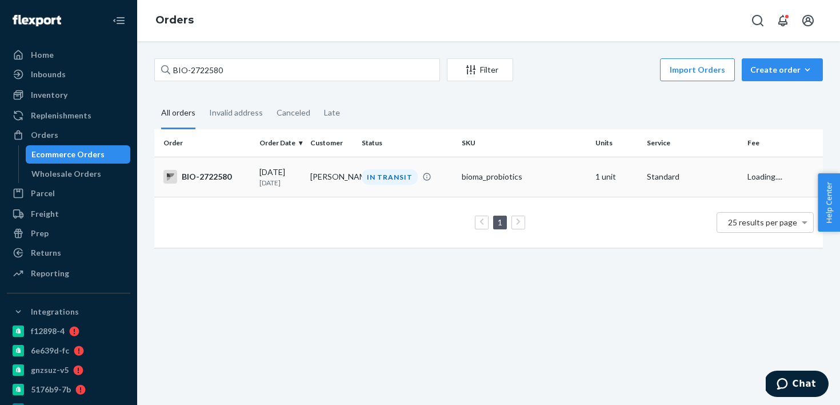
click at [283, 194] on td "09/17/2025 6 days ago" at bounding box center [280, 177] width 51 height 40
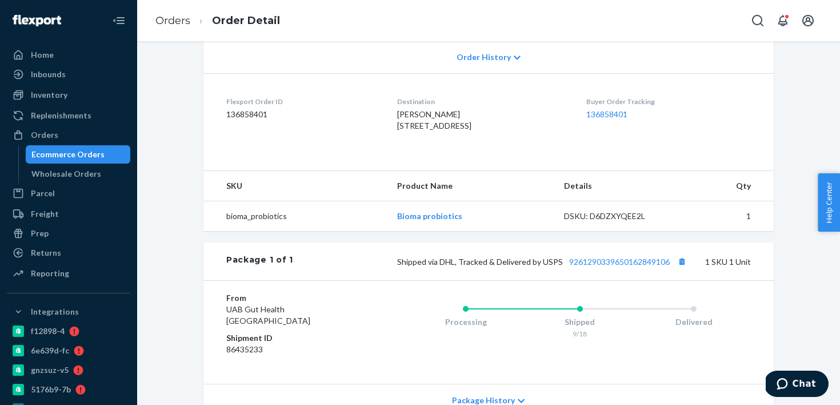
scroll to position [336, 0]
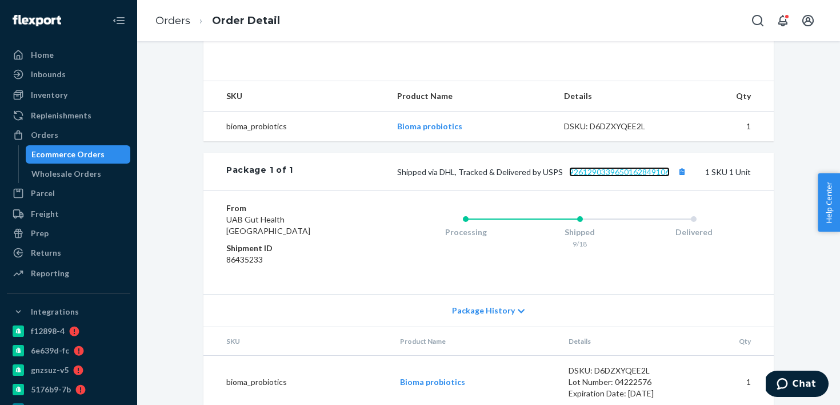
click at [604, 177] on link "9261290339650162849106" at bounding box center [619, 172] width 101 height 10
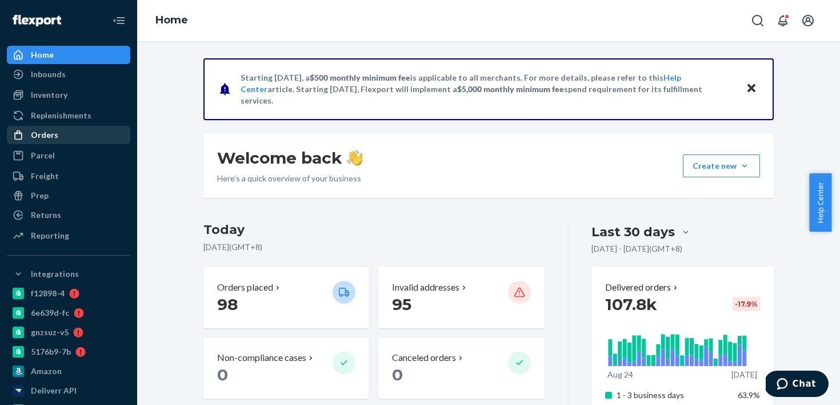
click at [66, 137] on div "Orders" at bounding box center [68, 135] width 121 height 16
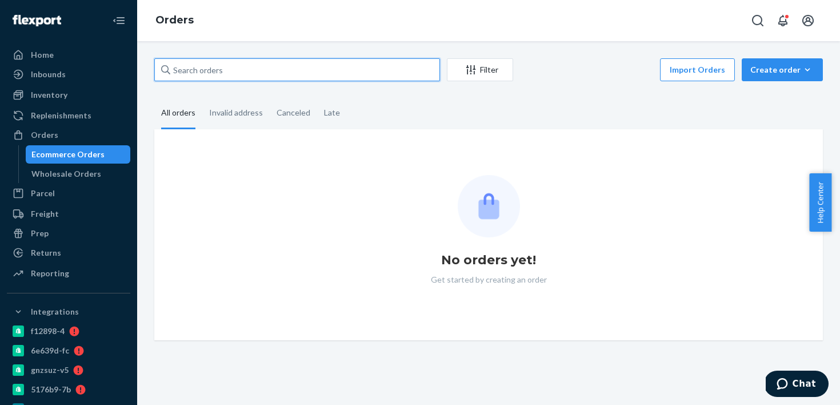
click at [183, 64] on input "text" at bounding box center [297, 69] width 286 height 23
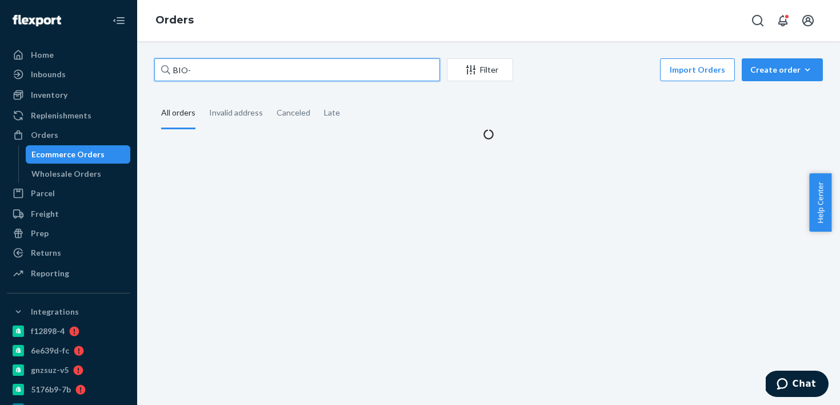
paste input "2690086"
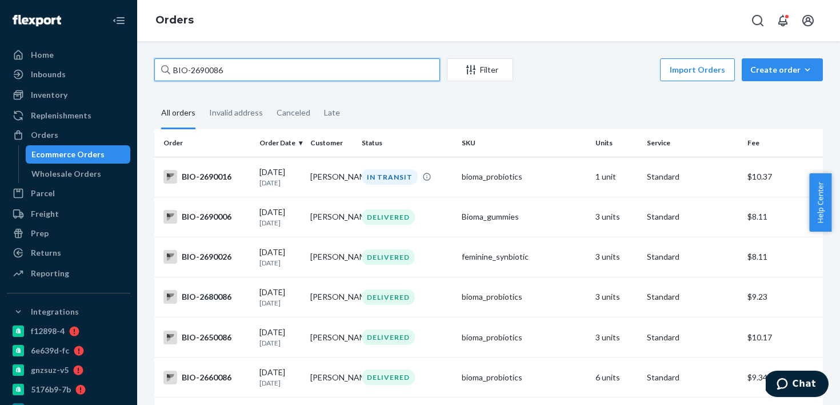
click at [218, 72] on input "BIO-2690086" at bounding box center [297, 69] width 286 height 23
paste input "2690080"
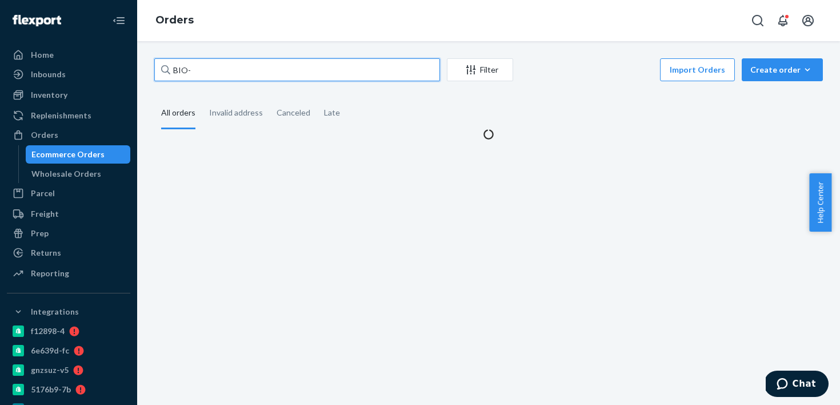
paste input "2690079"
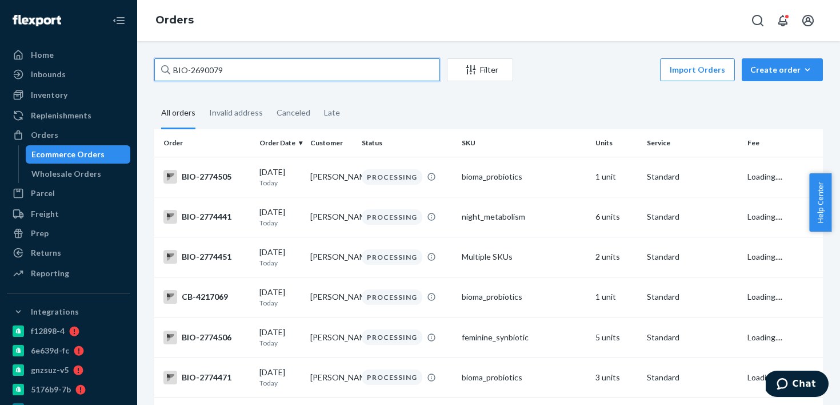
type input "BIO-2690079"
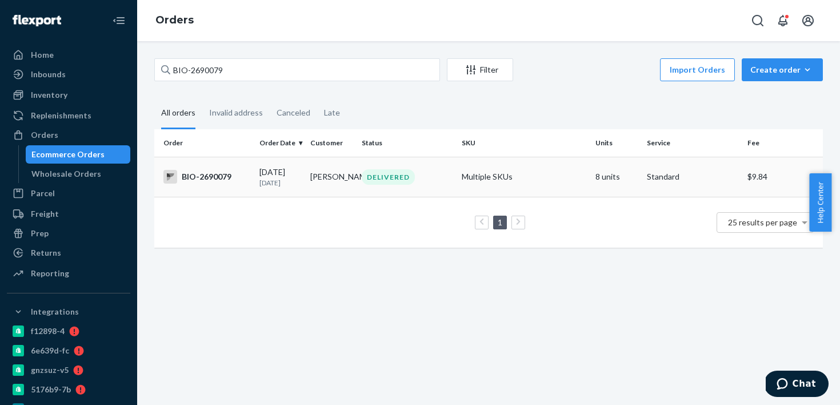
click at [401, 194] on td "DELIVERED" at bounding box center [407, 177] width 101 height 40
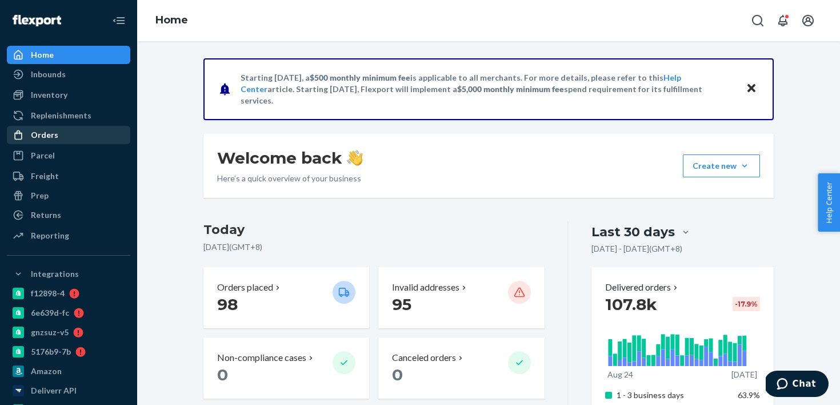
click at [85, 140] on div "Orders" at bounding box center [68, 135] width 121 height 16
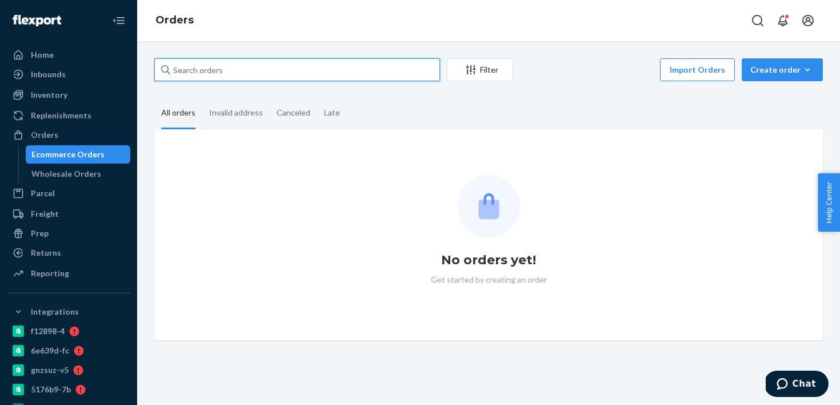
click at [214, 76] on input "text" at bounding box center [297, 69] width 286 height 23
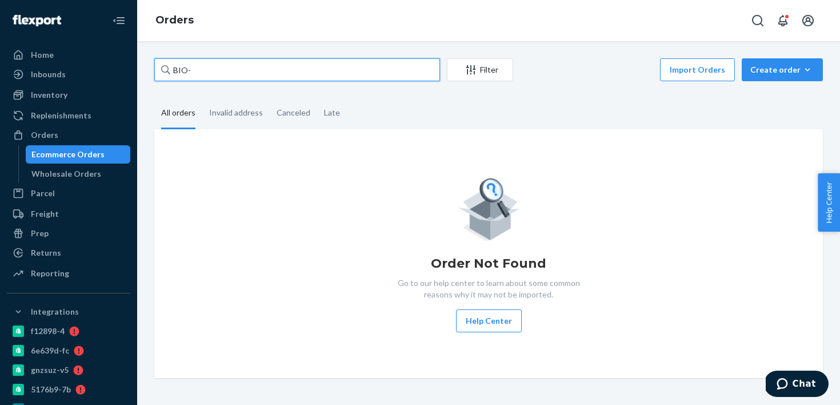
paste input "2376643"
type input "BIO-2376643"
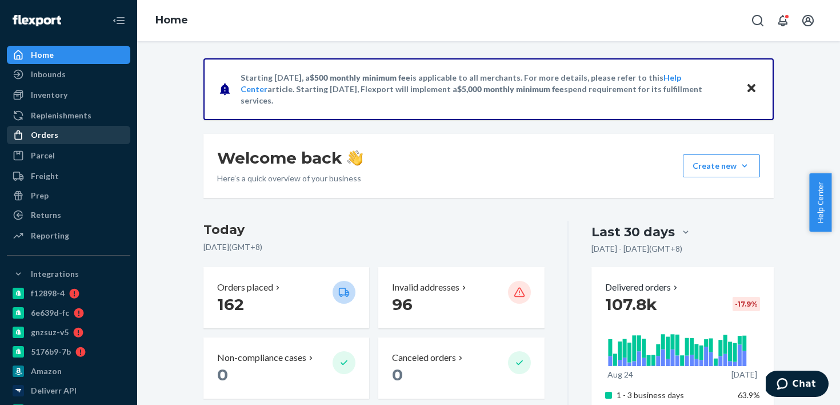
click at [102, 138] on div "Orders" at bounding box center [68, 135] width 121 height 16
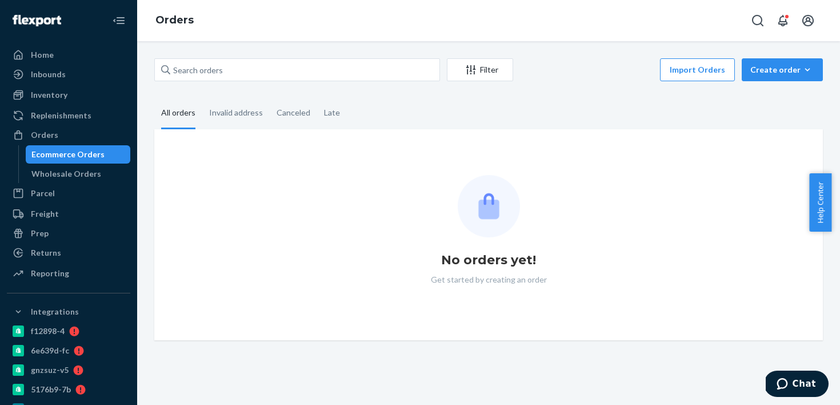
click at [231, 86] on div "Filter Import Orders Create order Ecommerce order Removal order All orders Inva…" at bounding box center [489, 199] width 686 height 282
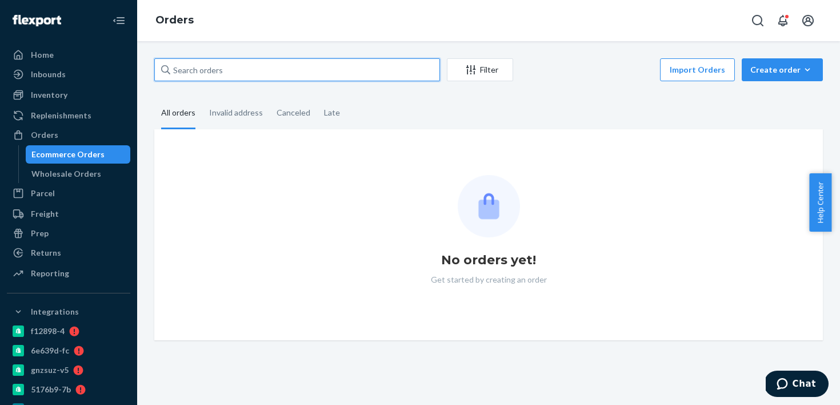
click at [249, 62] on input "text" at bounding box center [297, 69] width 286 height 23
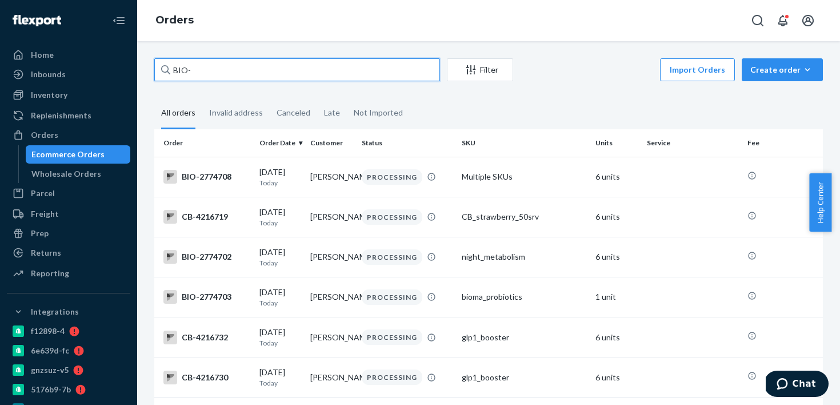
paste input "2376643"
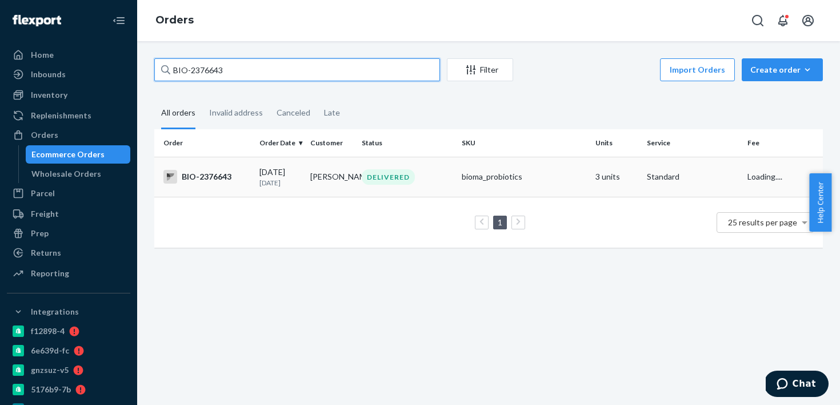
type input "BIO-2376643"
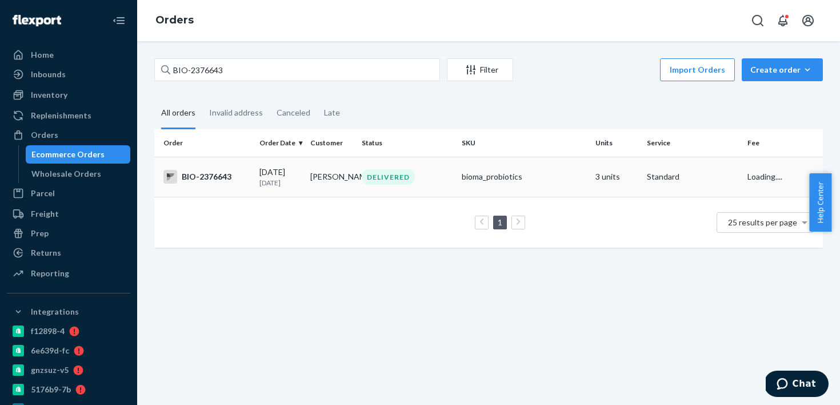
click at [294, 195] on td "08/06/2025 1 month ago" at bounding box center [280, 177] width 51 height 40
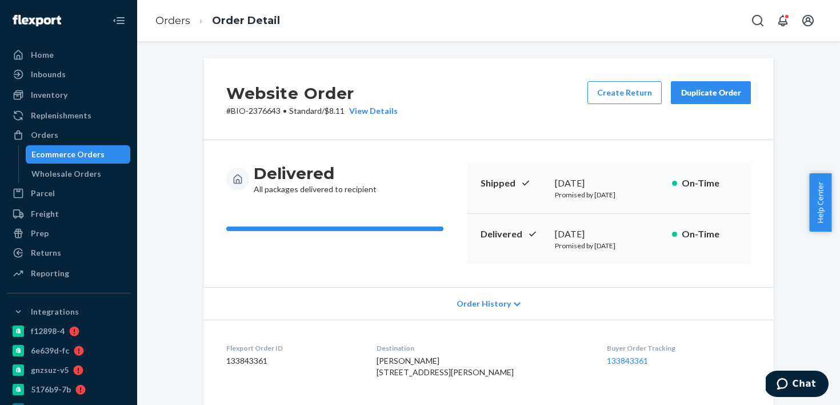
click at [583, 230] on div "August 7, 2025" at bounding box center [609, 234] width 108 height 13
copy div "August 7, 2025"
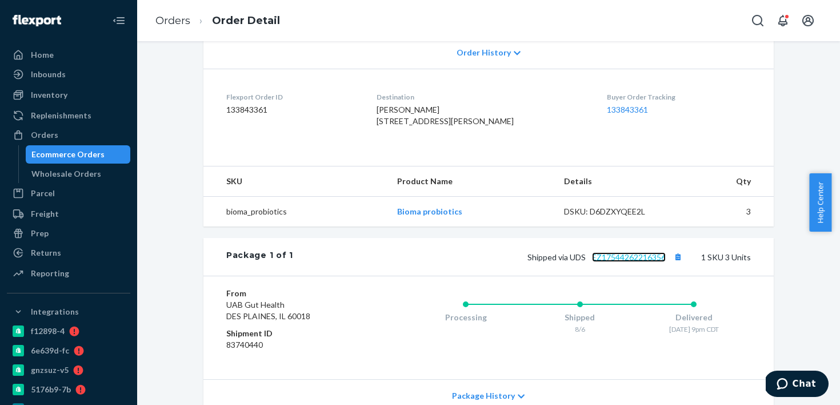
click at [612, 262] on link "EZ17544262216356" at bounding box center [629, 257] width 74 height 10
